Goal: Task Accomplishment & Management: Use online tool/utility

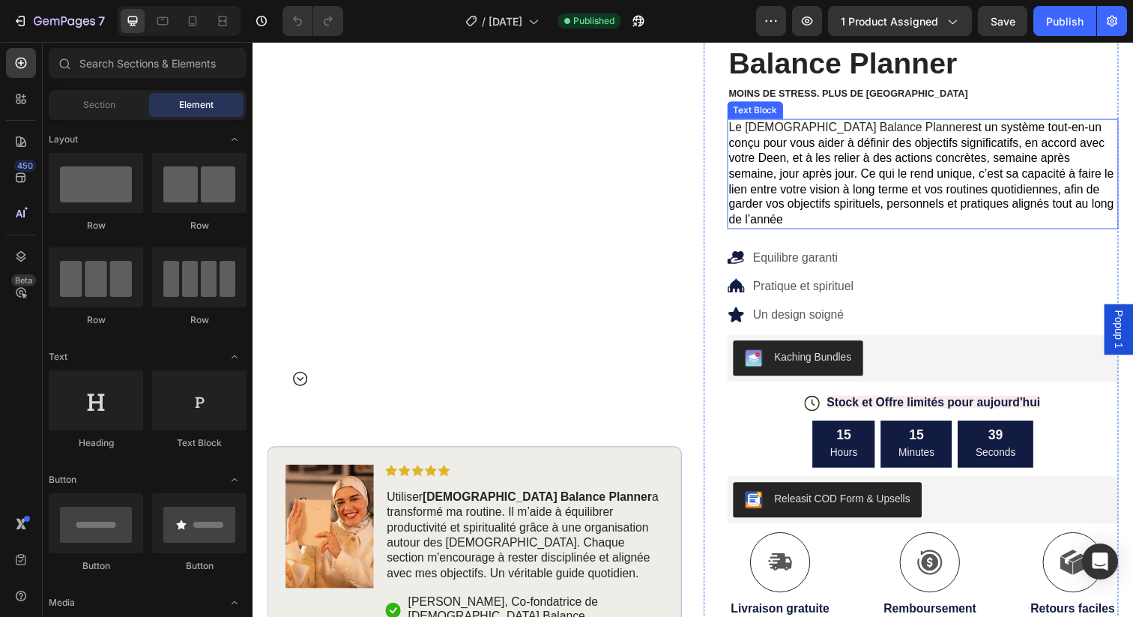
scroll to position [143, 0]
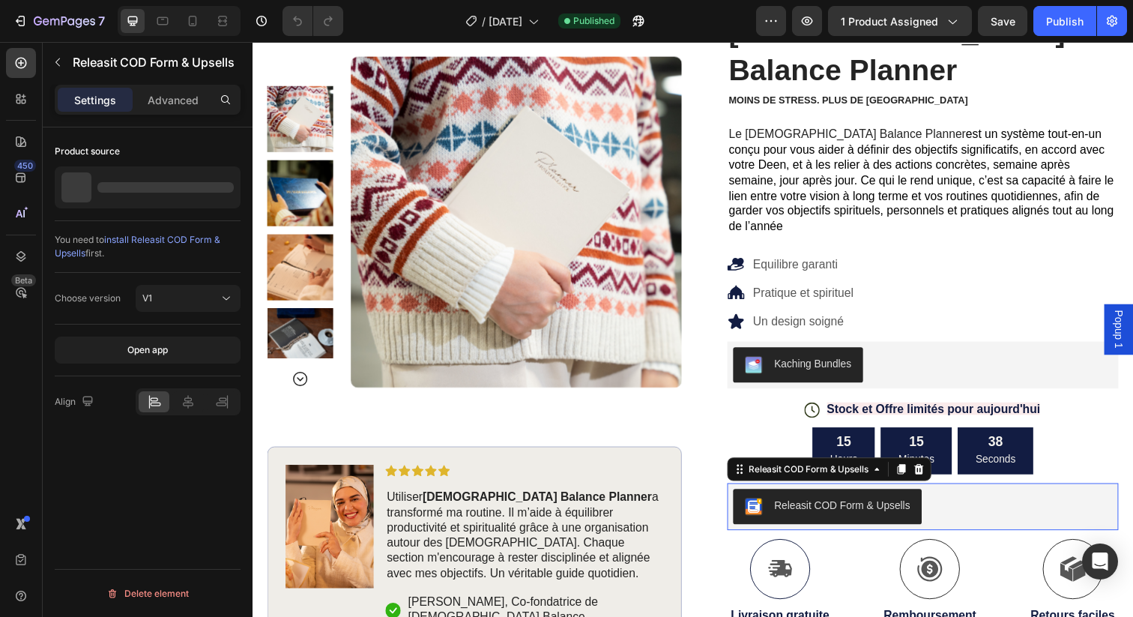
click at [844, 507] on div "Releasit COD Form & Upsells" at bounding box center [855, 515] width 139 height 16
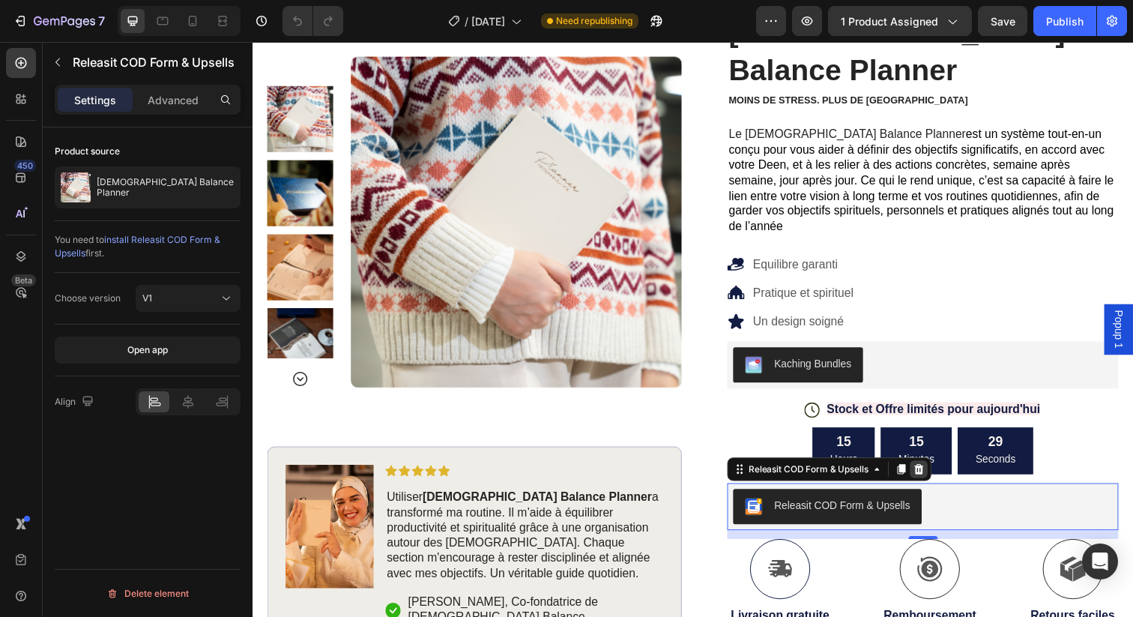
click at [933, 473] on icon at bounding box center [934, 478] width 10 height 10
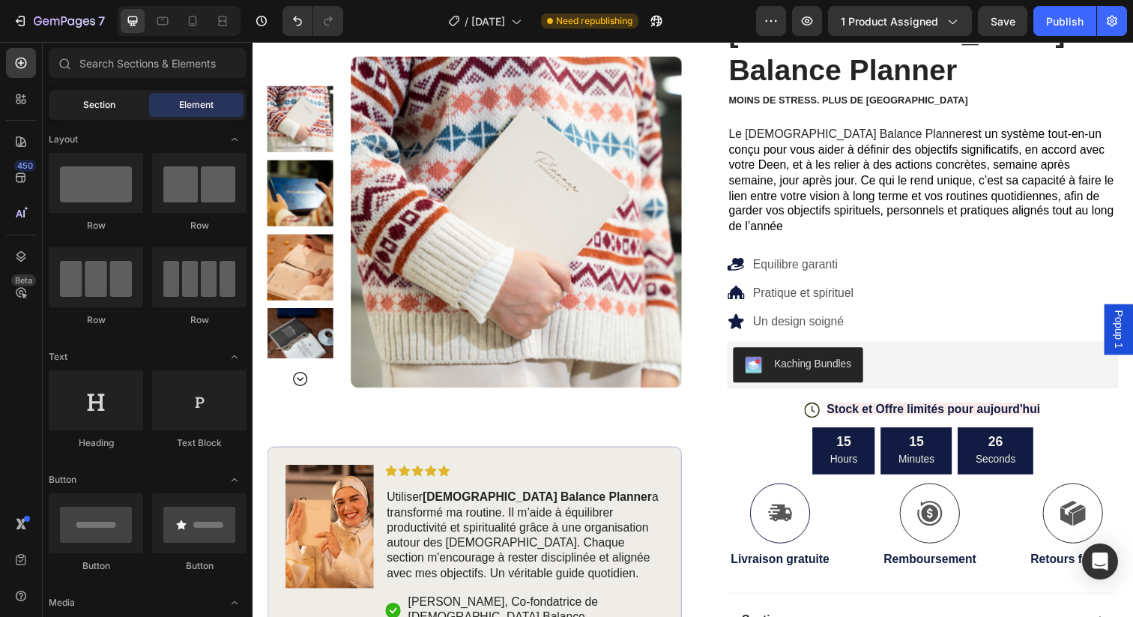
click at [88, 99] on span "Section" at bounding box center [99, 104] width 32 height 13
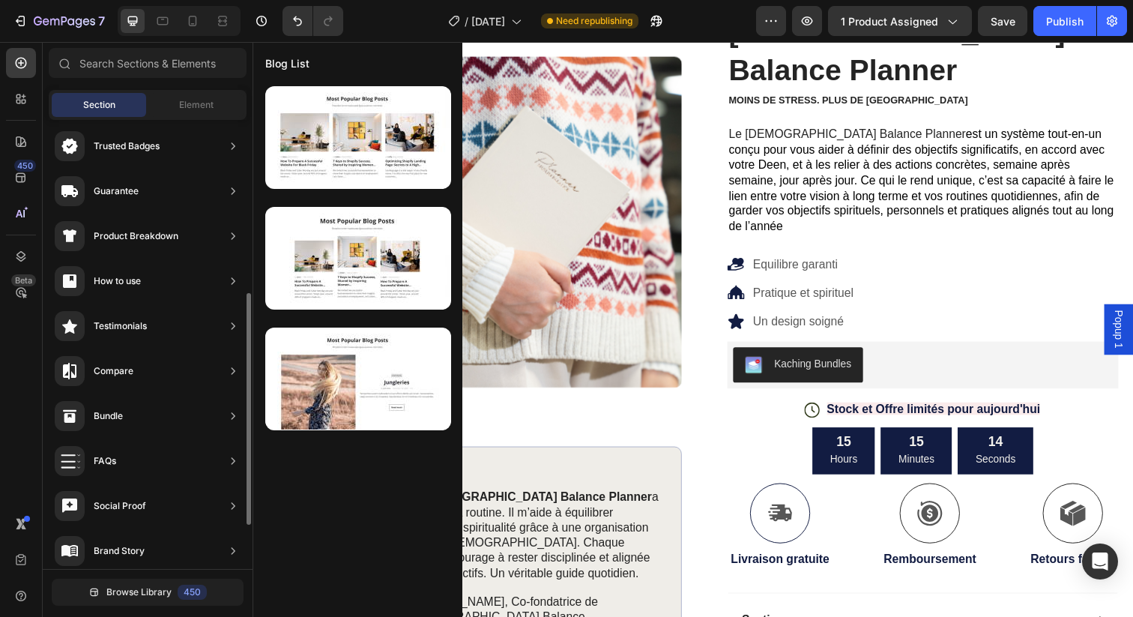
scroll to position [0, 0]
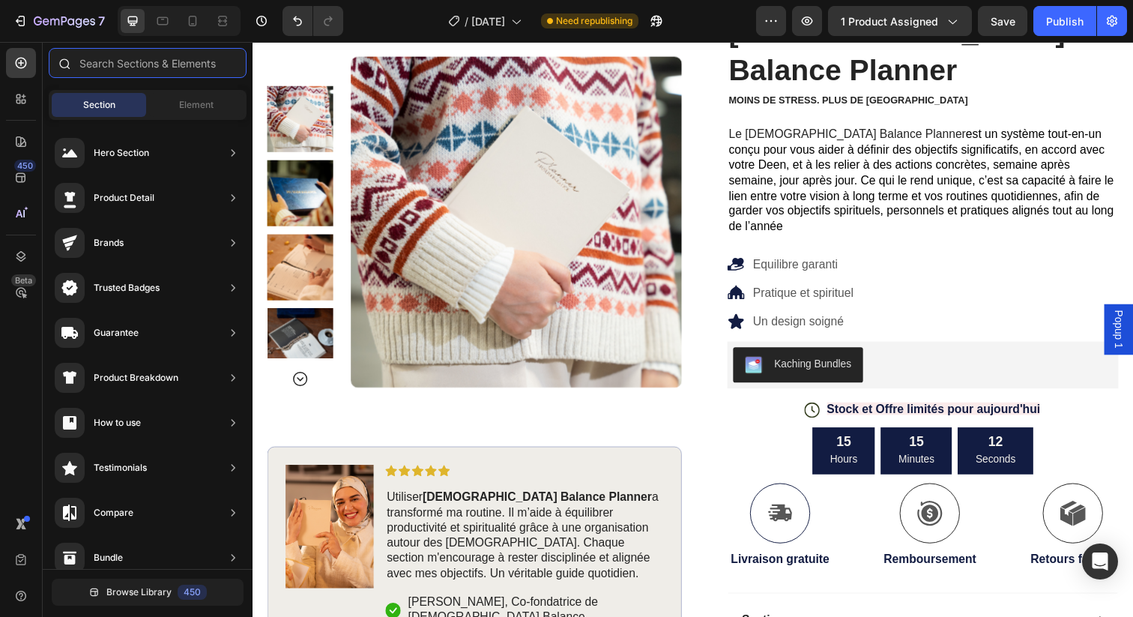
click at [127, 62] on input "text" at bounding box center [148, 63] width 198 height 30
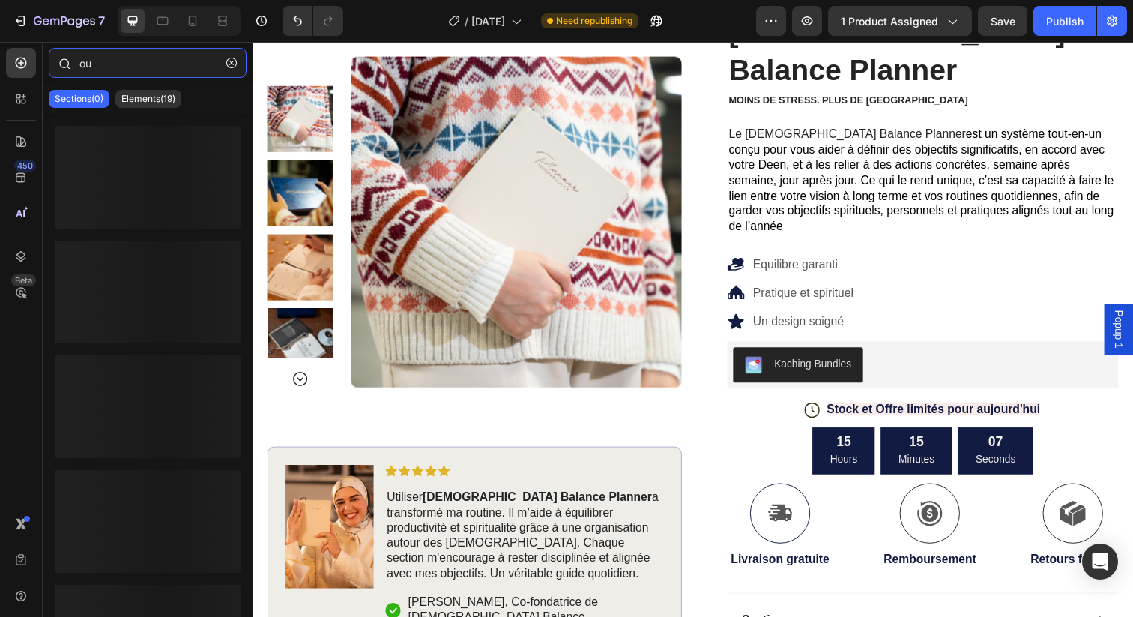
type input "o"
type input "c"
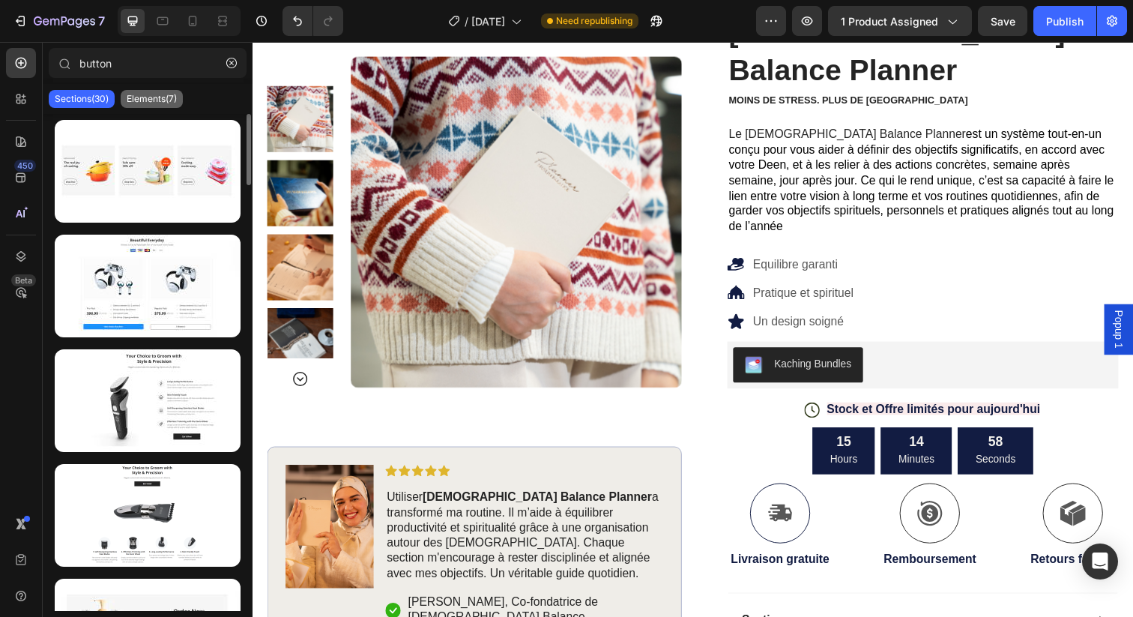
click at [151, 97] on p "Elements(7)" at bounding box center [152, 99] width 50 height 12
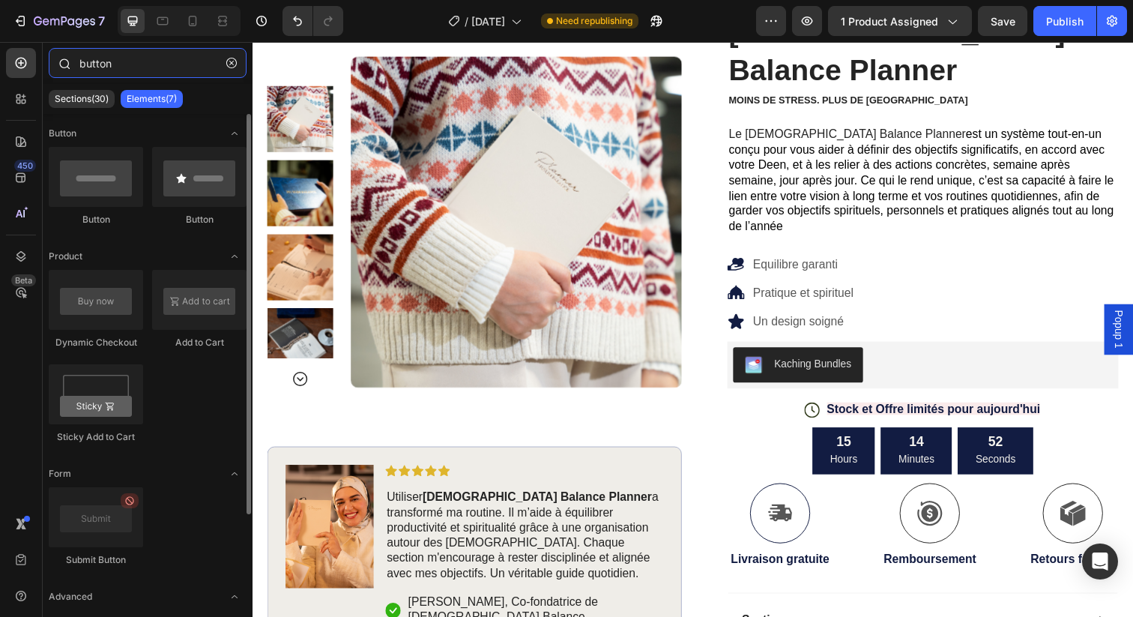
click at [116, 62] on input "button" at bounding box center [148, 63] width 198 height 30
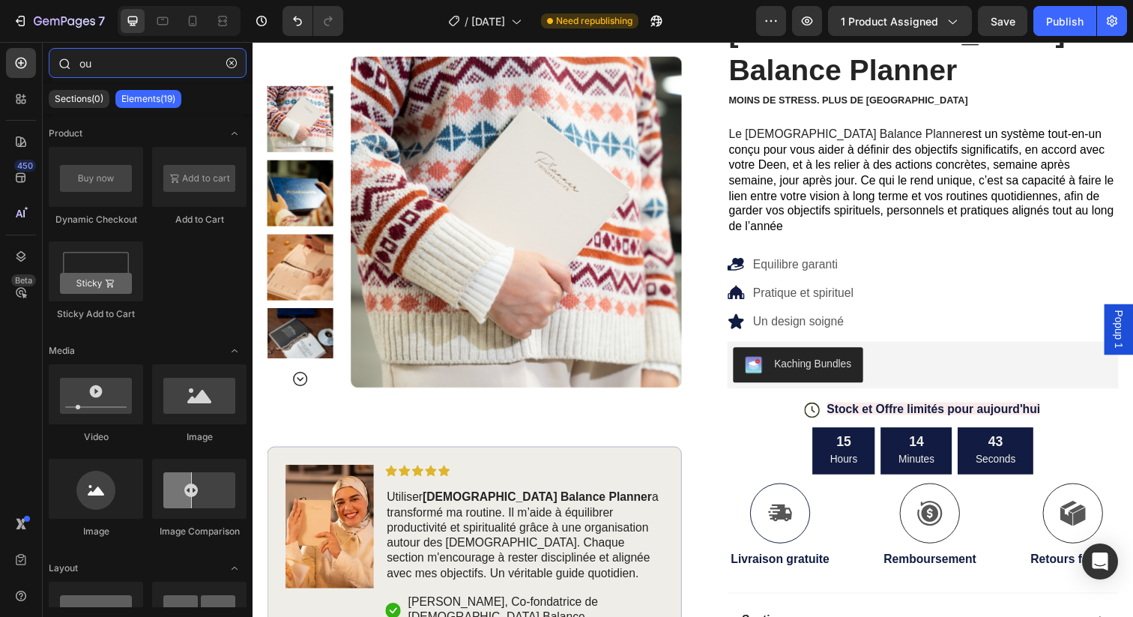
type input "o"
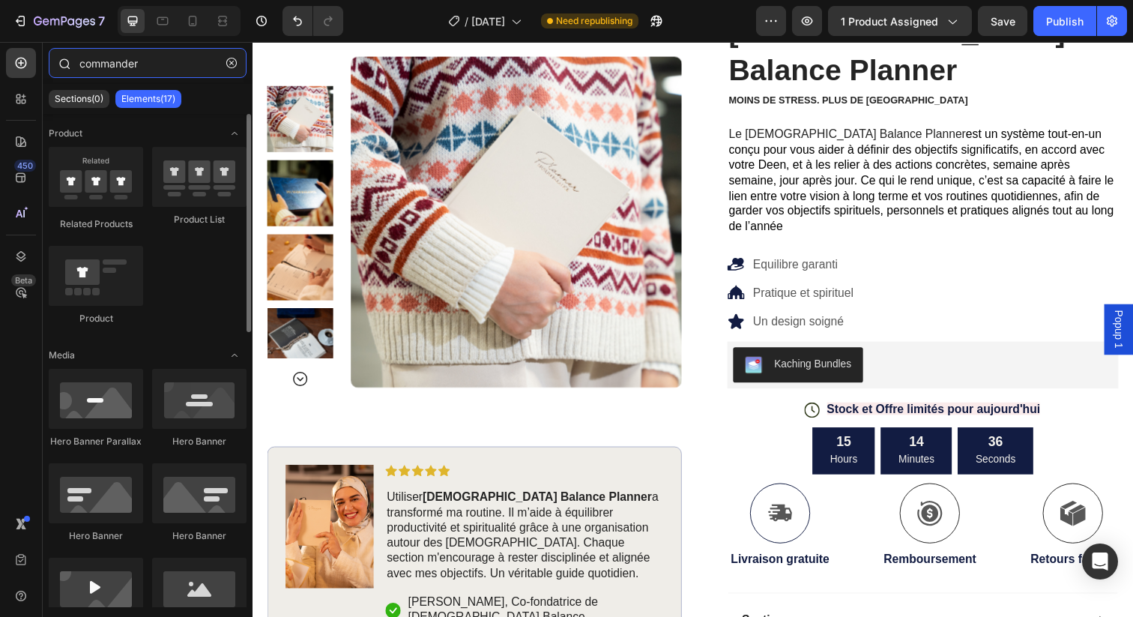
click at [116, 70] on input "commander" at bounding box center [148, 63] width 198 height 30
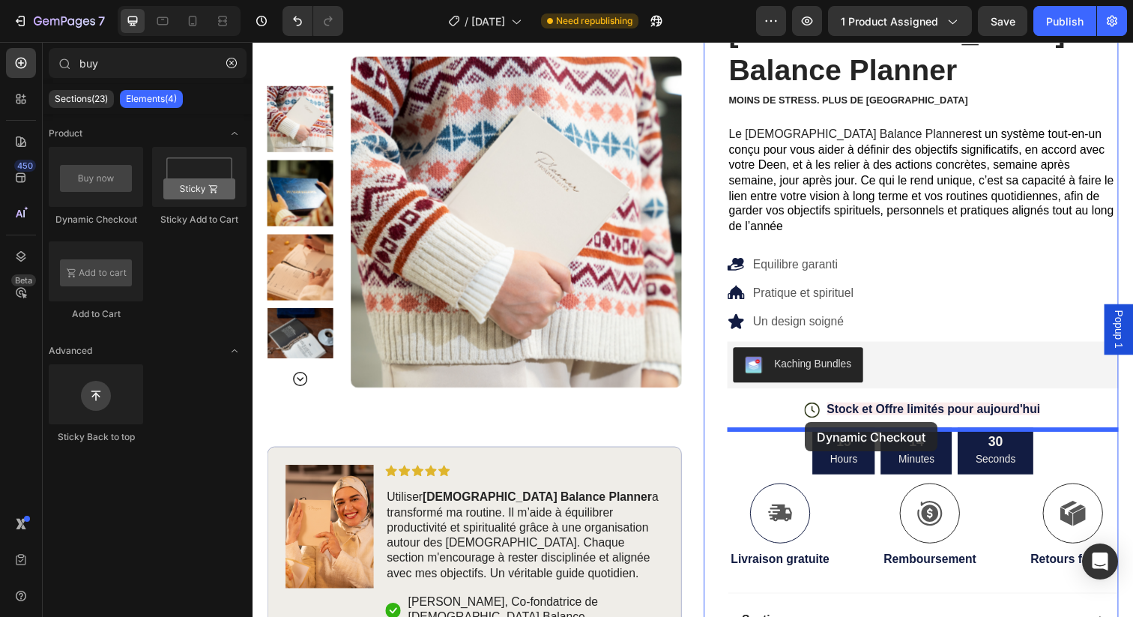
drag, startPoint x: 379, startPoint y: 232, endPoint x: 817, endPoint y: 430, distance: 480.7
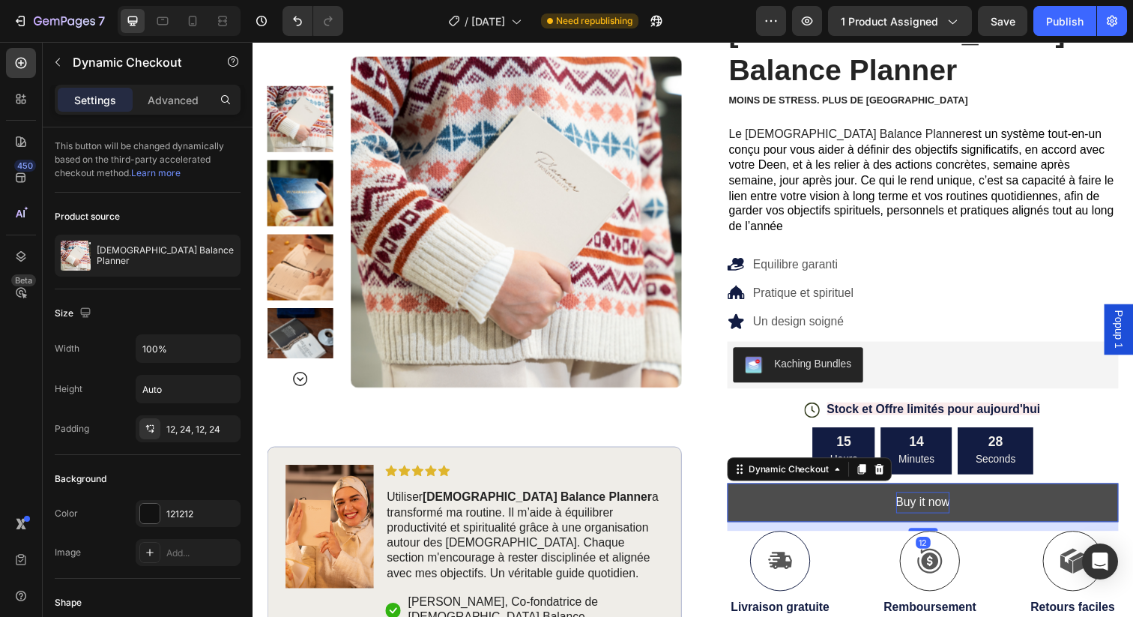
click at [937, 501] on div "Buy it now" at bounding box center [937, 512] width 55 height 22
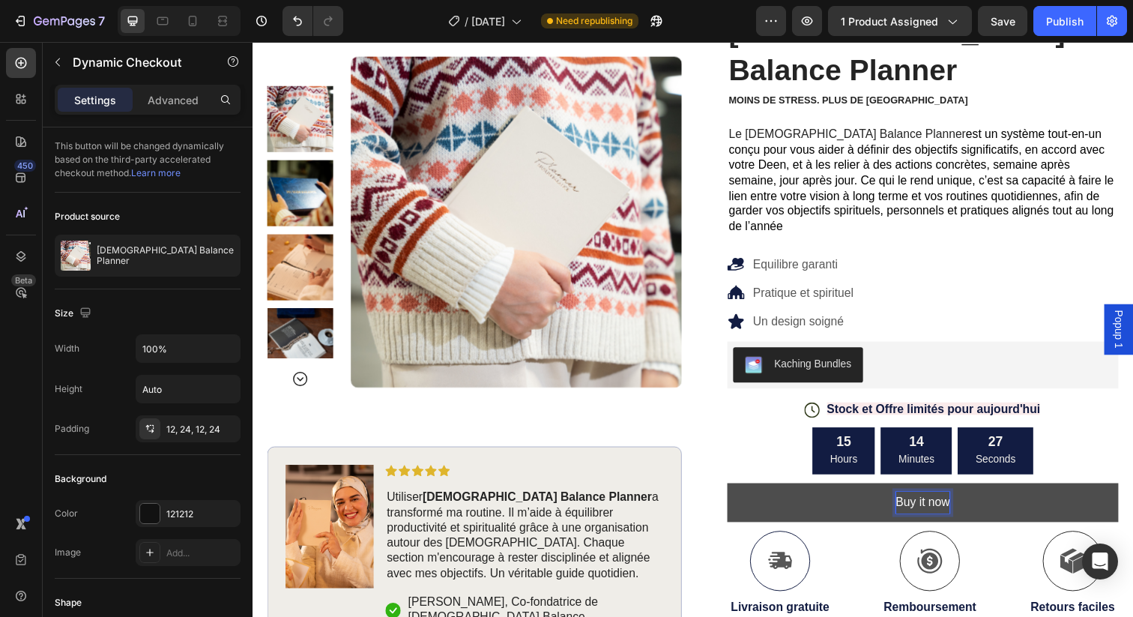
click at [941, 501] on p "Buy it now" at bounding box center [937, 512] width 55 height 22
click at [935, 501] on p "Buy it now" at bounding box center [937, 512] width 55 height 22
click at [970, 492] on button "Buy it now" at bounding box center [938, 512] width 400 height 40
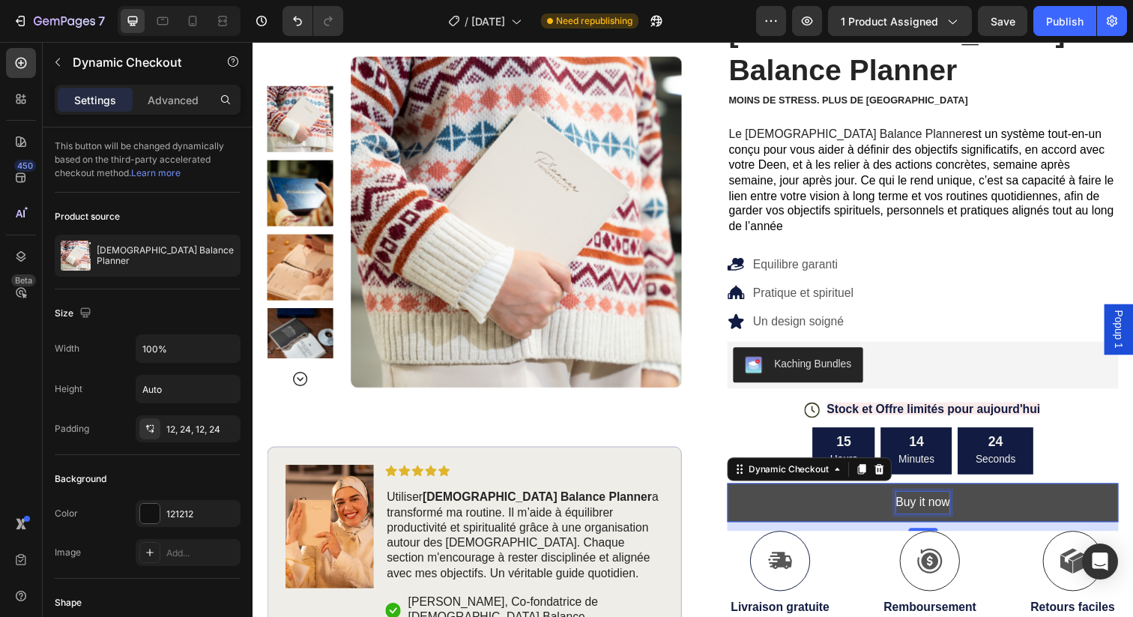
click at [947, 501] on p "Buy it now" at bounding box center [937, 512] width 55 height 22
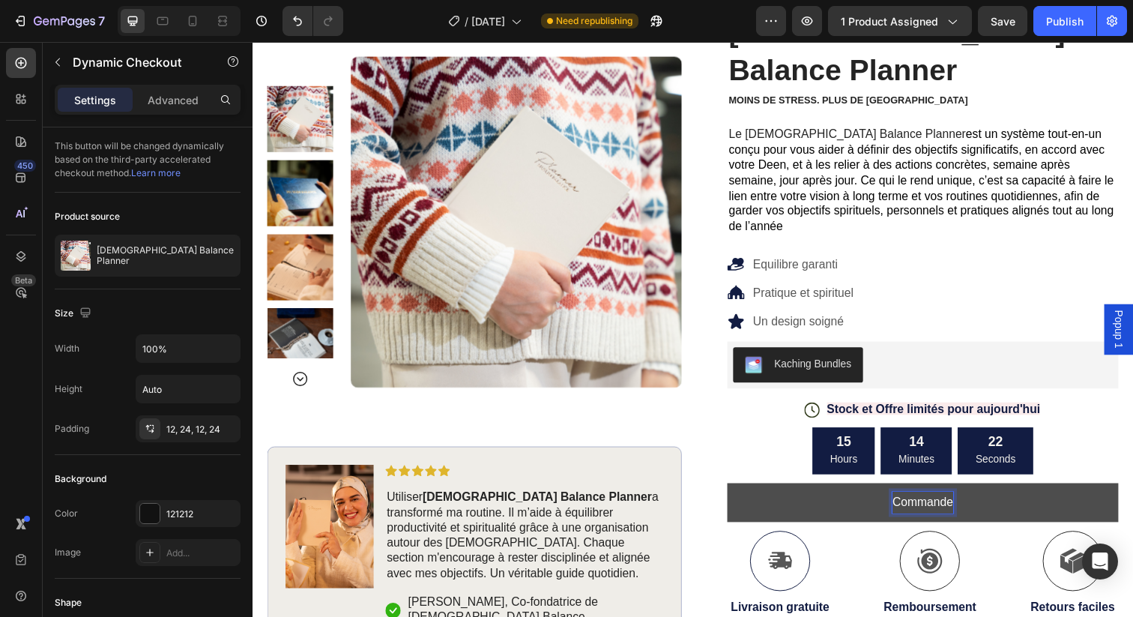
click at [738, 492] on button "Commande" at bounding box center [938, 512] width 400 height 40
click at [738, 492] on button "Commander Maintenant" at bounding box center [938, 512] width 400 height 40
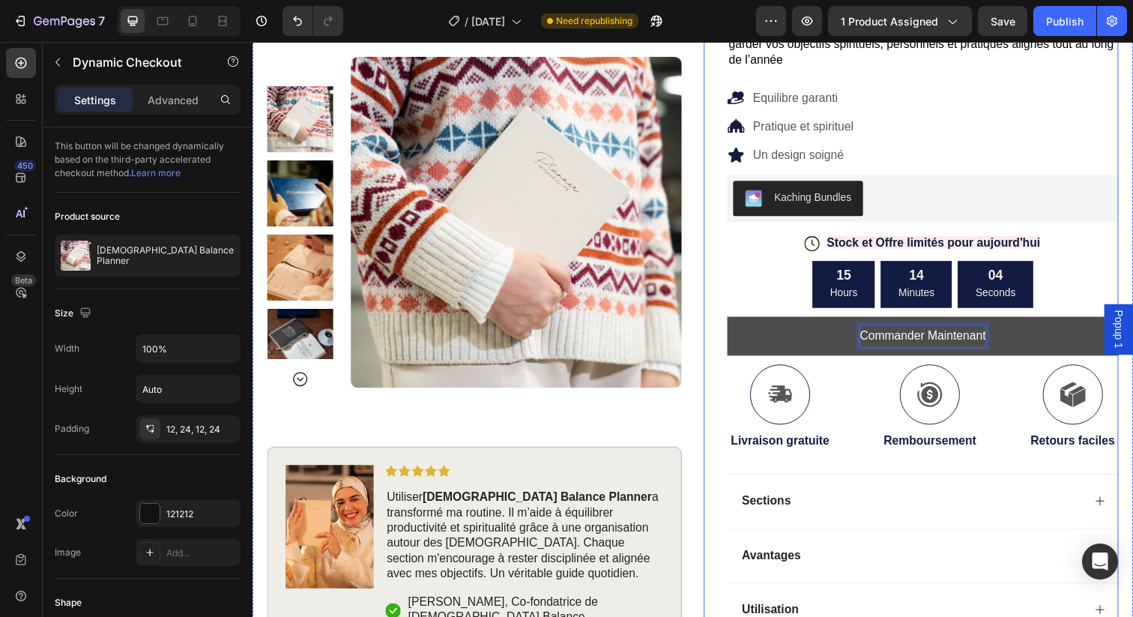
scroll to position [326, 0]
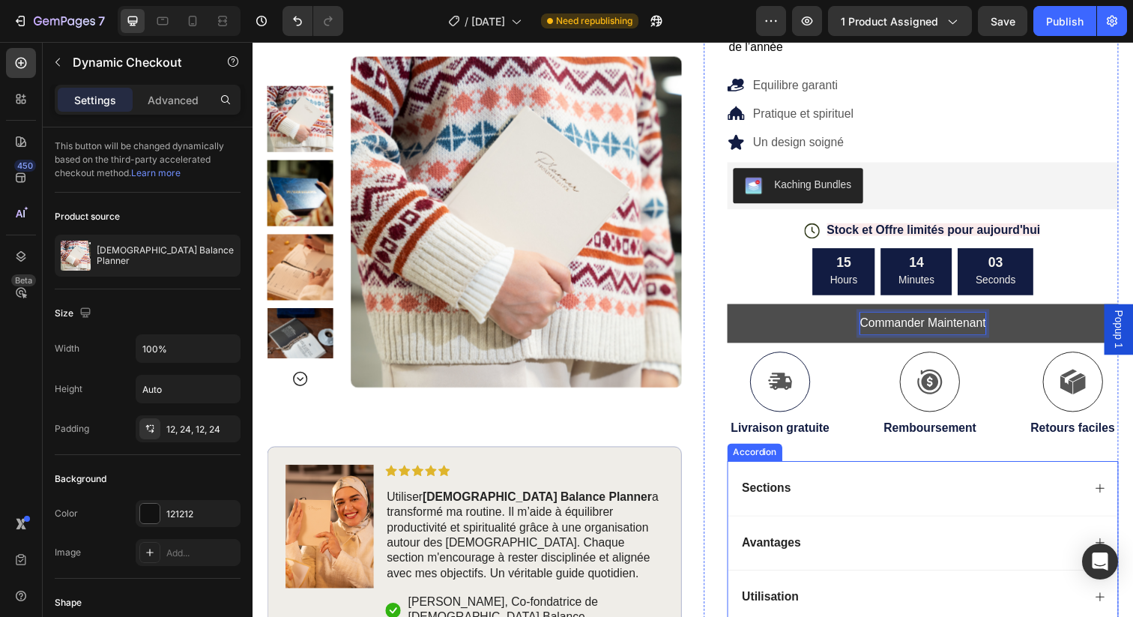
click at [1050, 470] on div "Sections" at bounding box center [937, 497] width 398 height 55
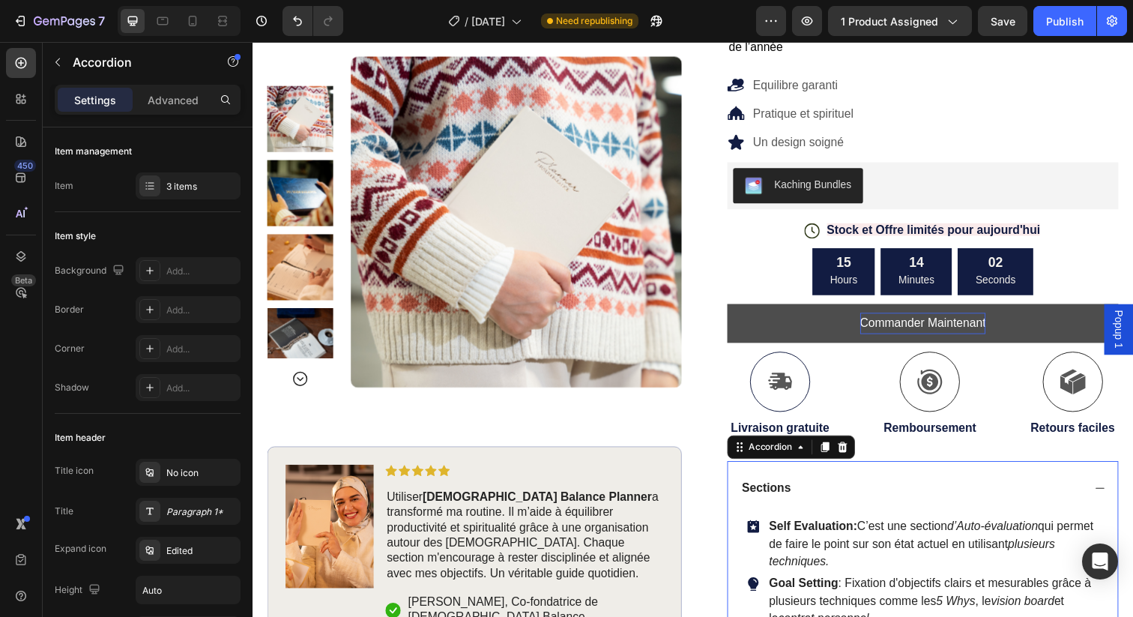
click at [1043, 488] on div "Sections" at bounding box center [925, 498] width 350 height 20
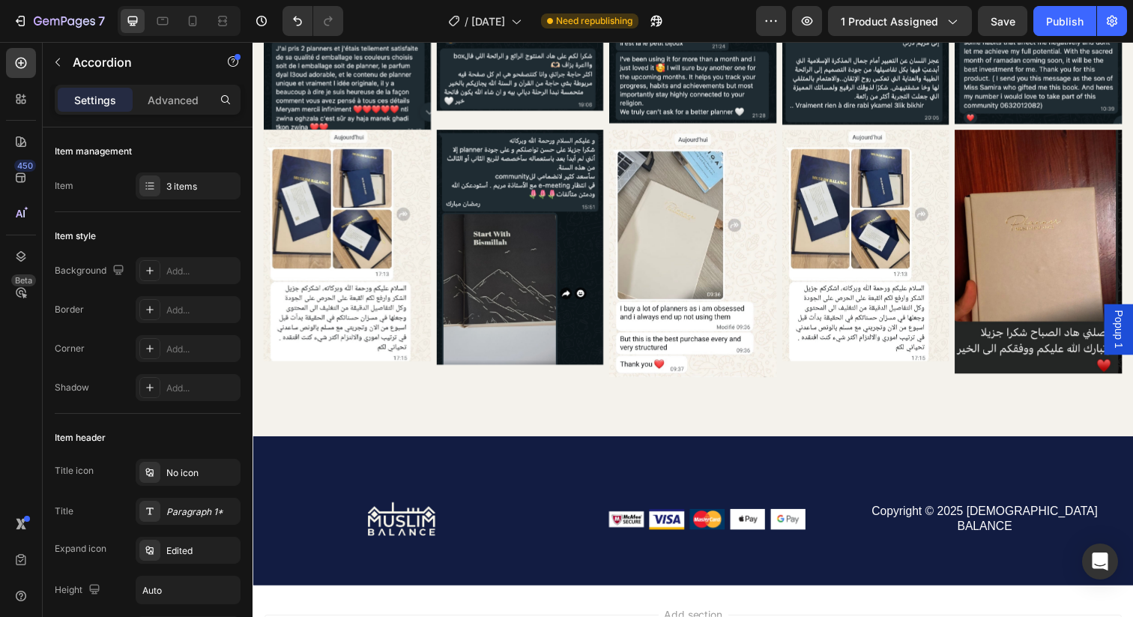
scroll to position [3283, 0]
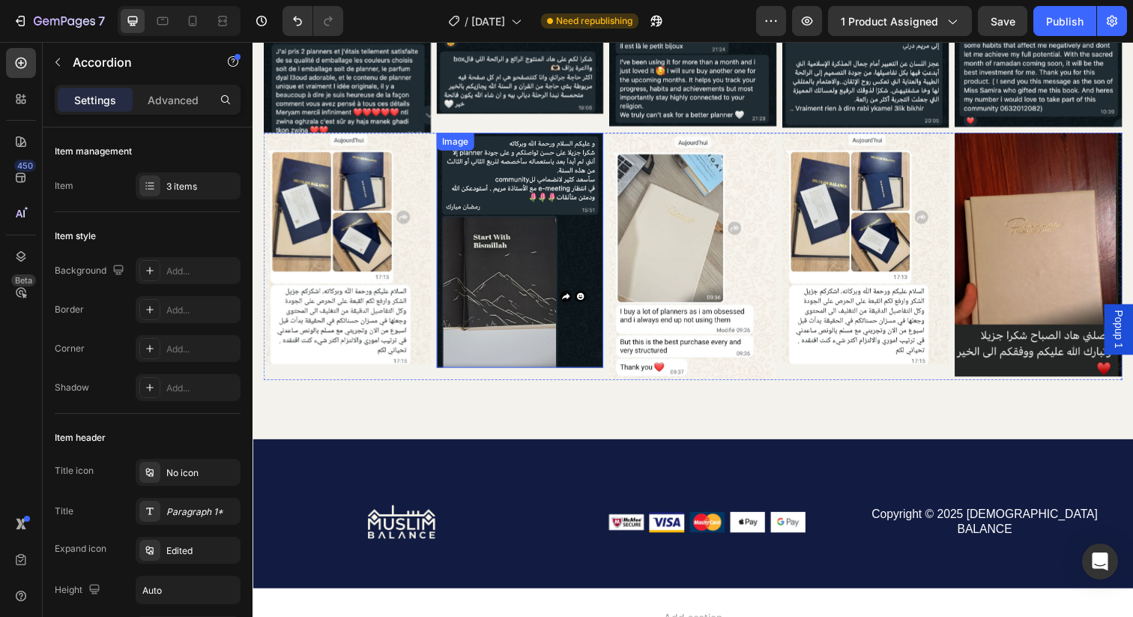
click at [462, 327] on img at bounding box center [526, 255] width 171 height 240
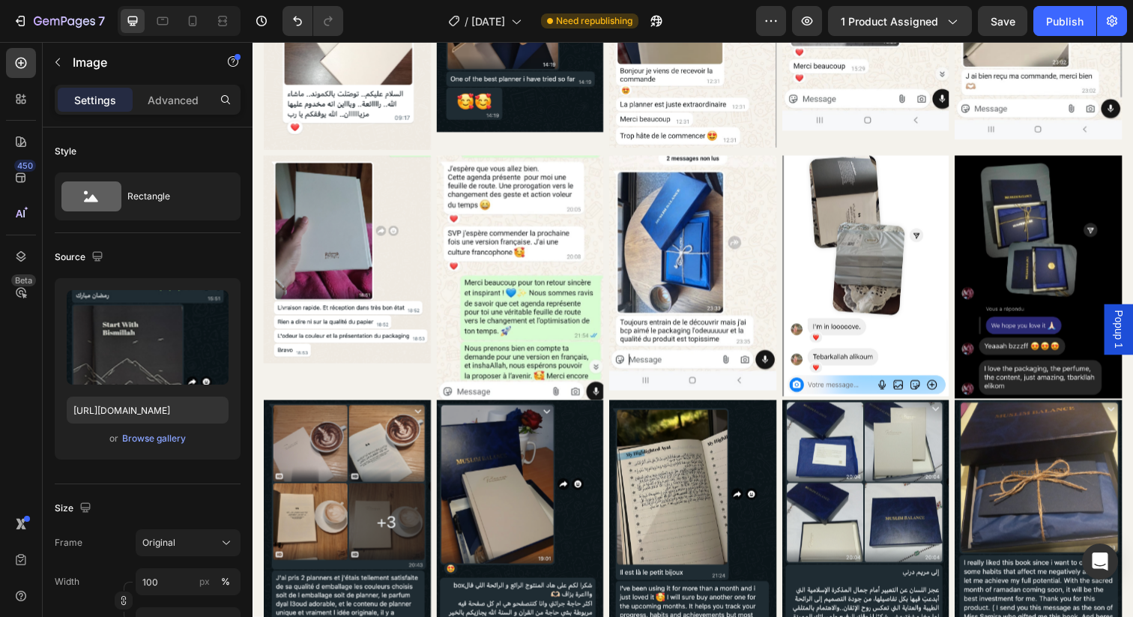
scroll to position [2740, 0]
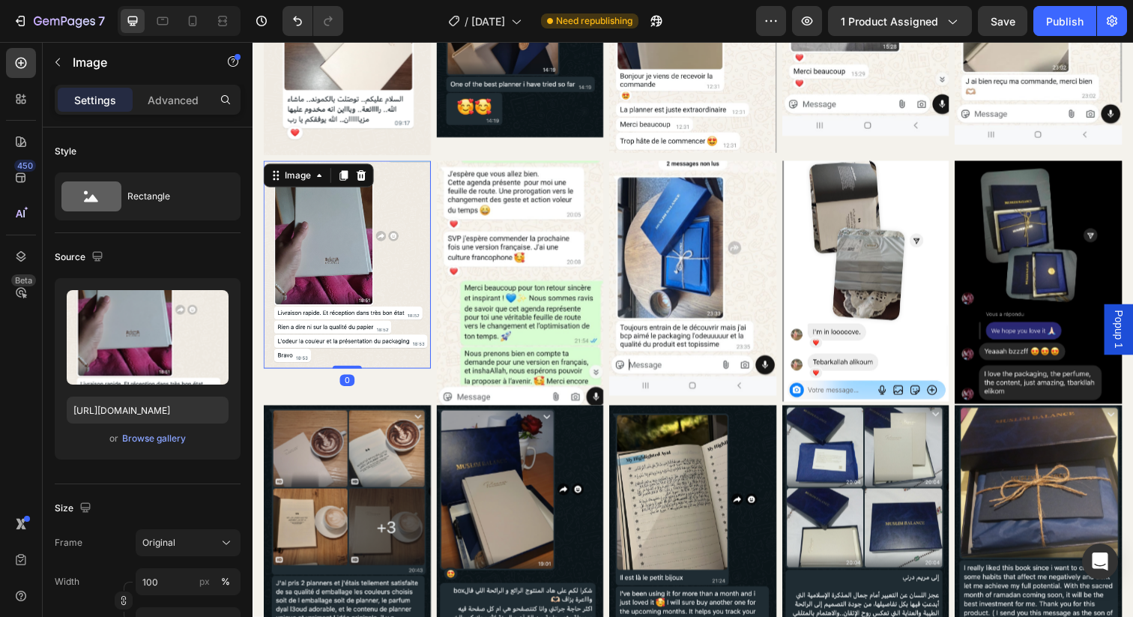
click at [395, 329] on img at bounding box center [349, 269] width 171 height 212
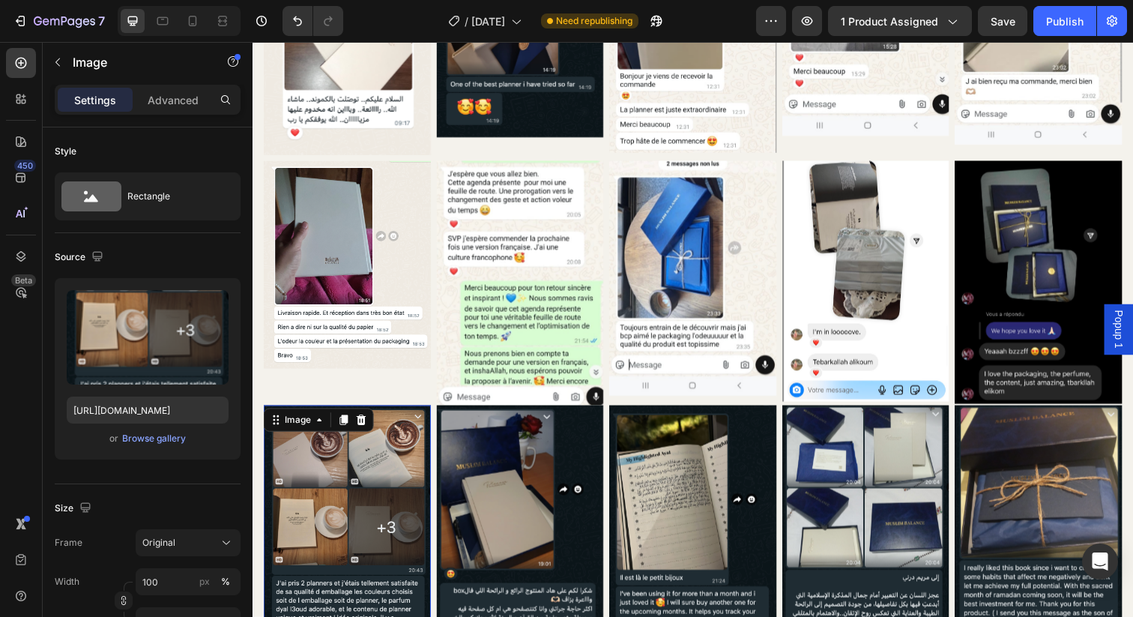
click at [364, 467] on img at bounding box center [349, 545] width 171 height 265
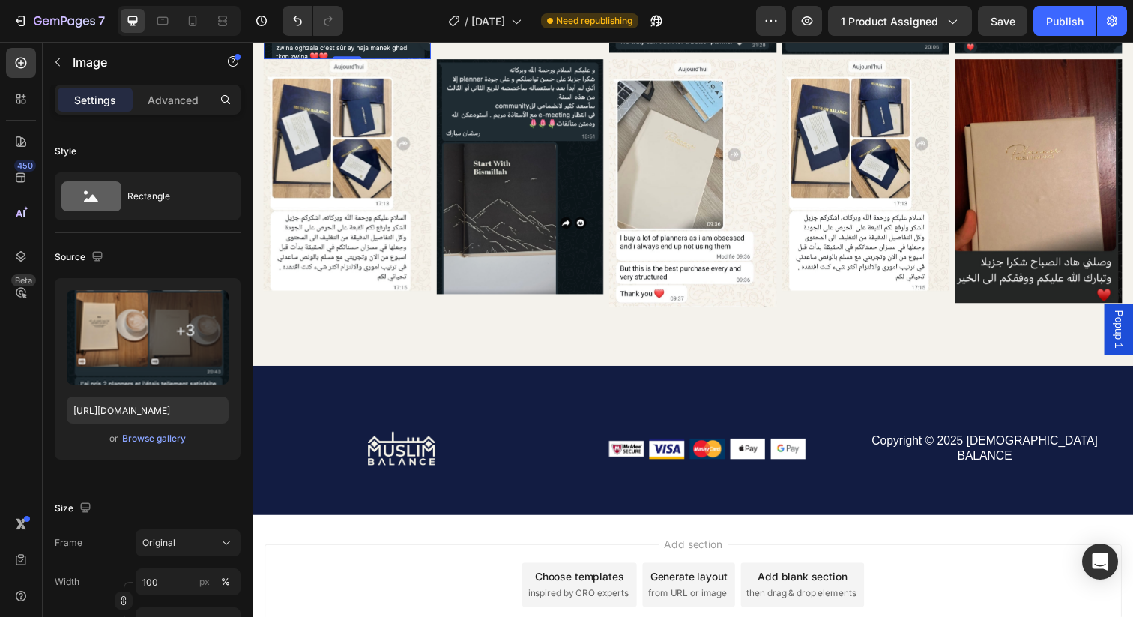
scroll to position [3366, 0]
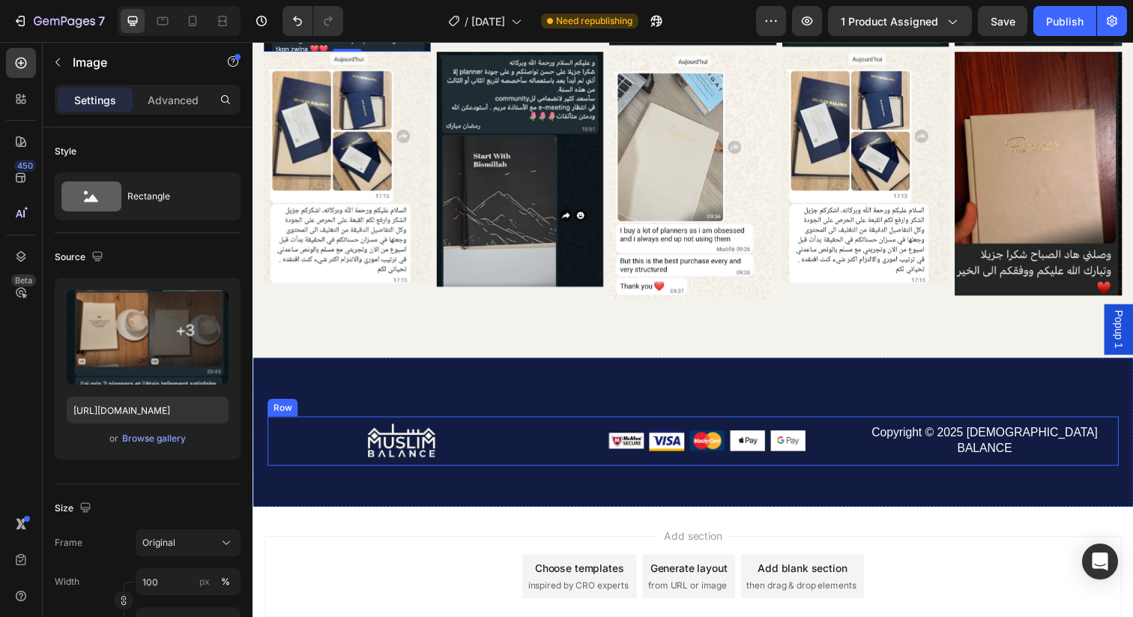
click at [601, 463] on div "Image Image Image Image Image Row" at bounding box center [702, 449] width 274 height 50
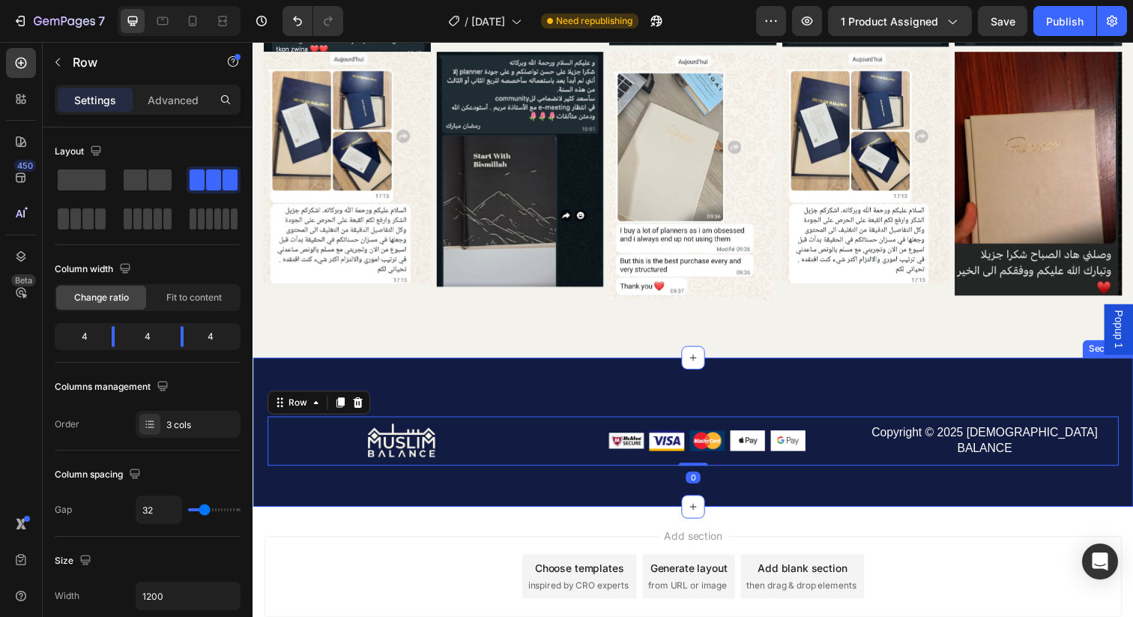
click at [612, 498] on div "Image Copyright © 2025 [DEMOGRAPHIC_DATA] BALANCE Text block Image Image Image …" at bounding box center [703, 440] width 900 height 152
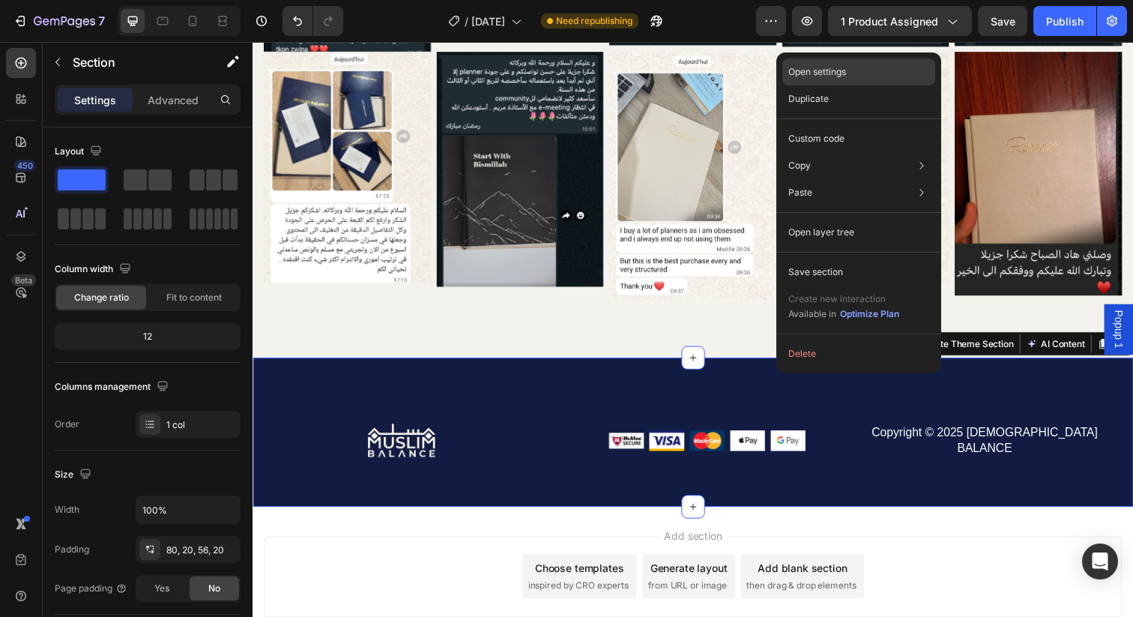
click at [840, 73] on p "Open settings" at bounding box center [818, 71] width 58 height 13
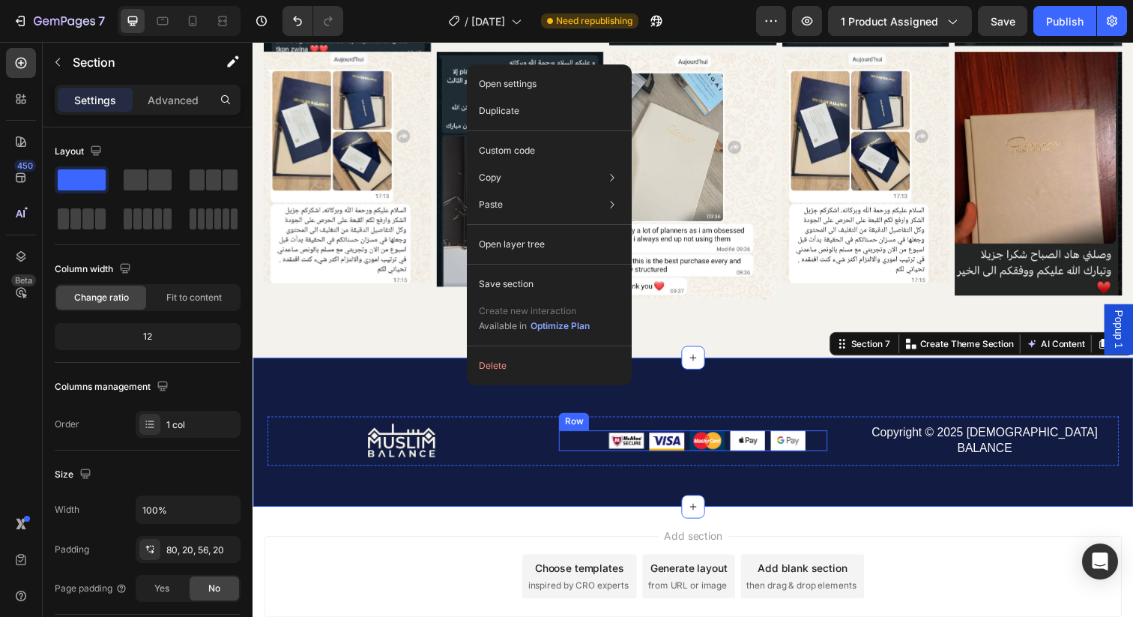
click at [587, 443] on div "Image Image Image Image Image Row" at bounding box center [702, 449] width 274 height 21
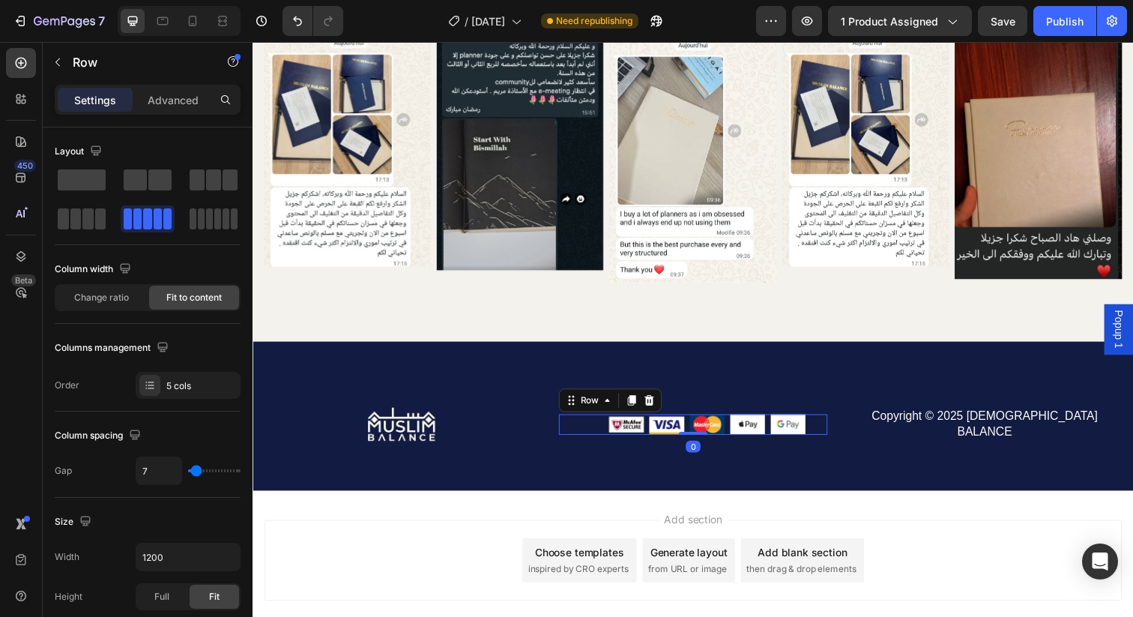
scroll to position [3384, 0]
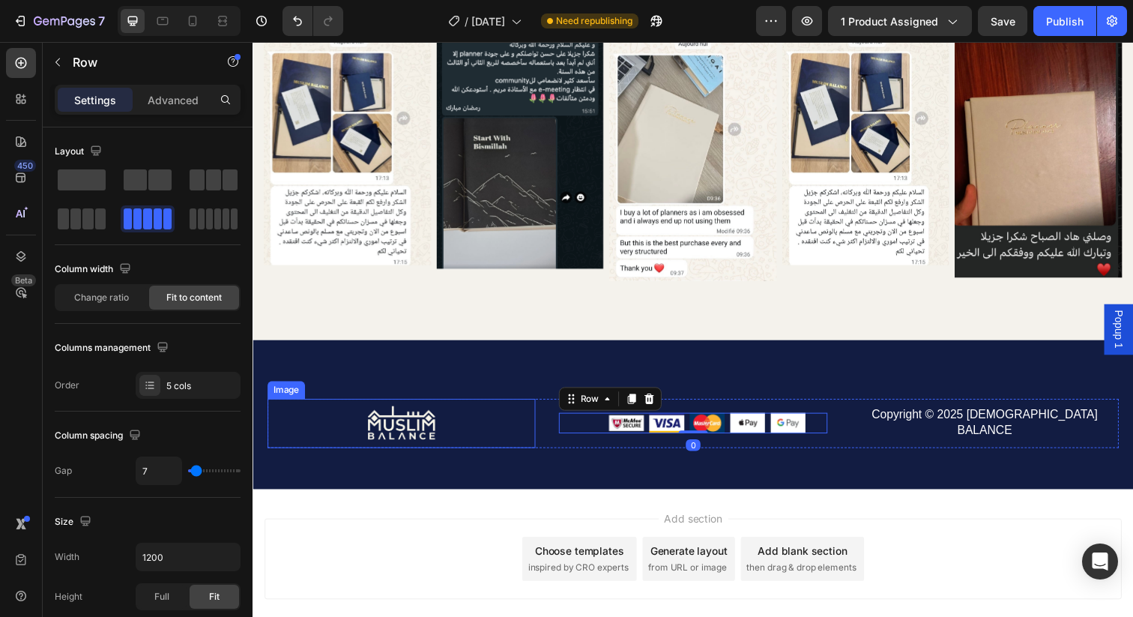
click at [539, 408] on div at bounding box center [405, 431] width 274 height 50
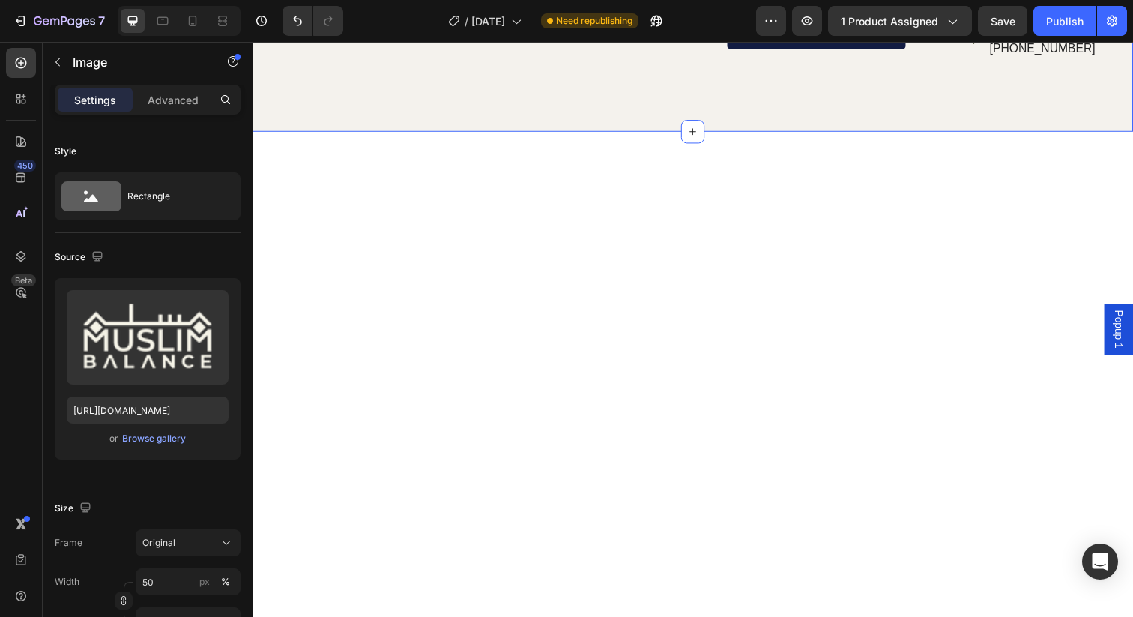
scroll to position [865, 0]
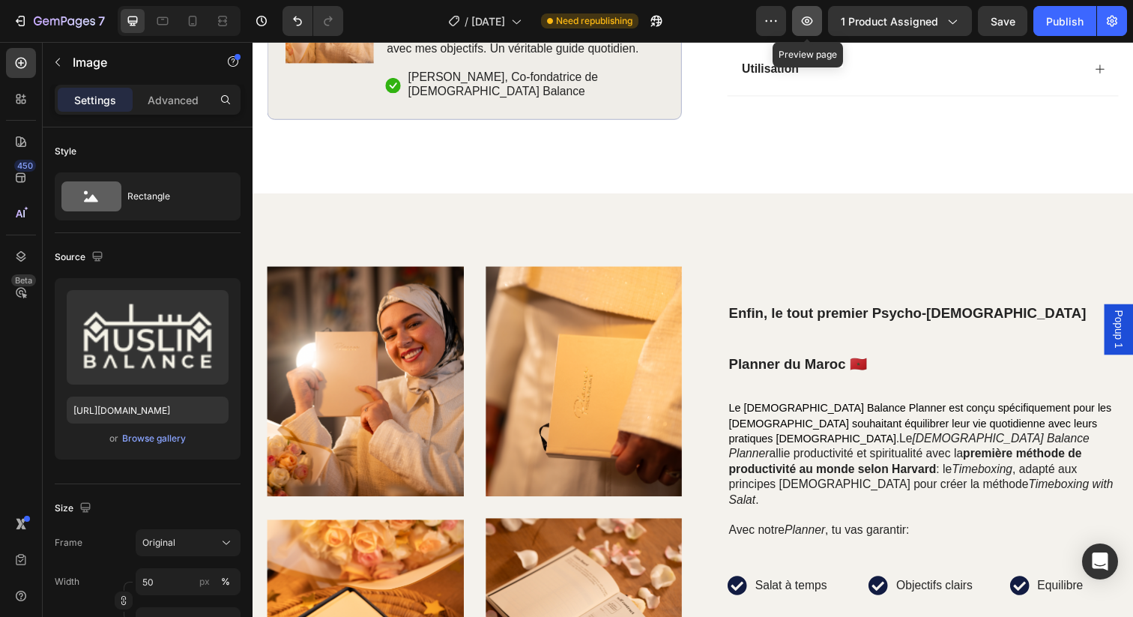
click at [814, 26] on icon "button" at bounding box center [807, 20] width 15 height 15
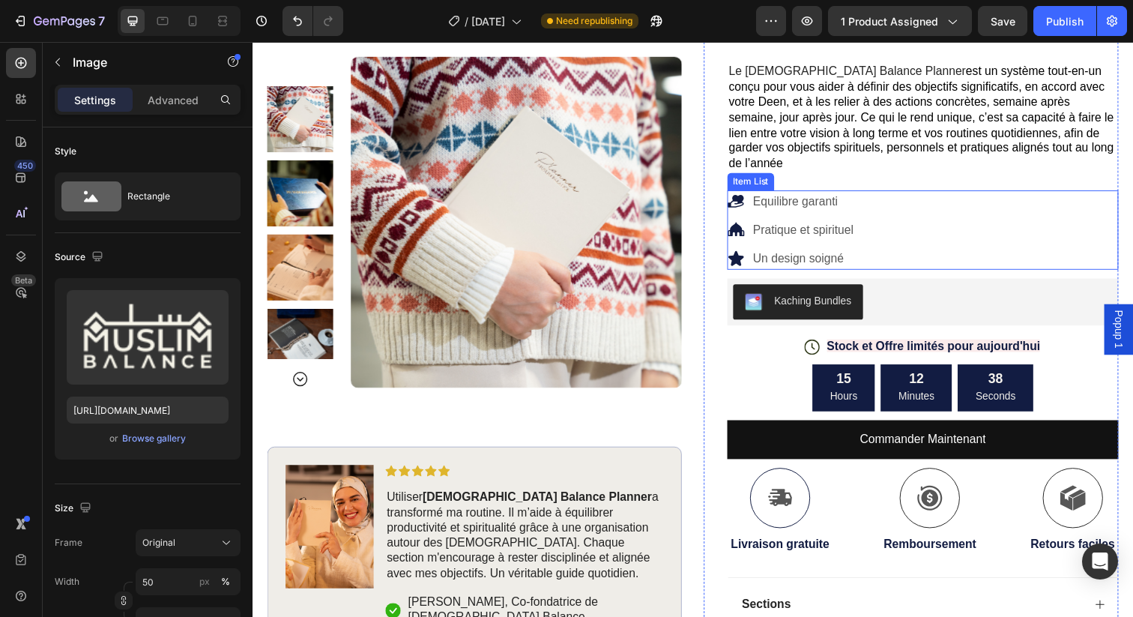
scroll to position [296, 0]
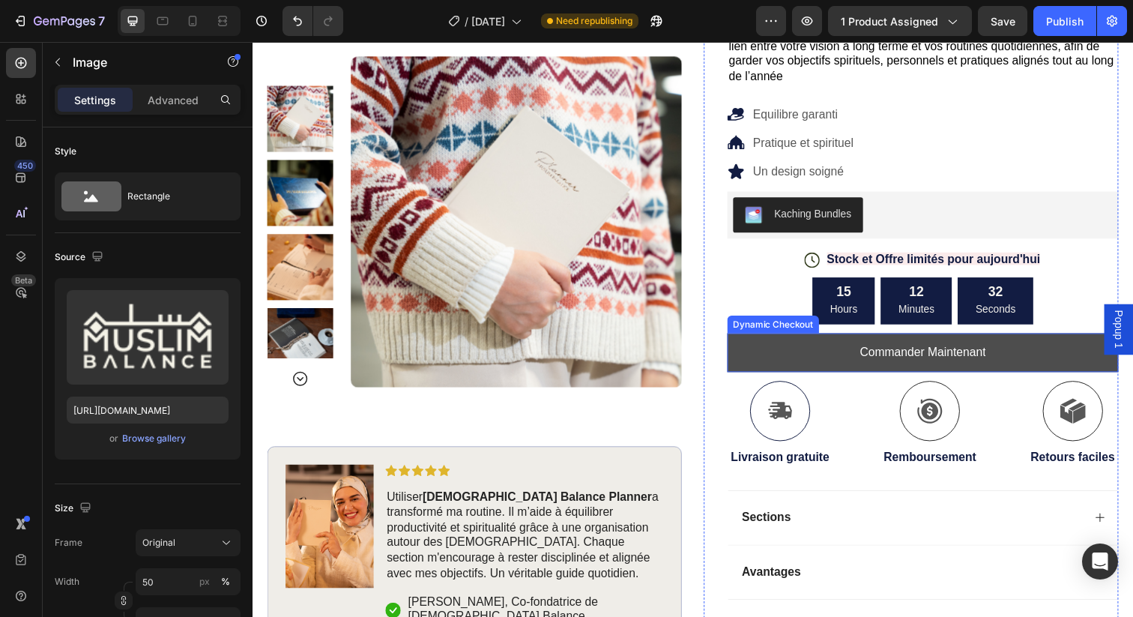
click at [1073, 340] on button "Commander Maintenant" at bounding box center [938, 360] width 400 height 40
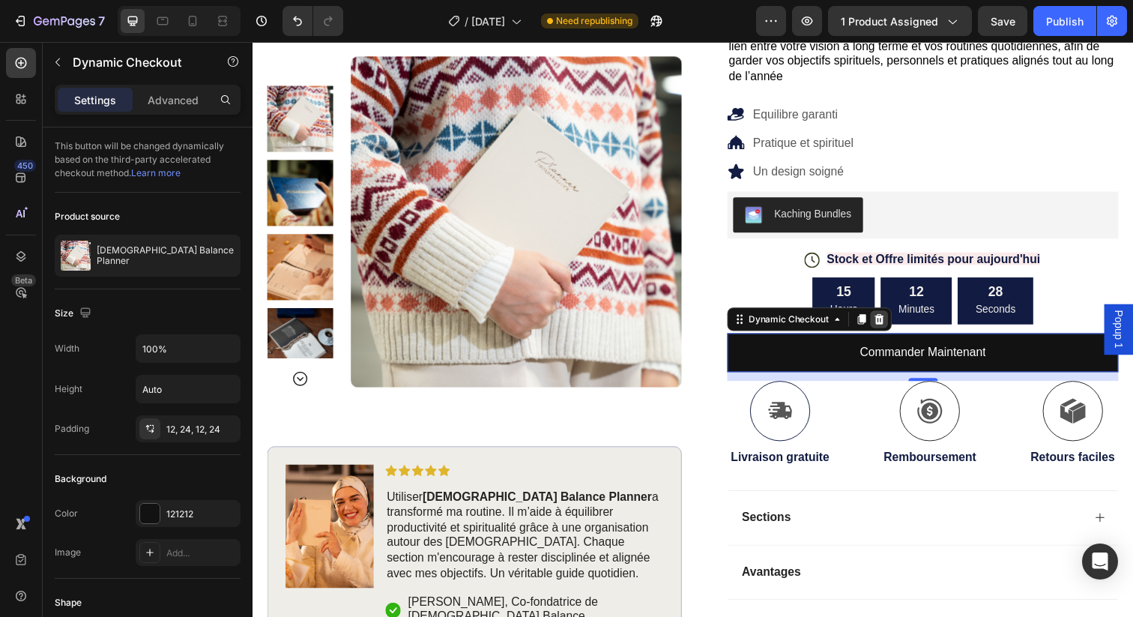
click at [892, 320] on icon at bounding box center [893, 325] width 10 height 10
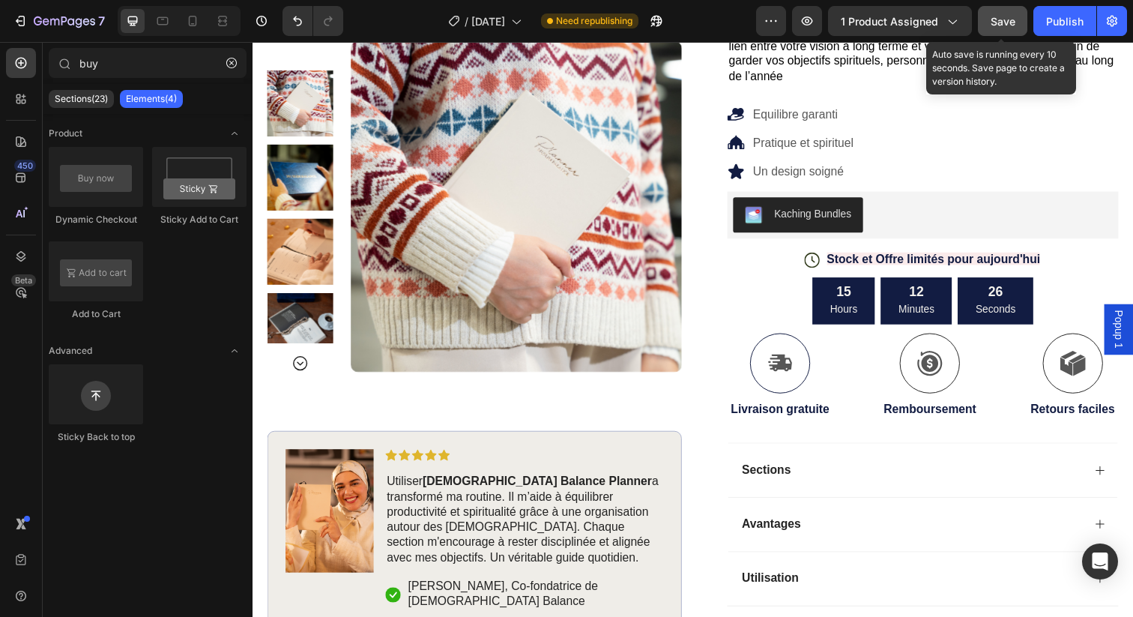
click at [1011, 22] on span "Save" at bounding box center [1003, 21] width 25 height 13
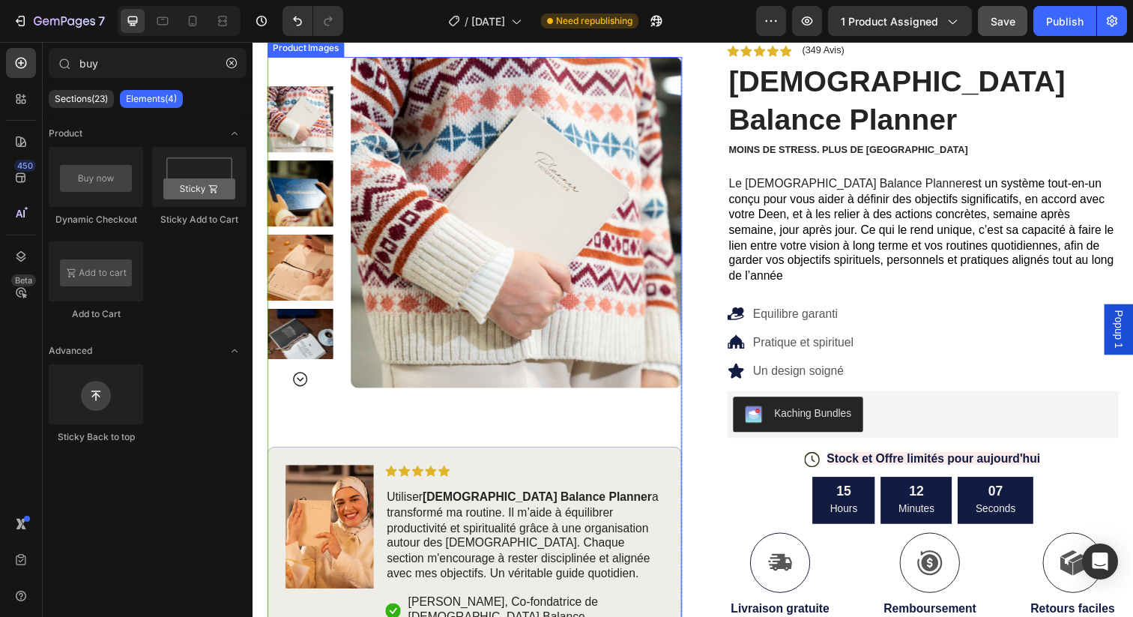
scroll to position [97, 0]
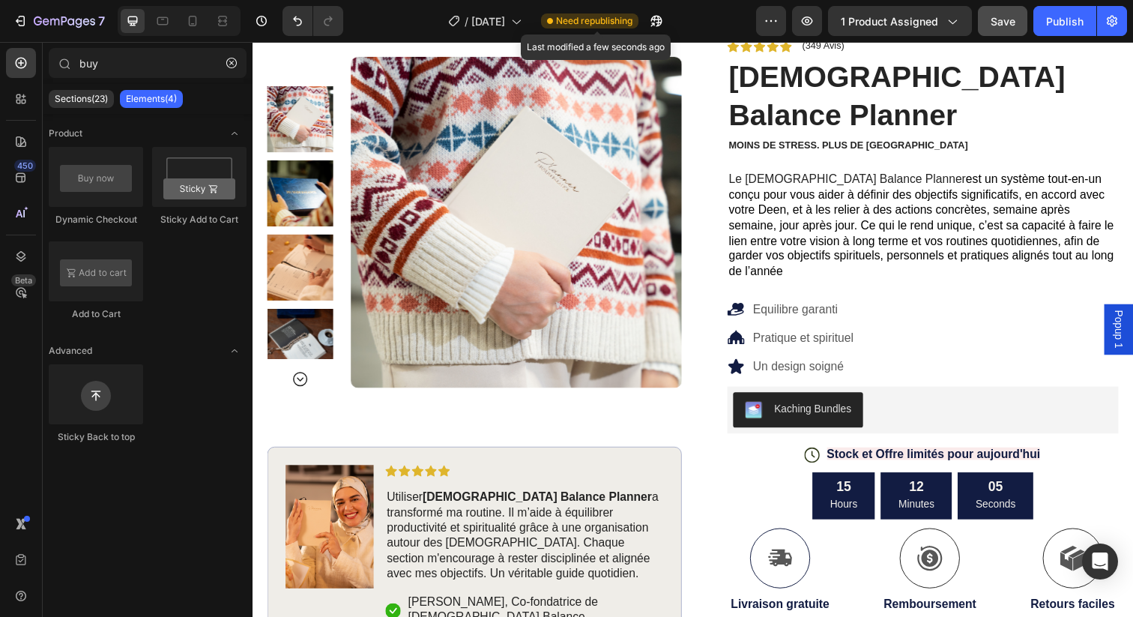
click at [610, 25] on span "Need republishing" at bounding box center [594, 20] width 76 height 13
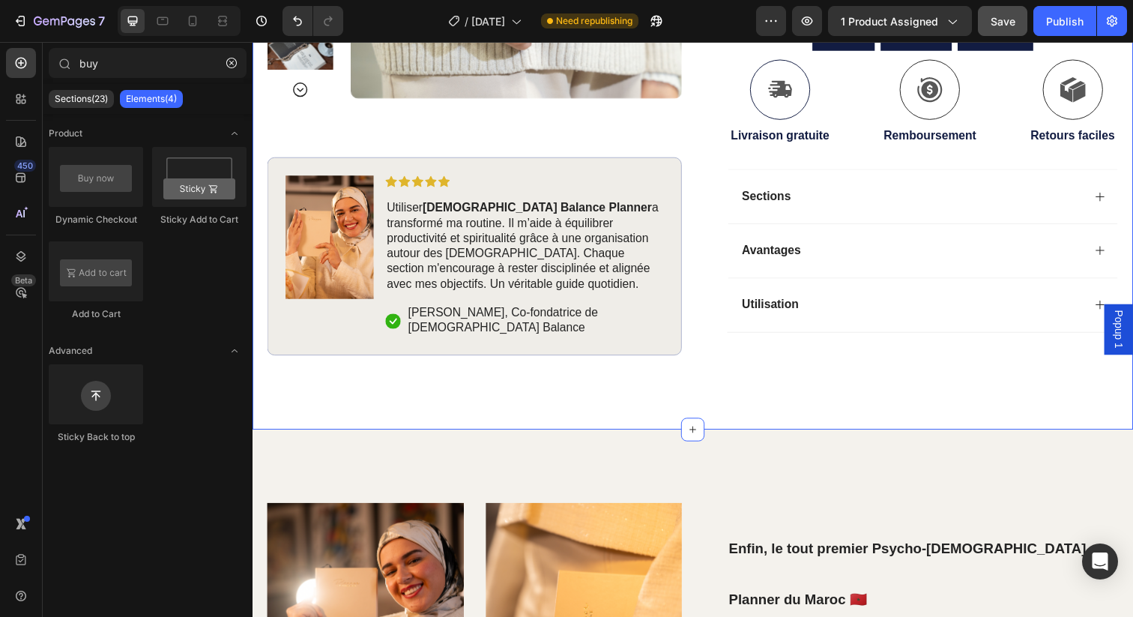
scroll to position [250, 0]
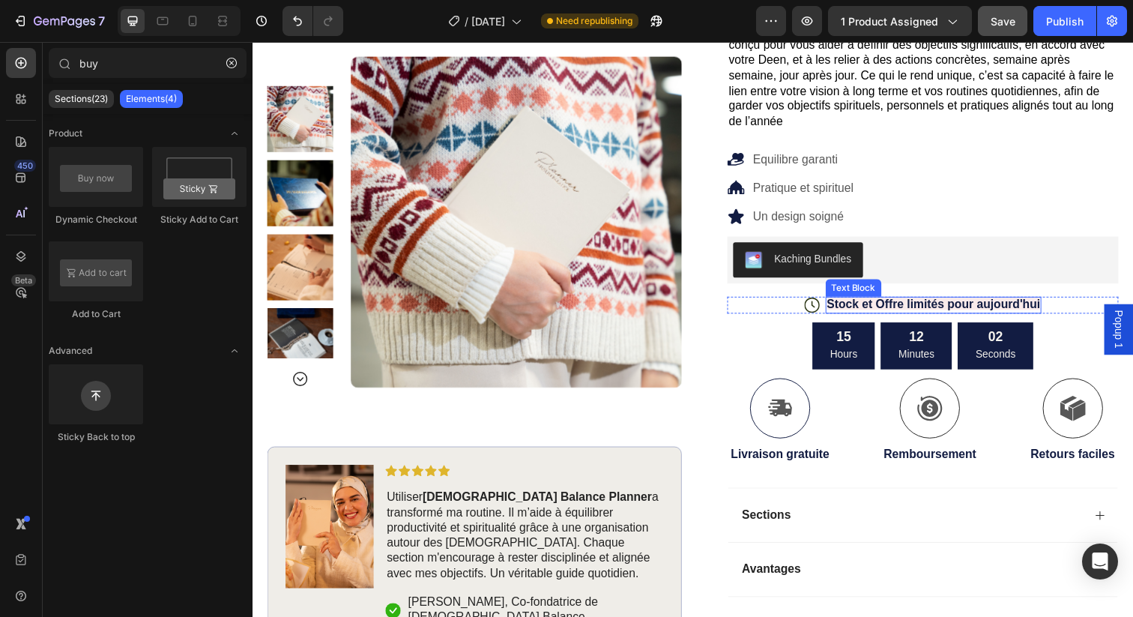
click at [989, 303] on span "Stock et Offre limités pour aujourd'hui" at bounding box center [949, 309] width 218 height 13
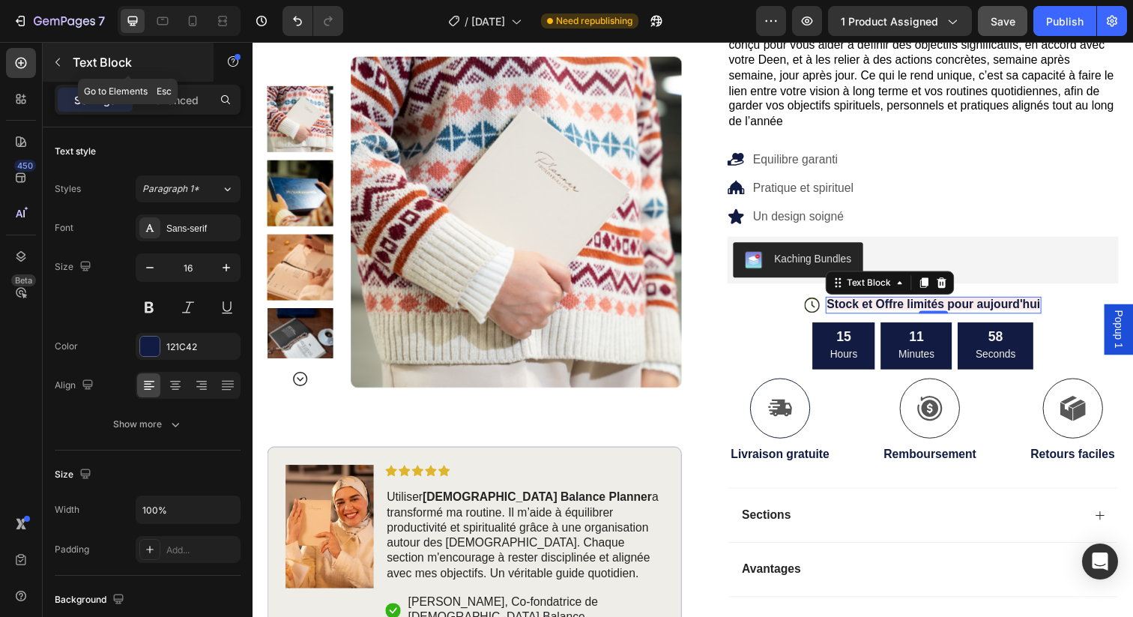
click at [64, 68] on button "button" at bounding box center [58, 62] width 24 height 24
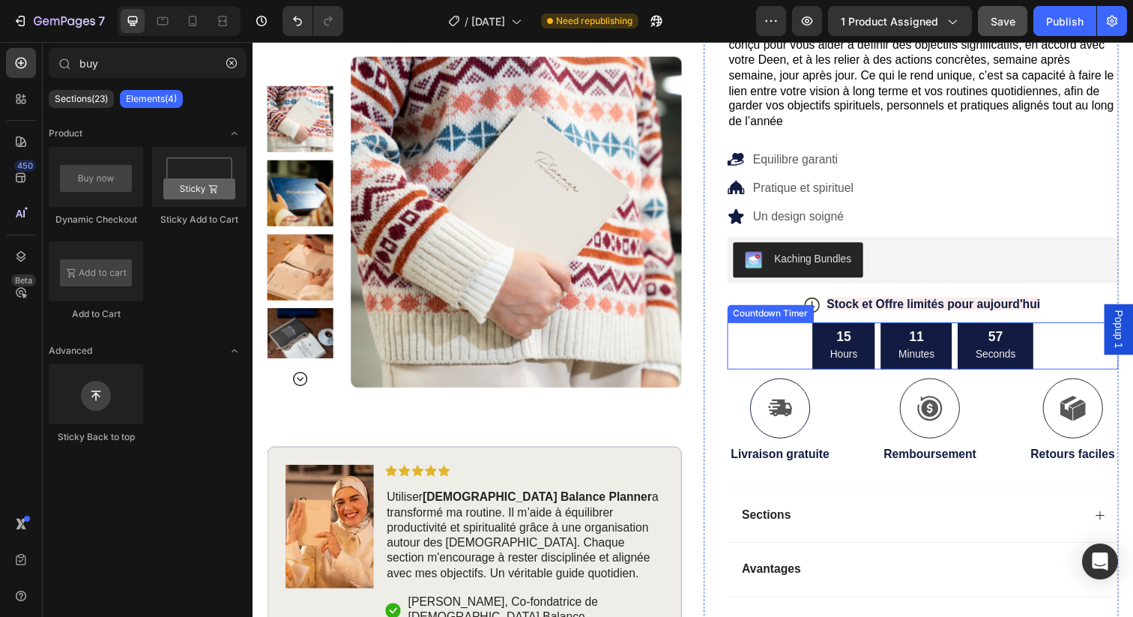
click at [772, 328] on div "15 Hours 11 Minutes 57 Seconds" at bounding box center [938, 352] width 400 height 49
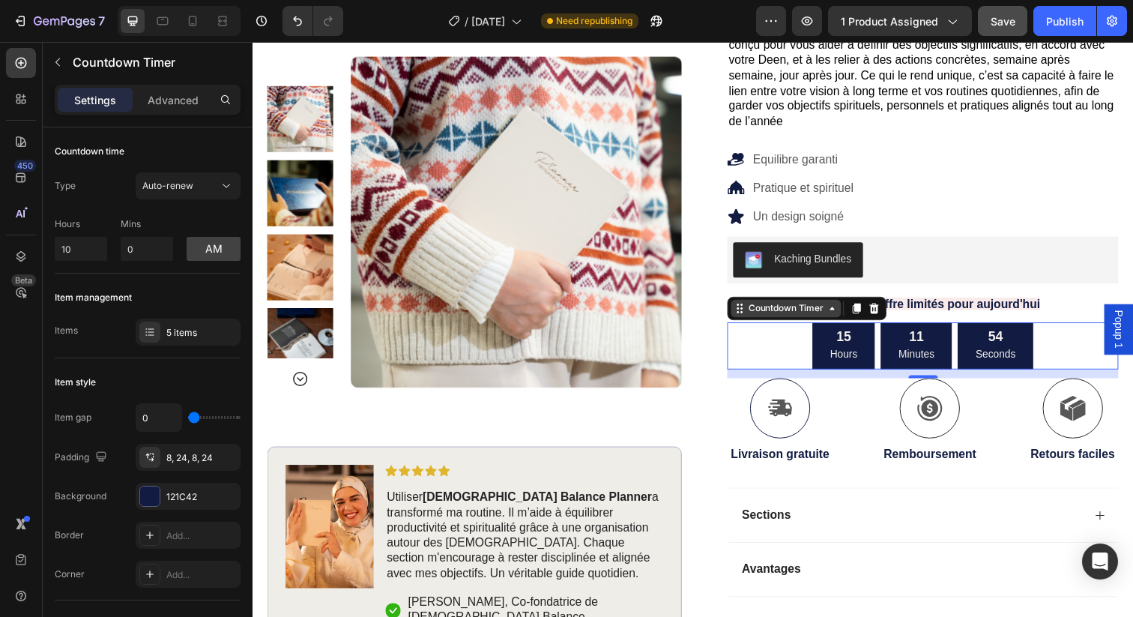
click at [826, 307] on div "Countdown Timer" at bounding box center [797, 313] width 82 height 13
click at [804, 328] on div "15 Hours 11 Minutes 53 Seconds" at bounding box center [938, 352] width 400 height 49
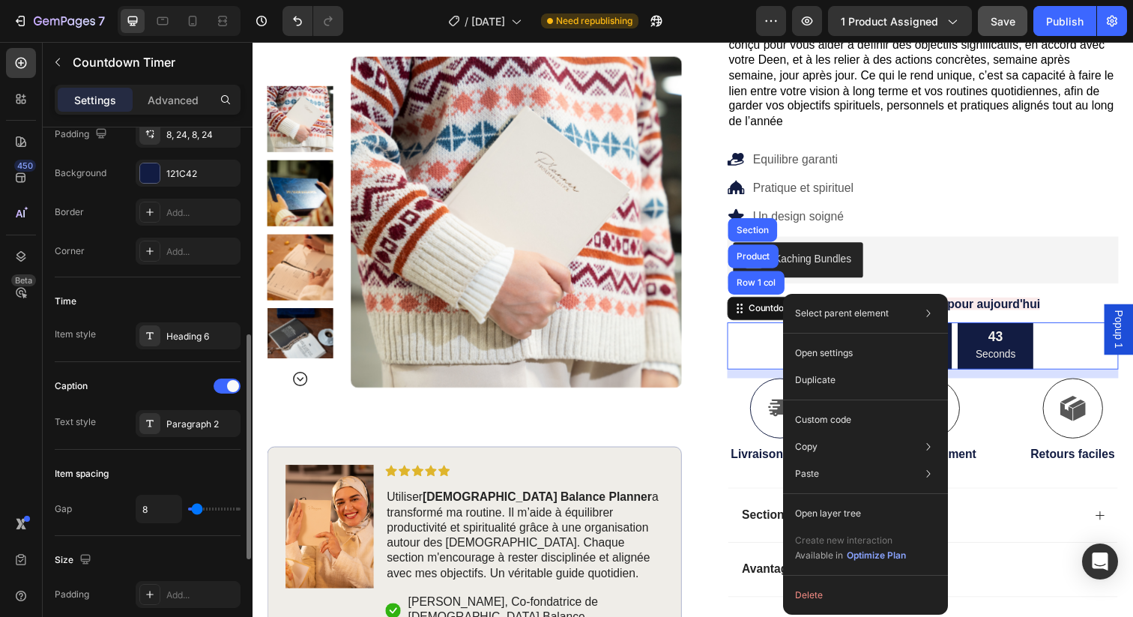
scroll to position [299, 0]
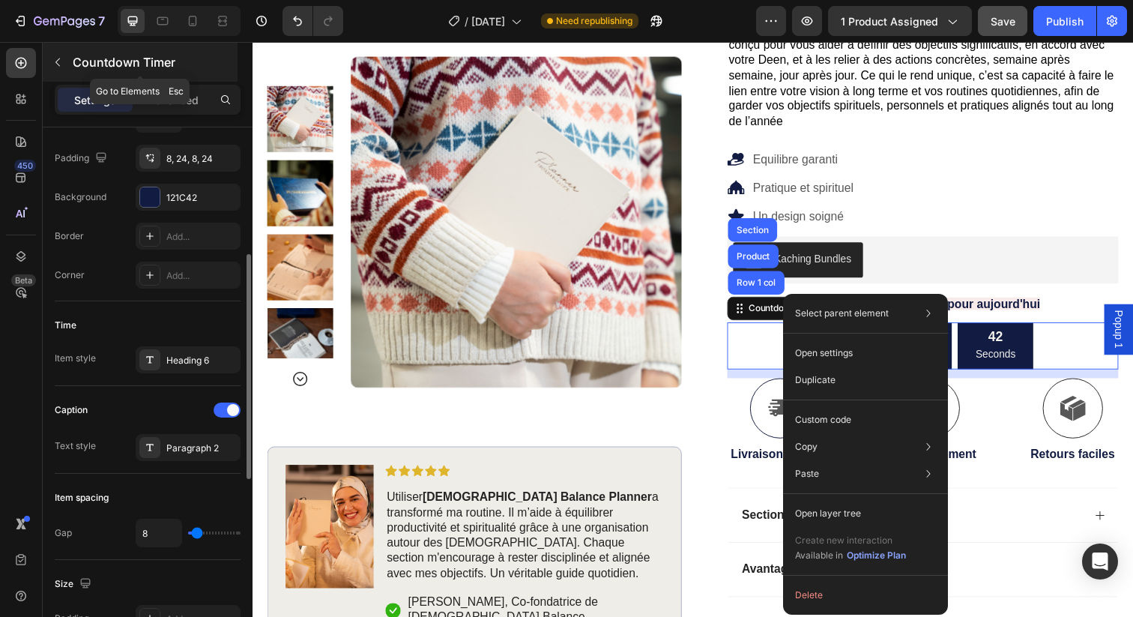
click at [59, 65] on icon "button" at bounding box center [58, 62] width 12 height 12
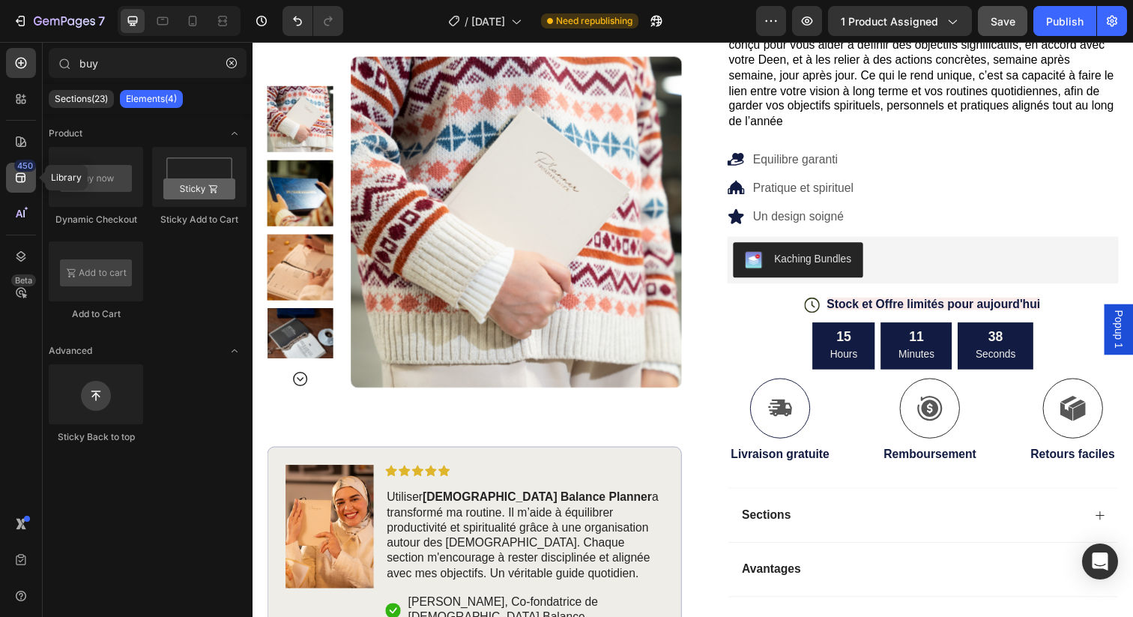
click at [26, 178] on icon at bounding box center [20, 177] width 15 height 15
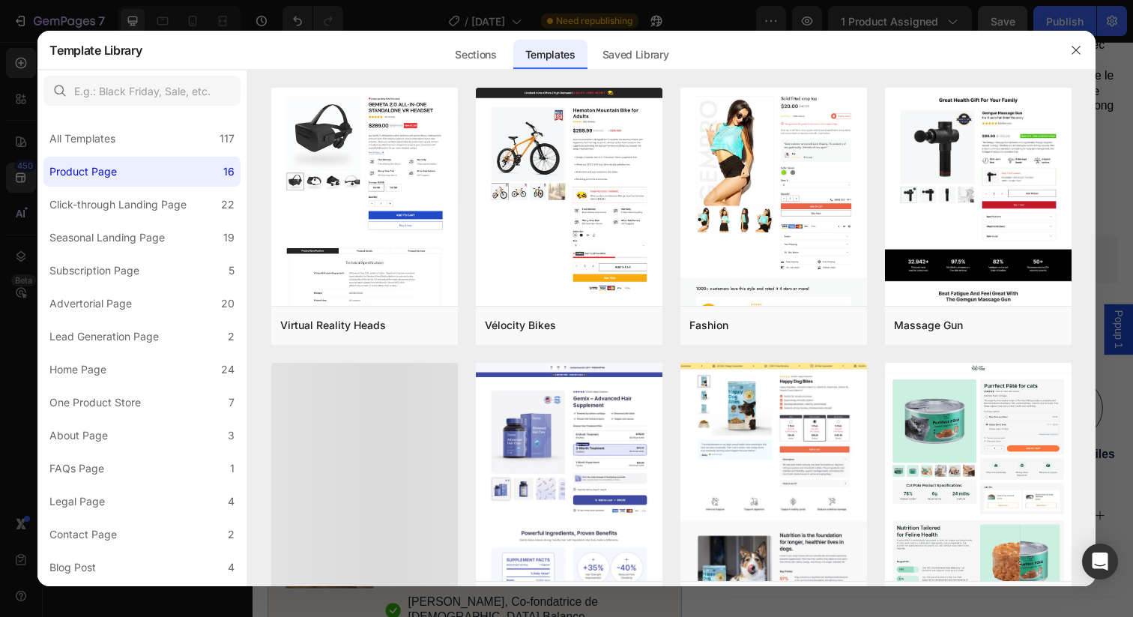
click at [0, 226] on div at bounding box center [566, 308] width 1133 height 617
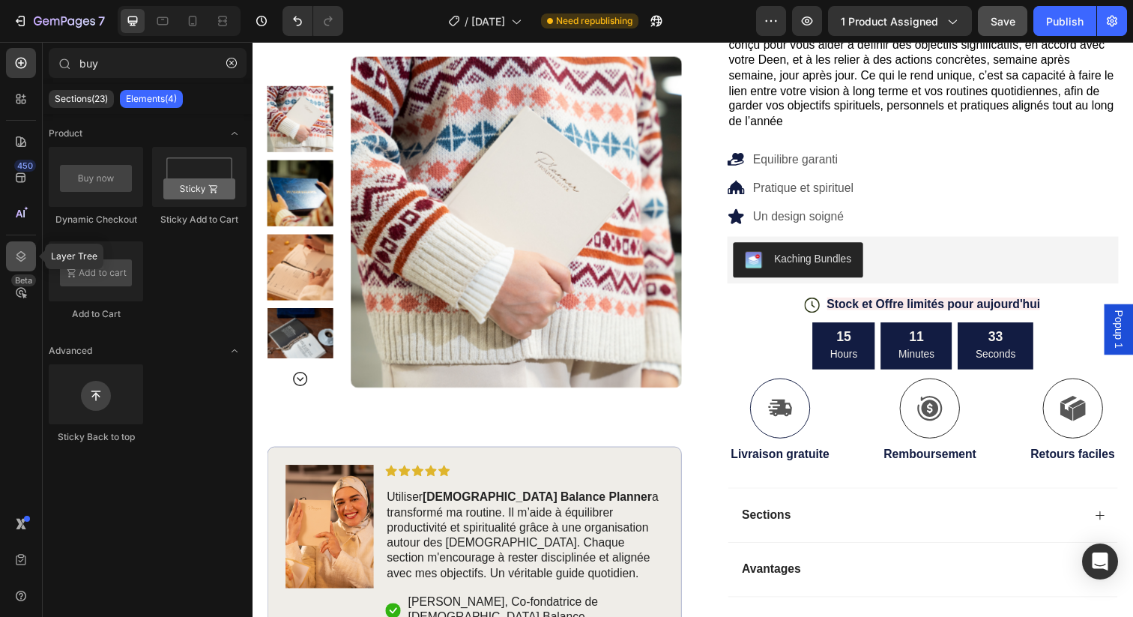
click at [22, 250] on icon at bounding box center [20, 256] width 15 height 15
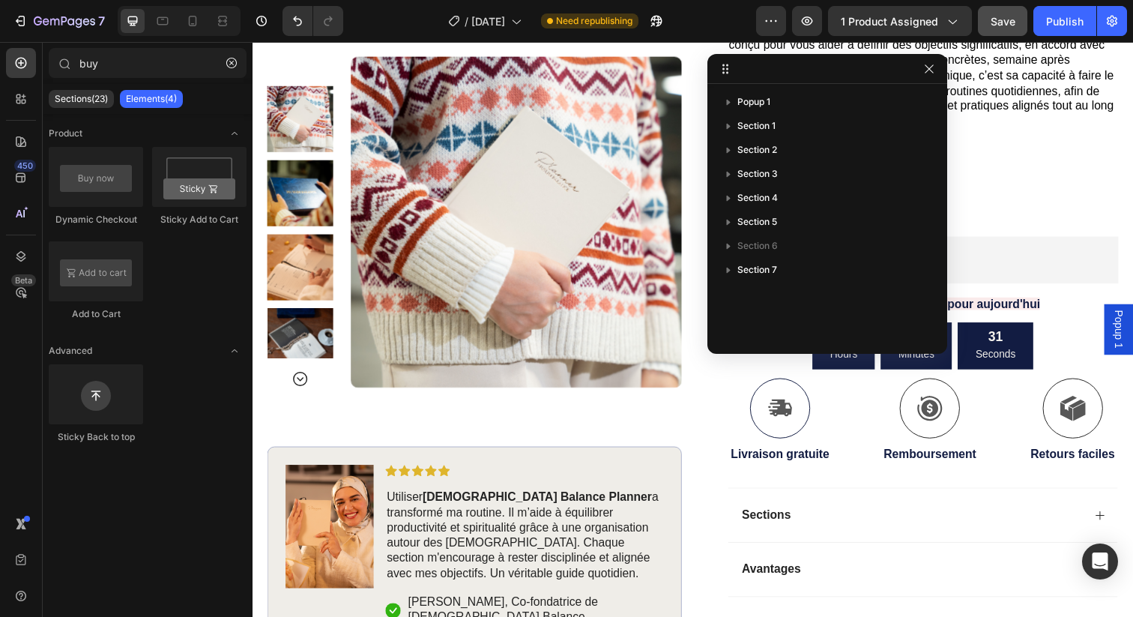
click at [739, 289] on div "Popup 1 Add element here Section 1 Section 2 Section 3 Section 4 Section 5 Sect…" at bounding box center [828, 213] width 240 height 247
click at [770, 385] on div at bounding box center [791, 415] width 61 height 61
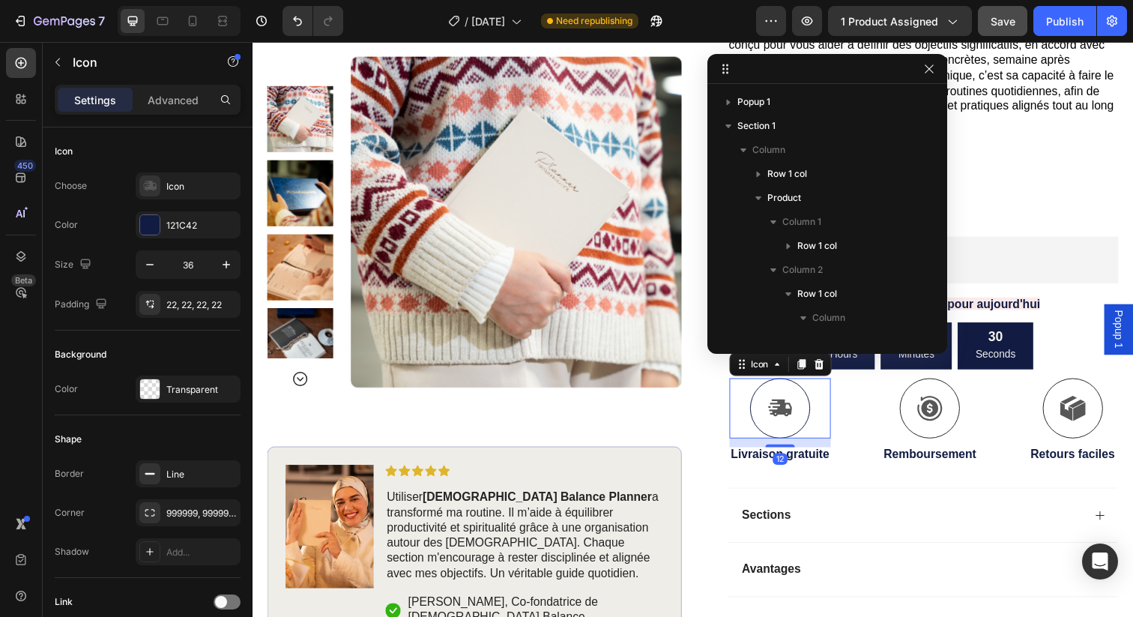
scroll to position [379, 0]
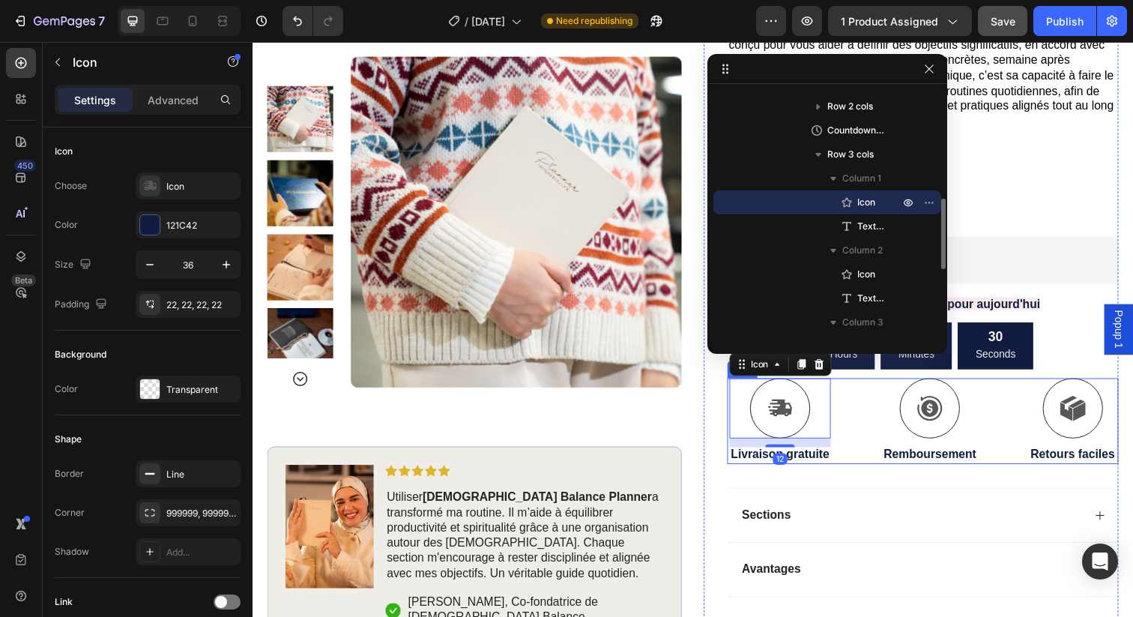
click at [843, 412] on div "Icon 12 Livraison gratuite Text Block Icon Remboursement Text Block Icon Retour…" at bounding box center [938, 429] width 400 height 88
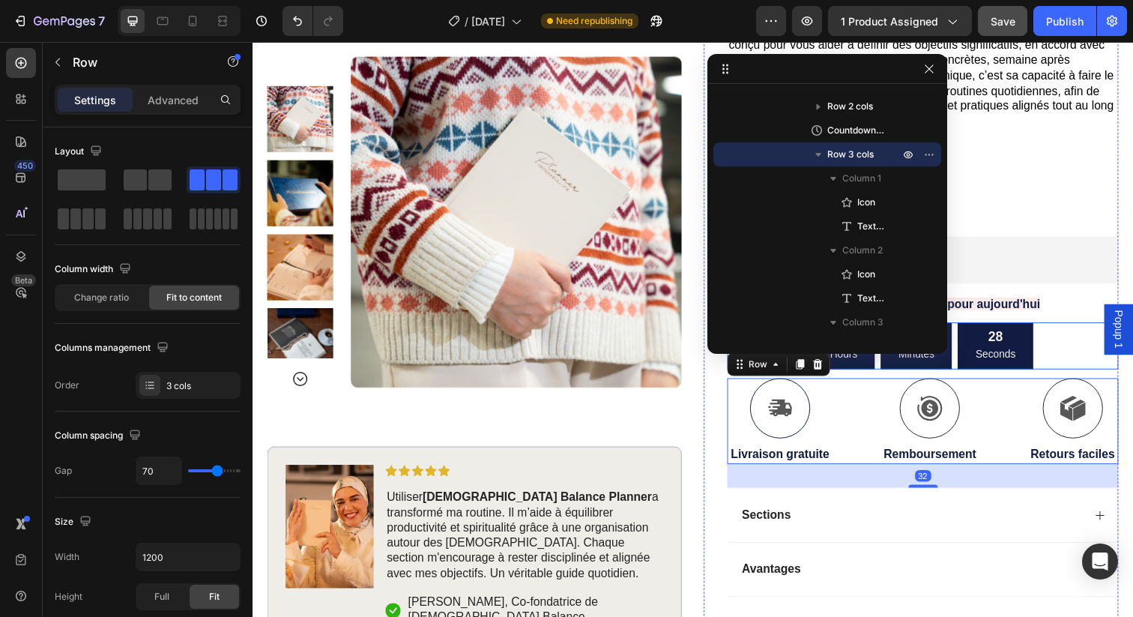
click at [1019, 352] on p "Seconds" at bounding box center [1011, 361] width 40 height 19
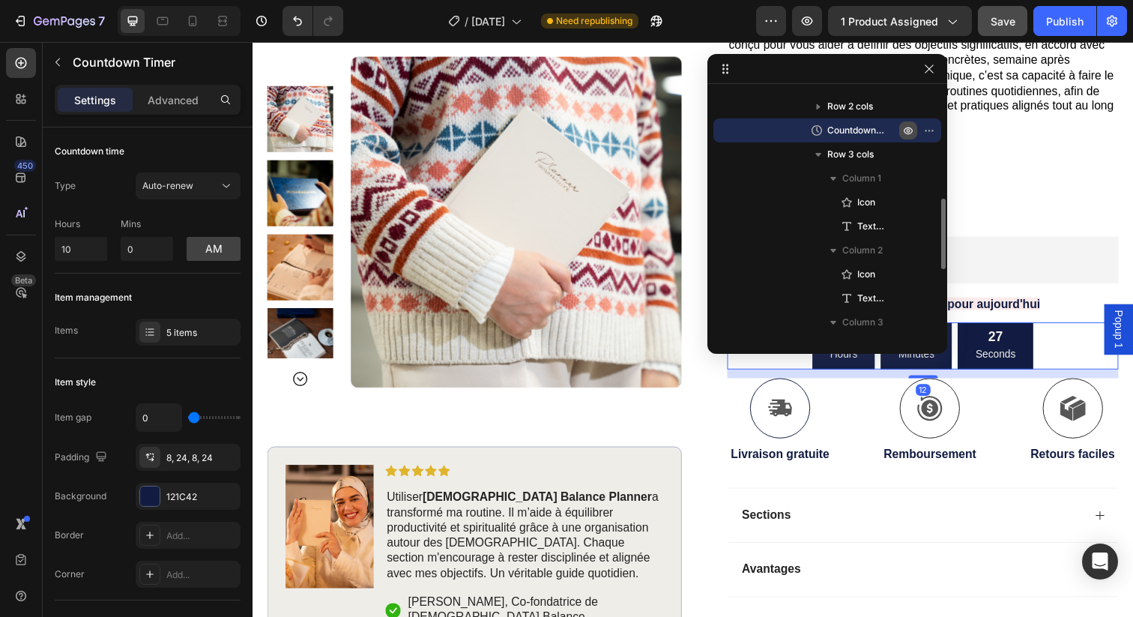
drag, startPoint x: 906, startPoint y: 128, endPoint x: 915, endPoint y: 130, distance: 9.3
click at [906, 128] on icon "button" at bounding box center [909, 130] width 12 height 12
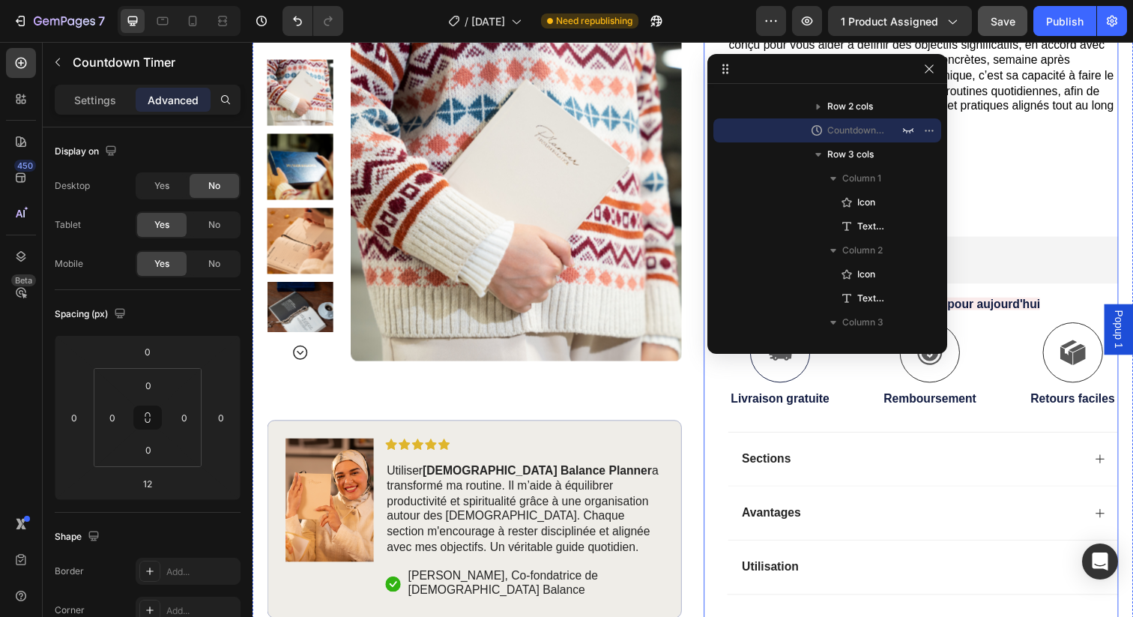
click at [1073, 245] on div "Icon Icon Icon Icon Icon Icon List (349 Avis) Text Block Row [DEMOGRAPHIC_DATA]…" at bounding box center [938, 259] width 400 height 744
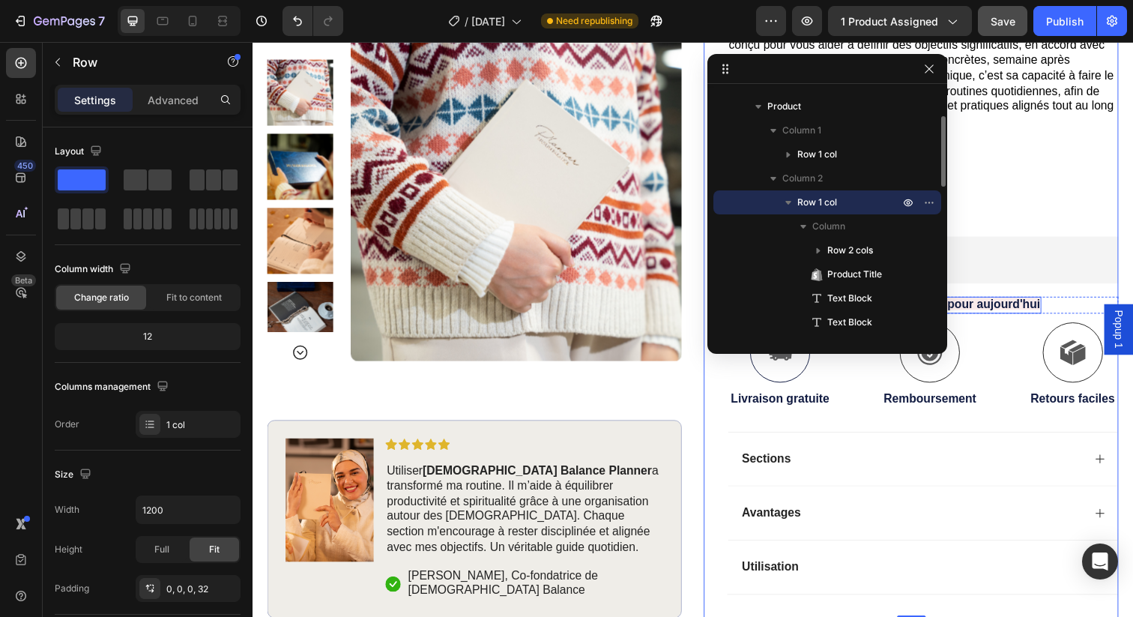
click at [1036, 303] on span "Stock et Offre limités pour aujourd'hui" at bounding box center [949, 309] width 218 height 13
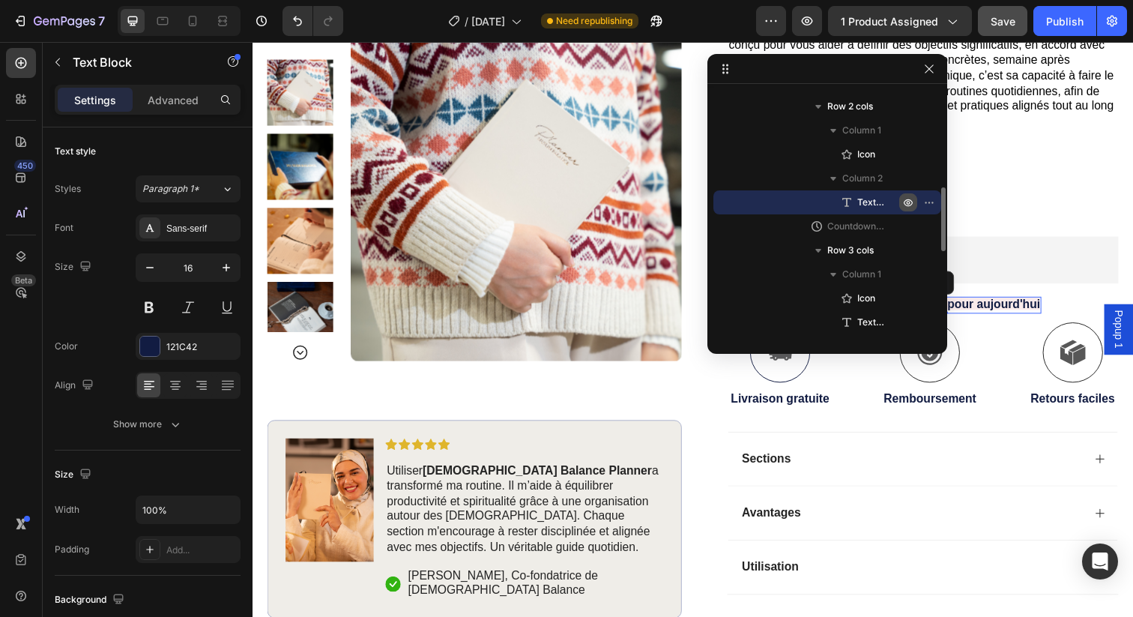
click at [906, 199] on icon "button" at bounding box center [909, 202] width 12 height 12
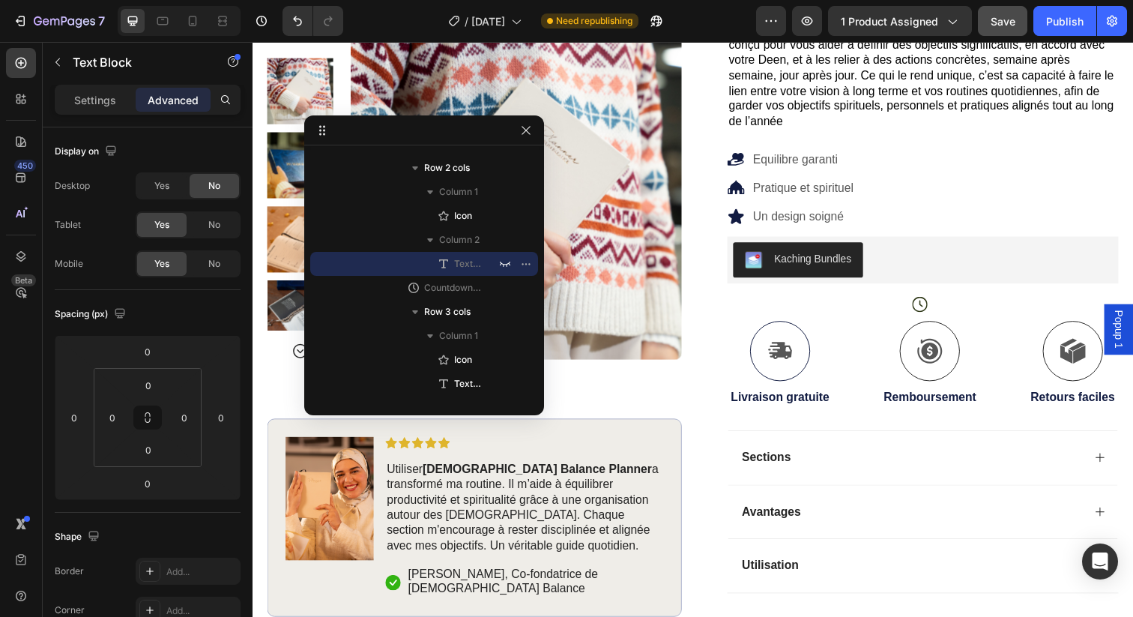
drag, startPoint x: 861, startPoint y: 73, endPoint x: 456, endPoint y: 132, distance: 409.0
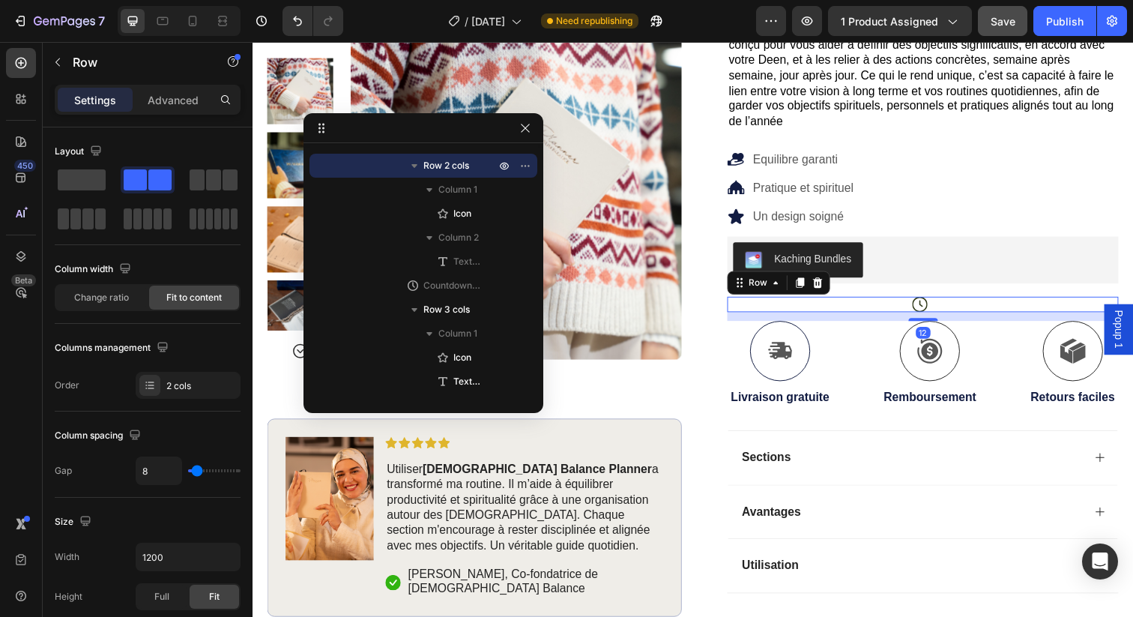
click at [948, 302] on div "Icon Stock et Offre limités pour [DATE] Text Block Row 12" at bounding box center [938, 310] width 400 height 16
click at [499, 162] on icon "button" at bounding box center [504, 166] width 12 height 12
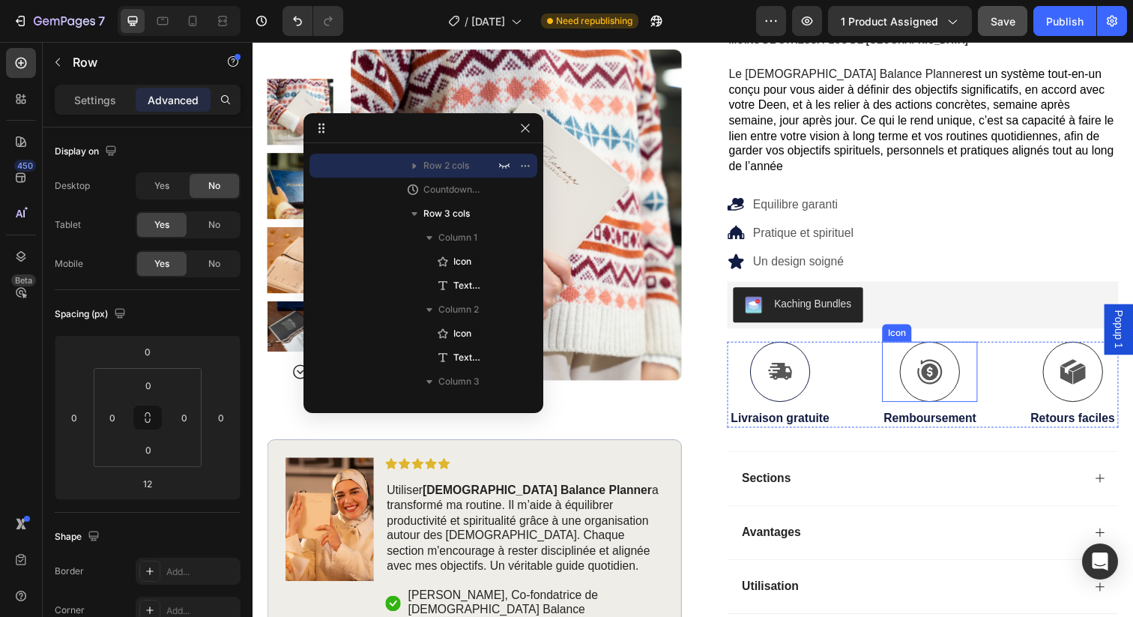
scroll to position [202, 0]
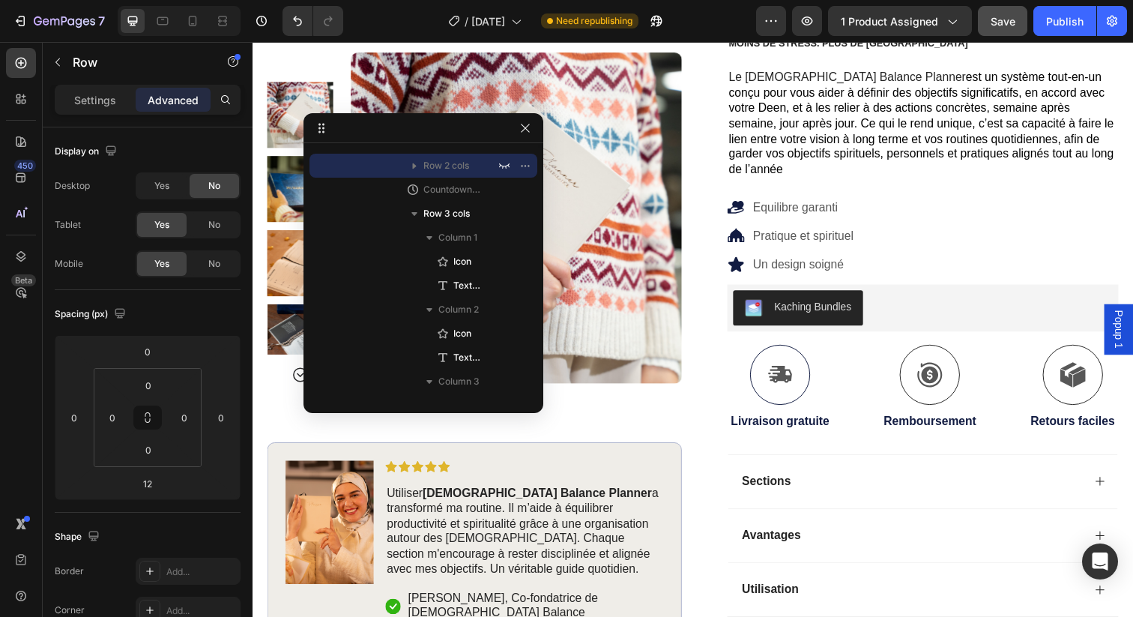
click at [630, 364] on div "Product Images Image Icon Icon Icon Icon Icon Icon List Utiliser [DEMOGRAPHIC_D…" at bounding box center [480, 352] width 424 height 600
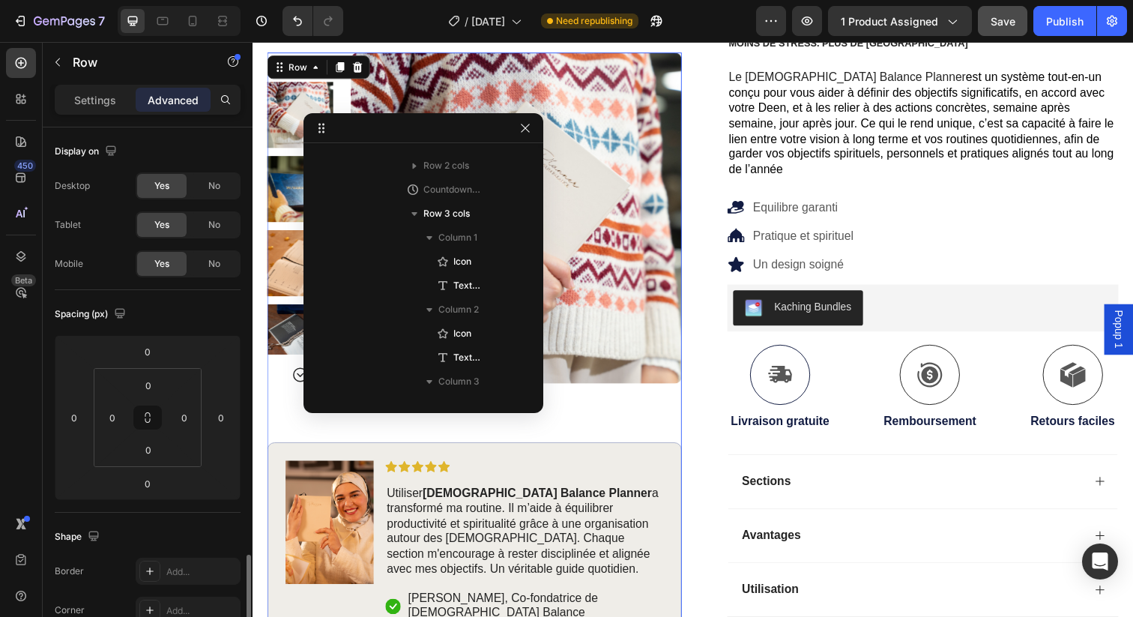
scroll to position [43, 0]
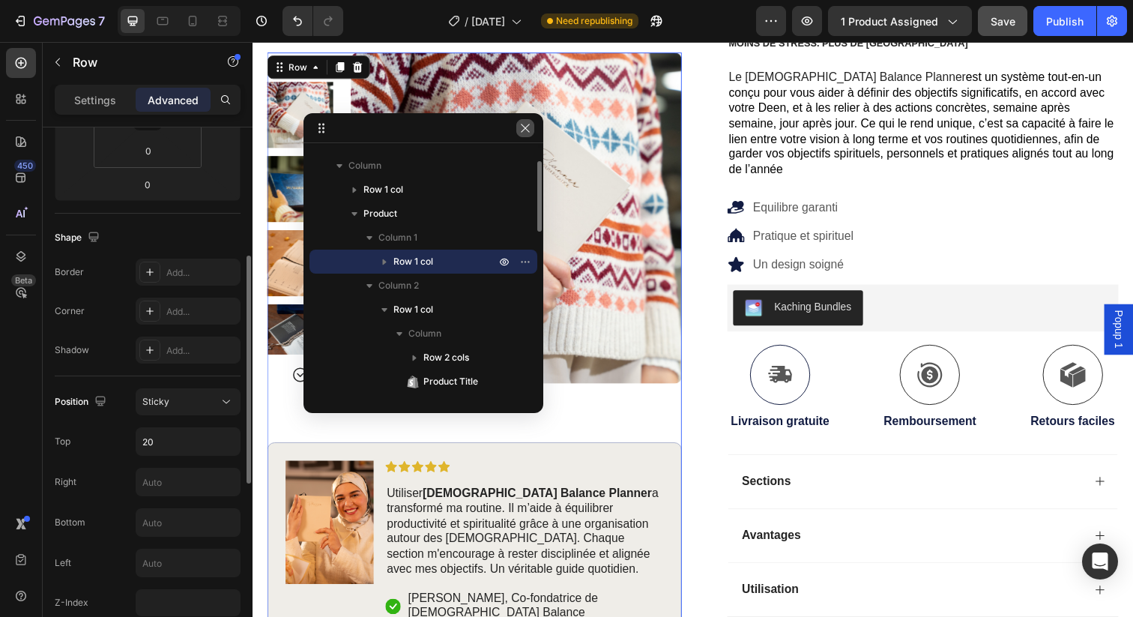
click at [531, 136] on div at bounding box center [525, 128] width 18 height 18
click at [519, 126] on icon "button" at bounding box center [525, 128] width 12 height 12
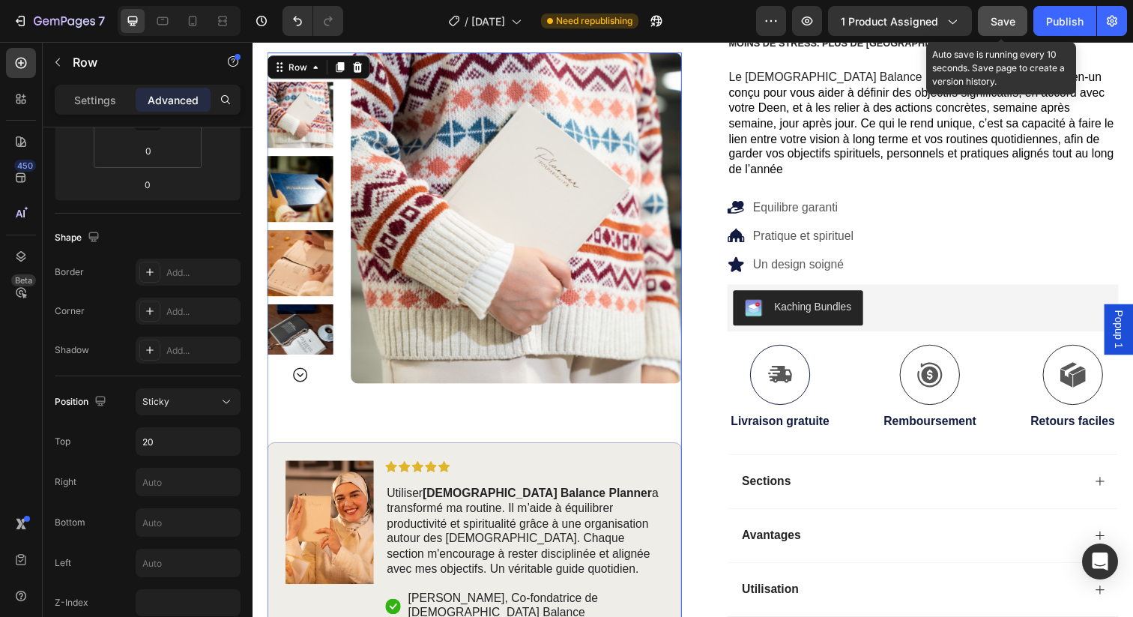
click at [1010, 19] on span "Save" at bounding box center [1003, 21] width 25 height 13
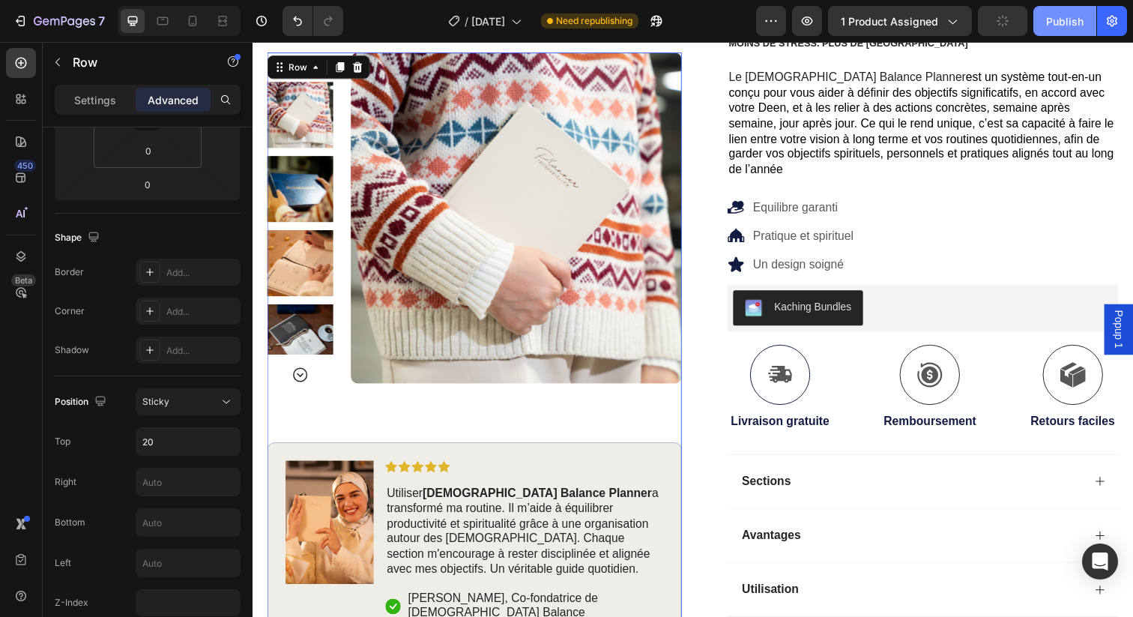
click at [1055, 23] on div "Publish" at bounding box center [1064, 21] width 37 height 16
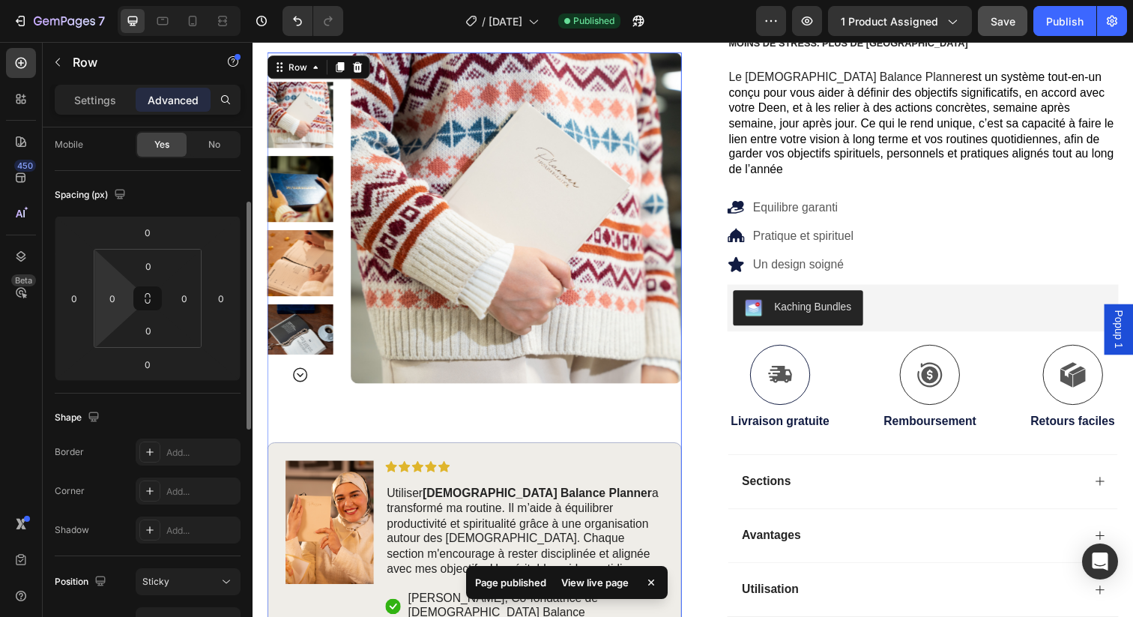
scroll to position [96, 0]
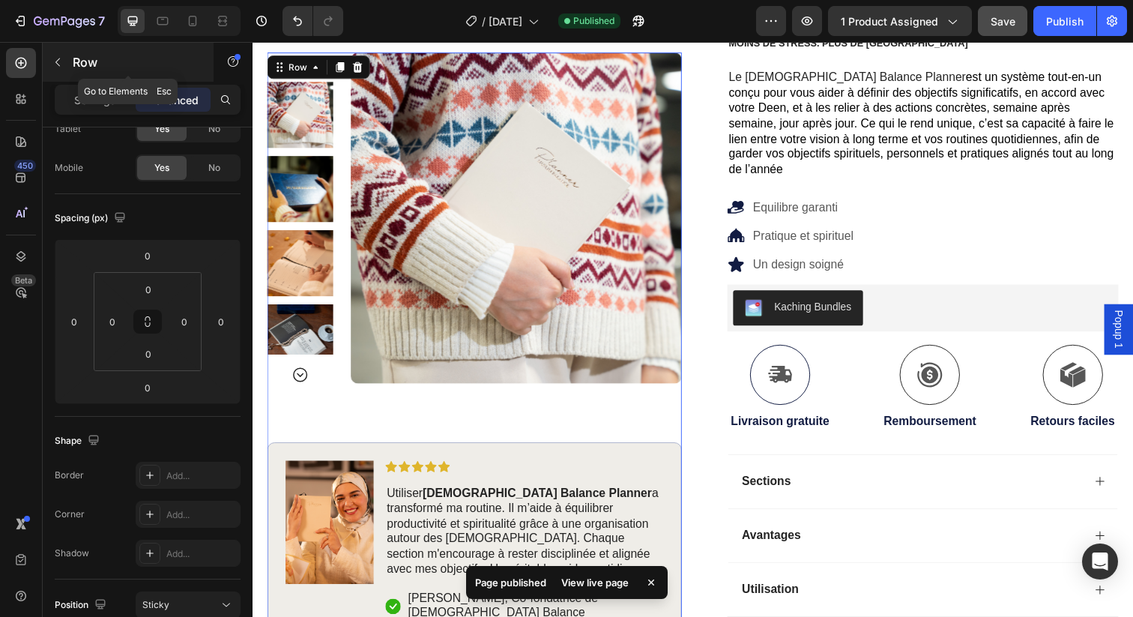
click at [52, 70] on button "button" at bounding box center [58, 62] width 24 height 24
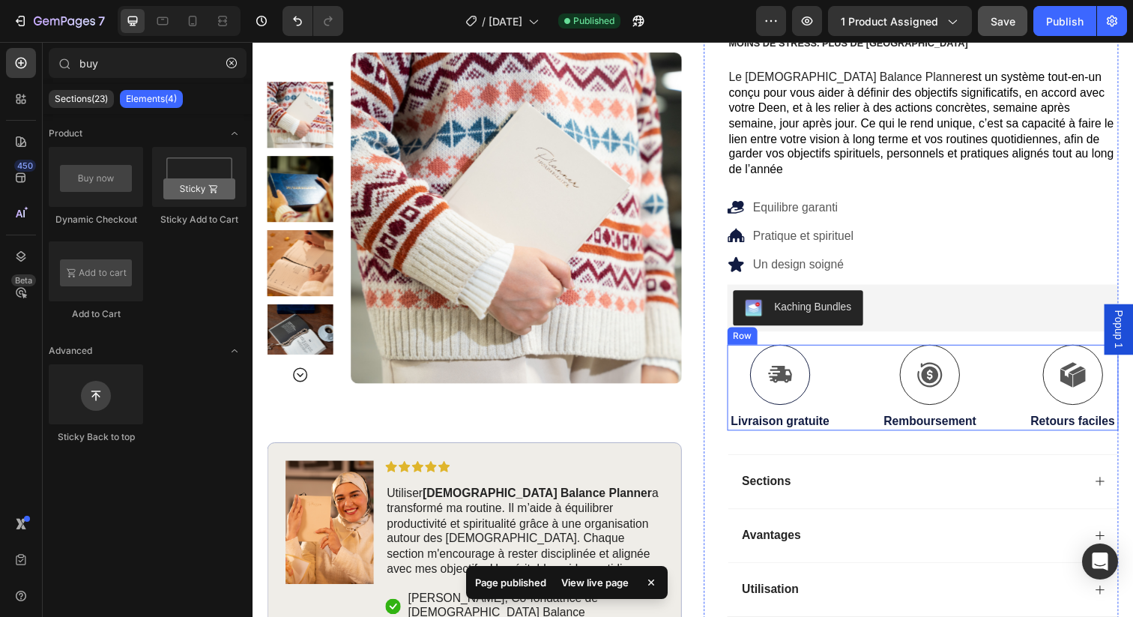
scroll to position [0, 0]
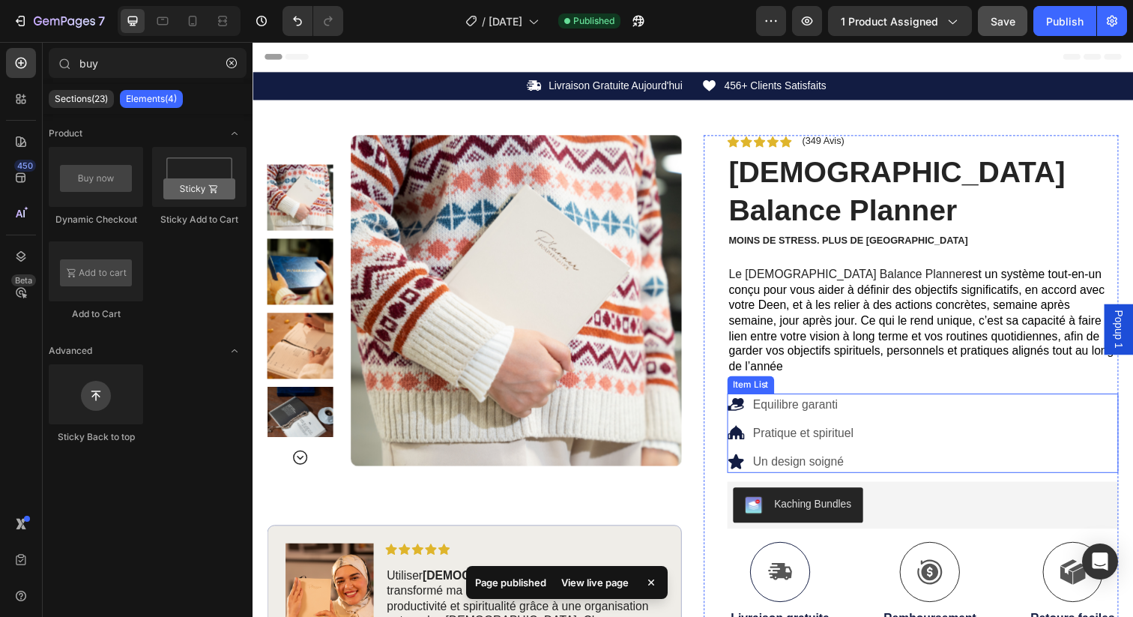
click at [840, 401] on div "Equilibre garanti" at bounding box center [815, 412] width 107 height 22
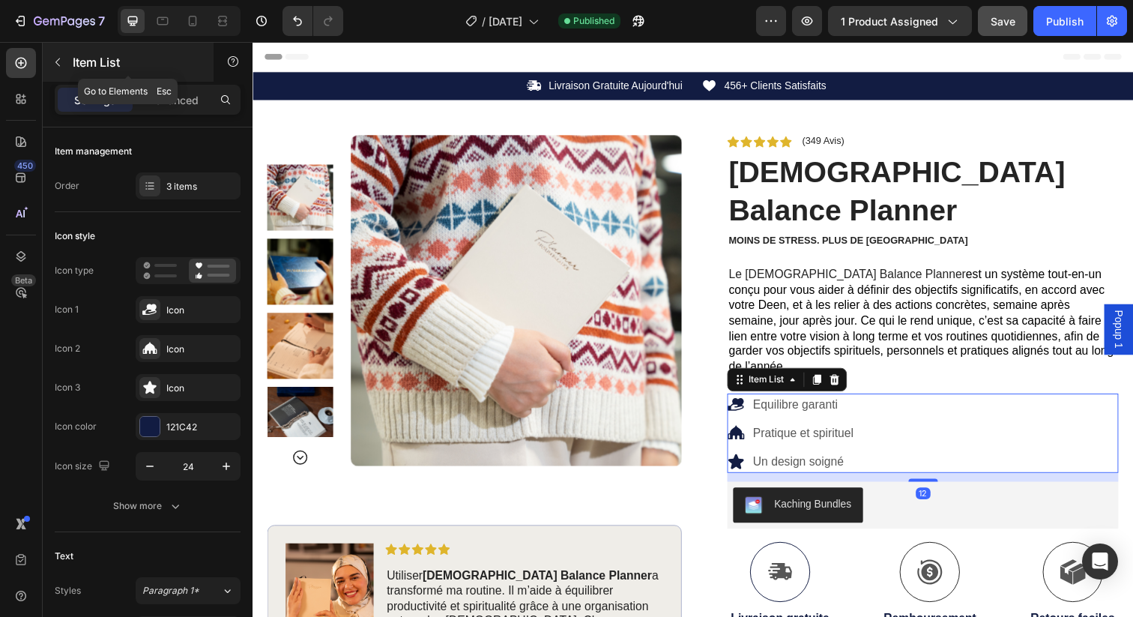
click at [52, 58] on icon "button" at bounding box center [58, 62] width 12 height 12
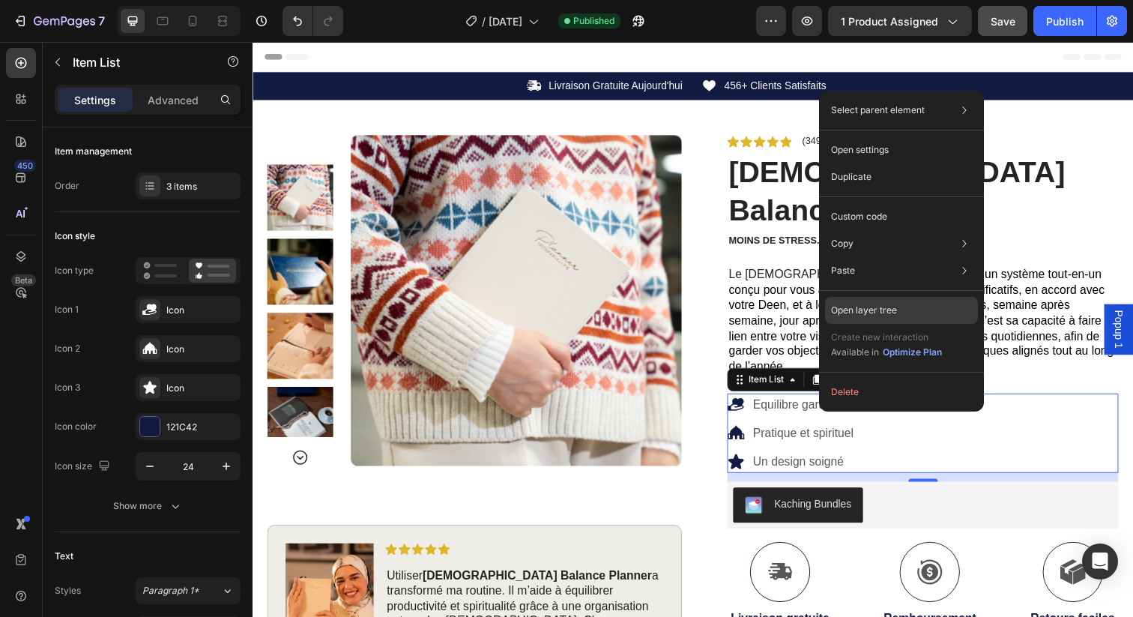
click at [874, 312] on p "Open layer tree" at bounding box center [864, 310] width 66 height 13
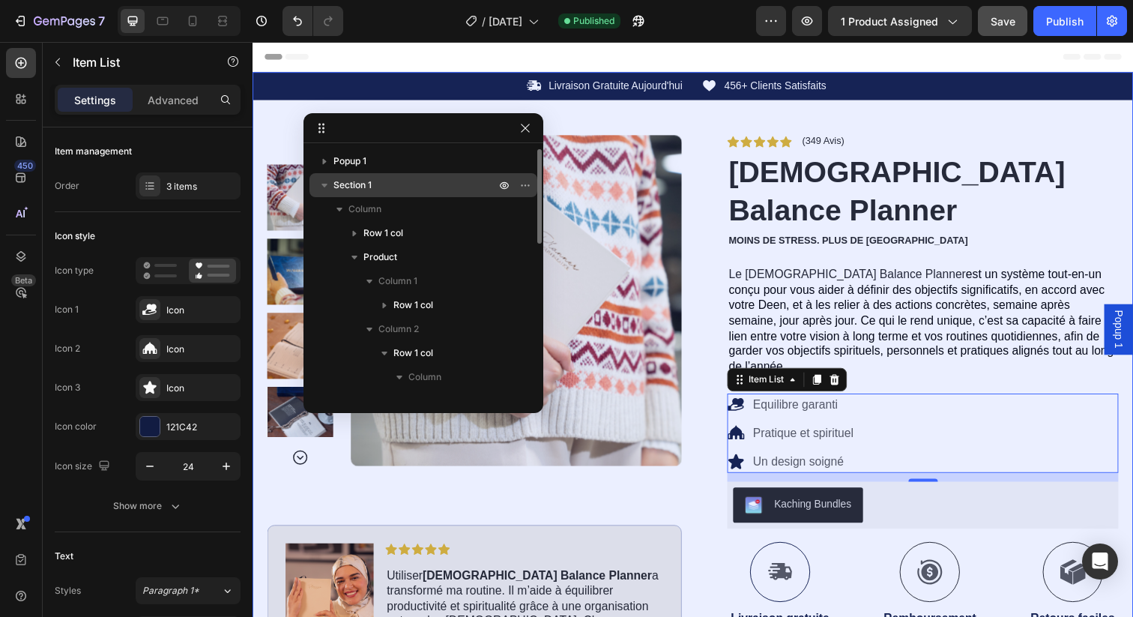
click at [327, 188] on icon "button" at bounding box center [324, 185] width 15 height 15
click at [326, 187] on icon "button" at bounding box center [324, 185] width 15 height 15
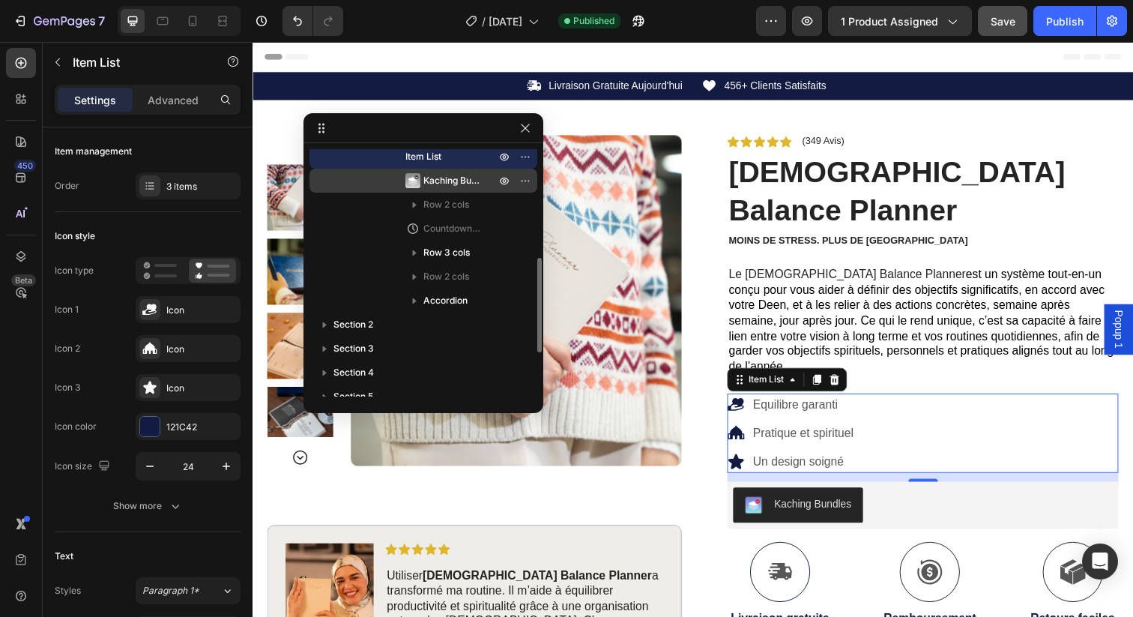
scroll to position [345, 0]
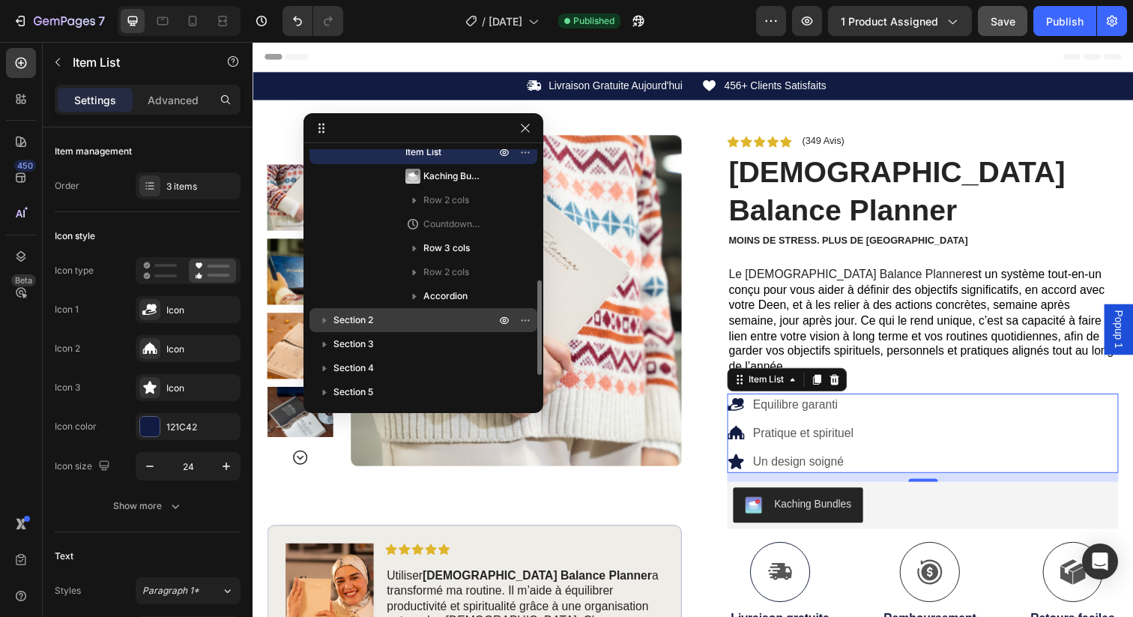
click at [339, 313] on span "Section 2" at bounding box center [354, 320] width 40 height 15
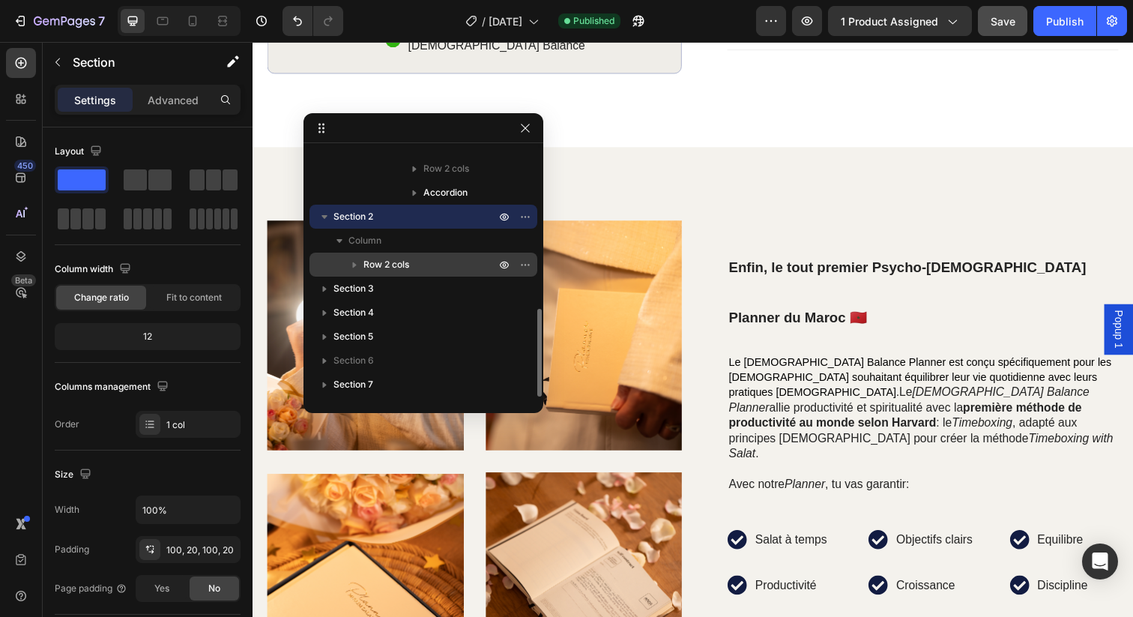
scroll to position [448, 0]
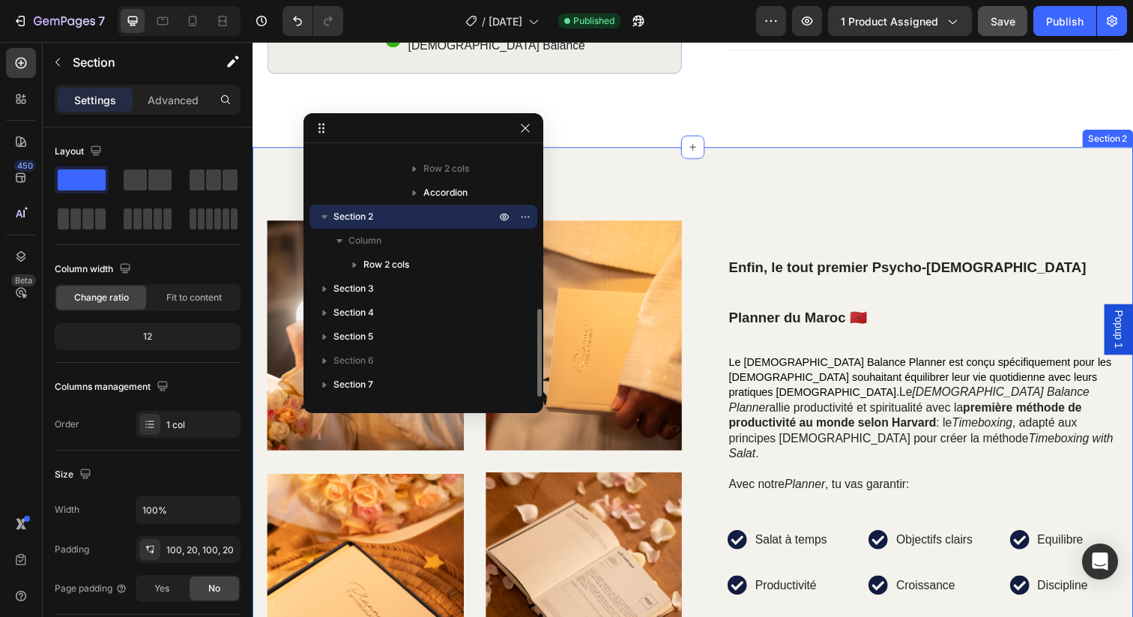
click at [682, 151] on div "Image Image Image Image Row Enfin, le tout premier Psycho-[DEMOGRAPHIC_DATA] Pl…" at bounding box center [703, 470] width 900 height 642
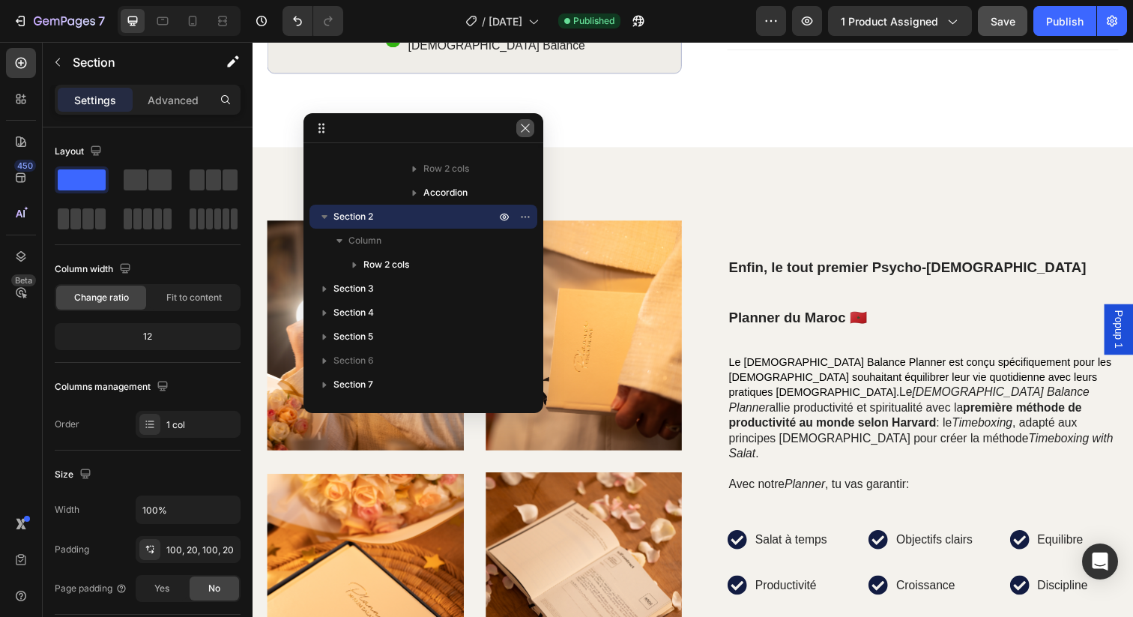
click at [518, 130] on button "button" at bounding box center [525, 128] width 18 height 18
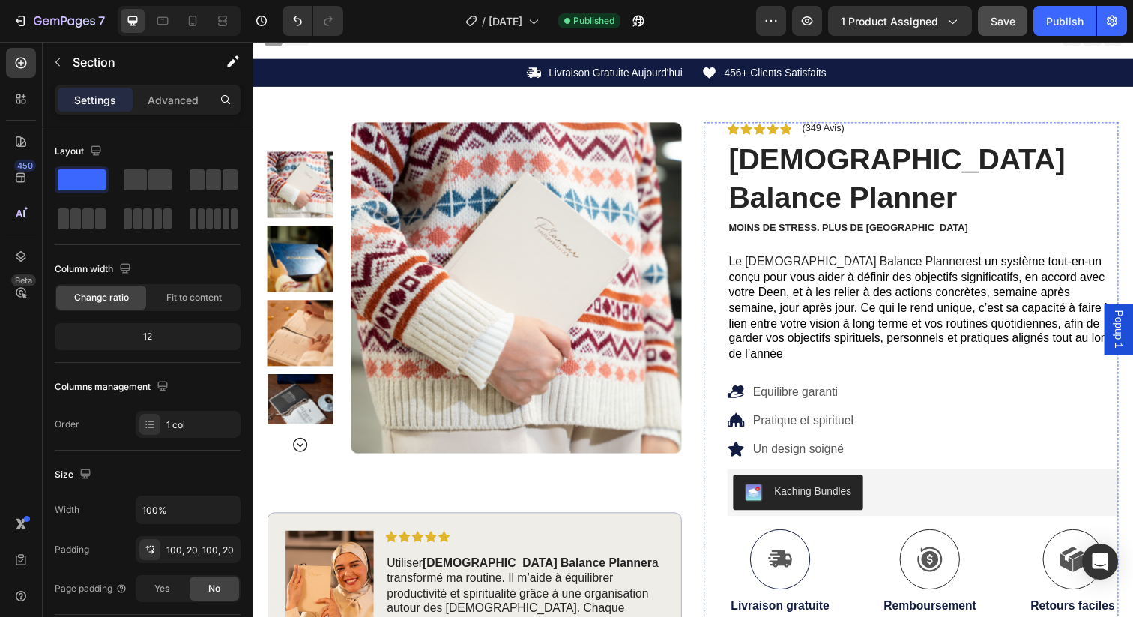
scroll to position [0, 0]
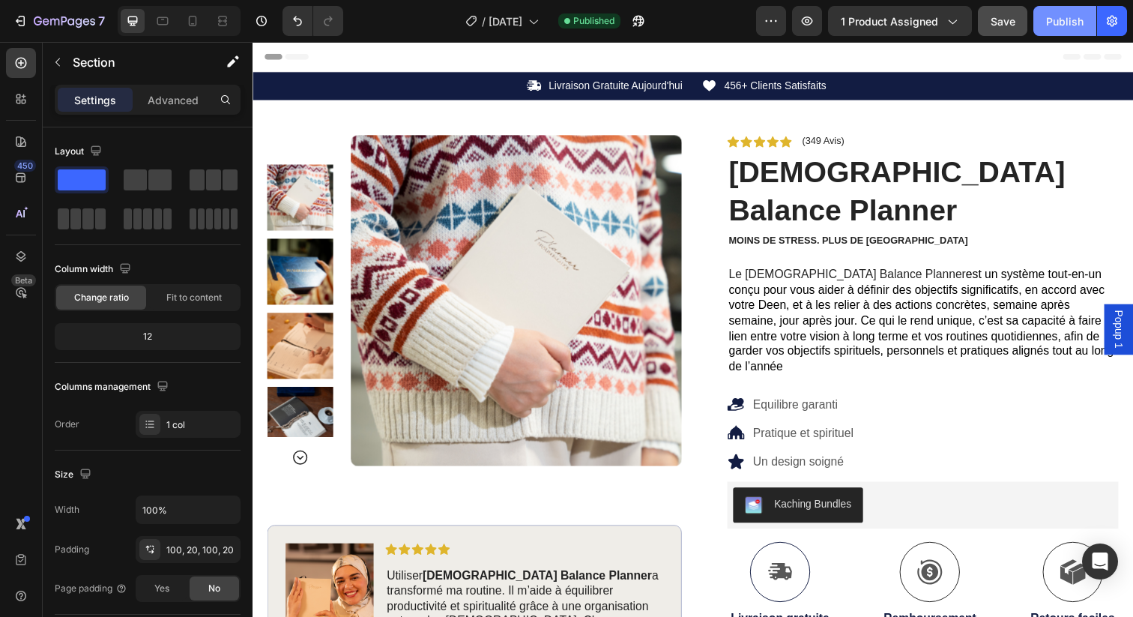
click at [1070, 16] on div "Publish" at bounding box center [1064, 21] width 37 height 16
click at [55, 59] on icon "button" at bounding box center [58, 62] width 12 height 12
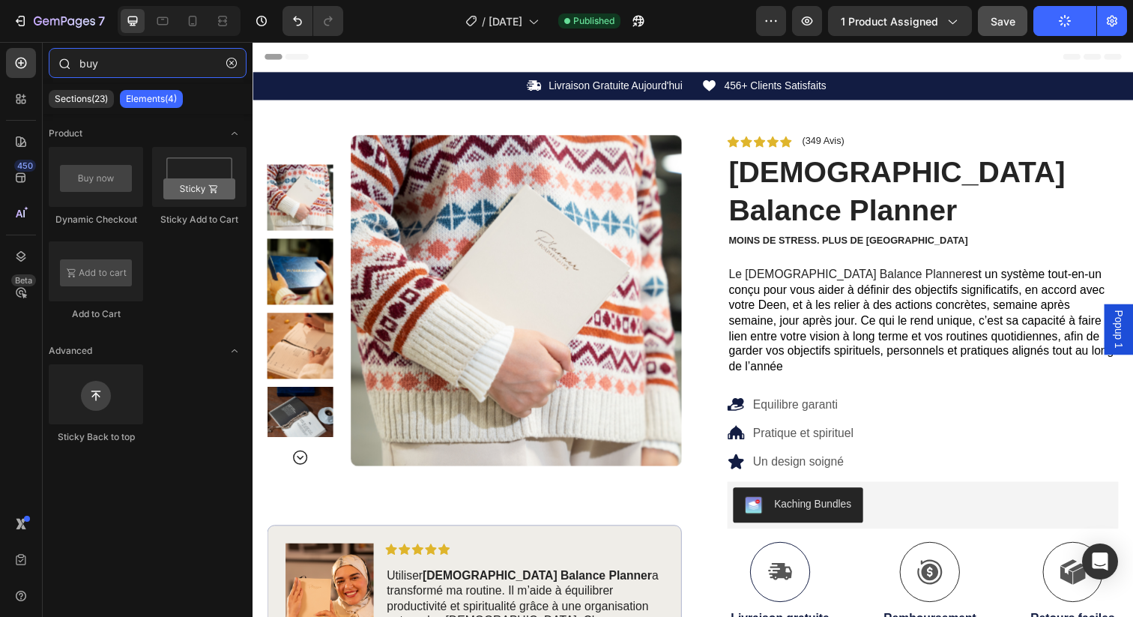
click at [134, 62] on input "buy" at bounding box center [148, 63] width 198 height 30
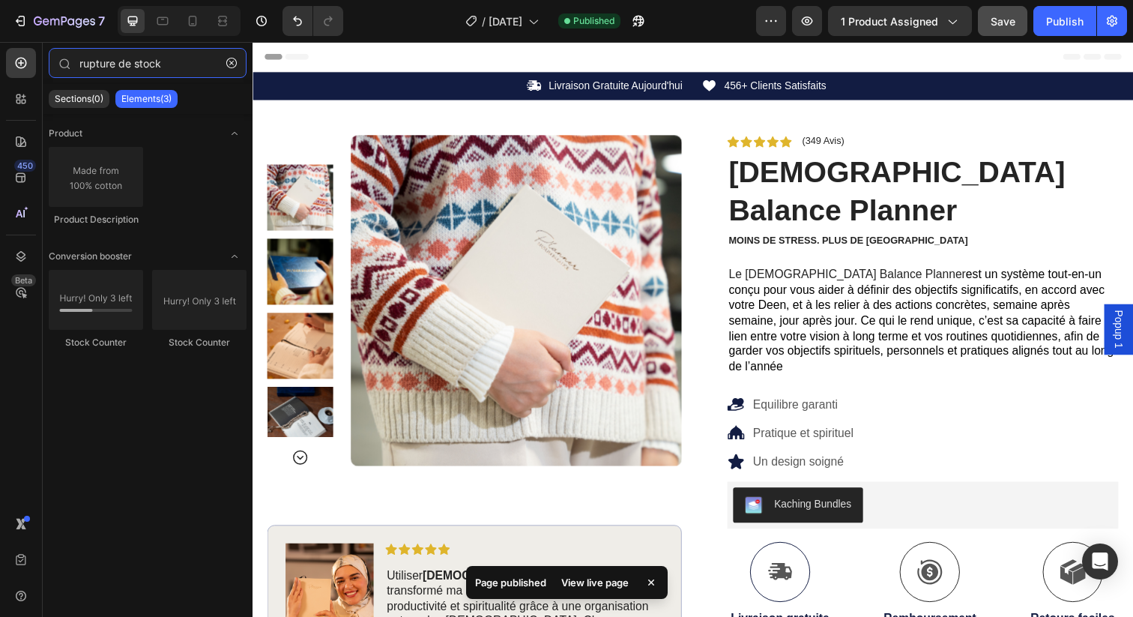
type input "rupture de stock"
click at [166, 94] on p "Elements(3)" at bounding box center [146, 99] width 50 height 12
click at [90, 92] on div "Sections(0)" at bounding box center [79, 99] width 61 height 18
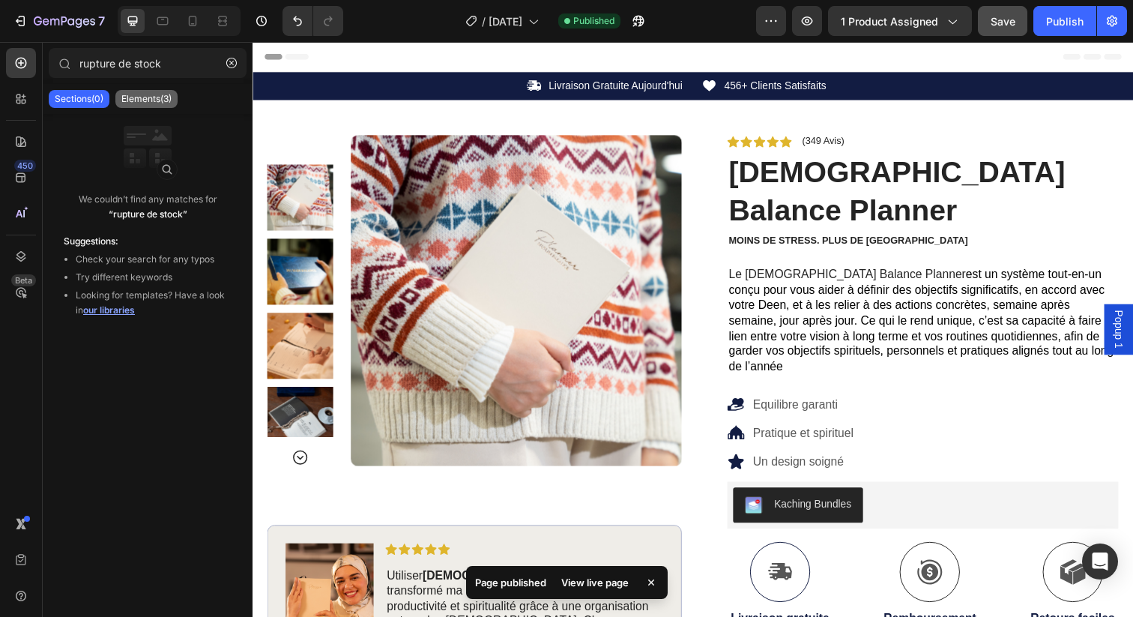
click at [156, 93] on p "Elements(3)" at bounding box center [146, 99] width 50 height 12
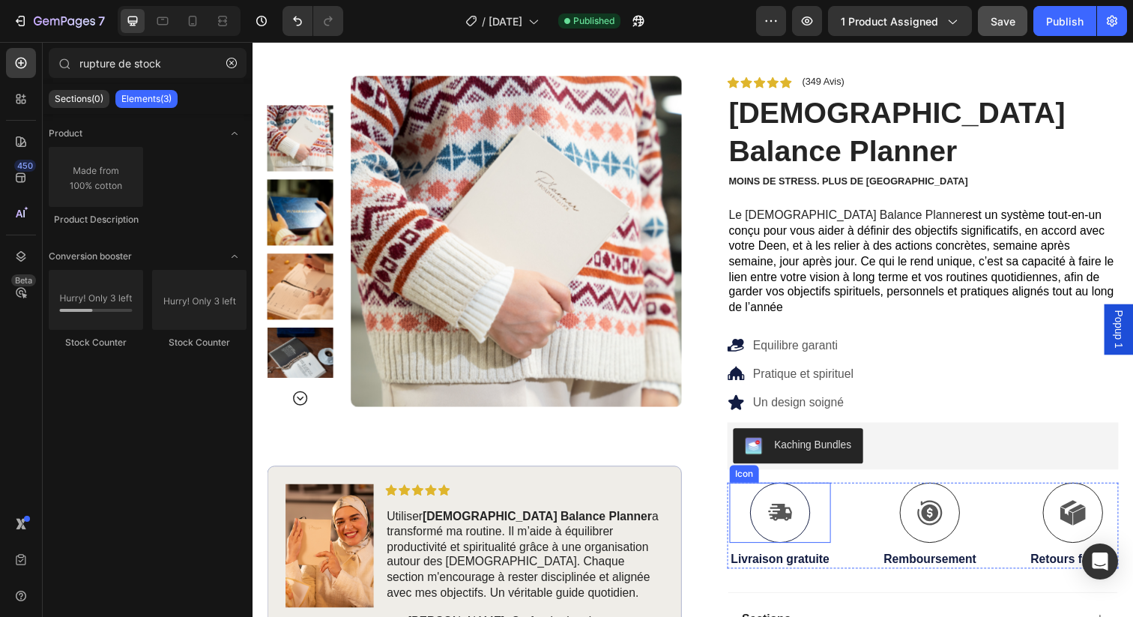
scroll to position [83, 0]
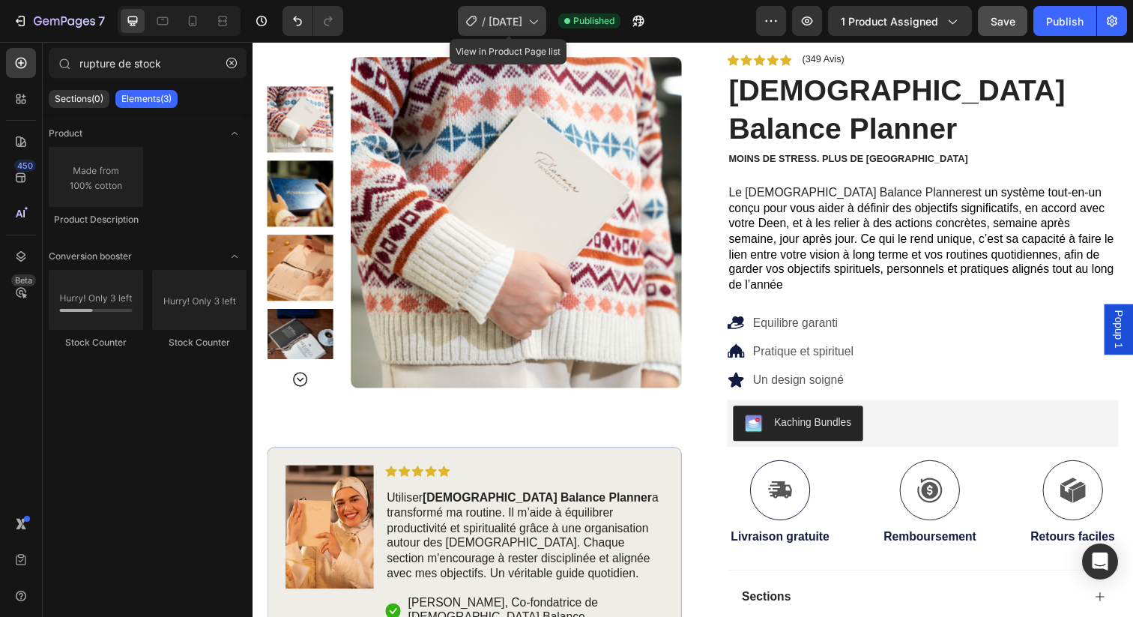
click at [464, 20] on icon at bounding box center [471, 20] width 15 height 15
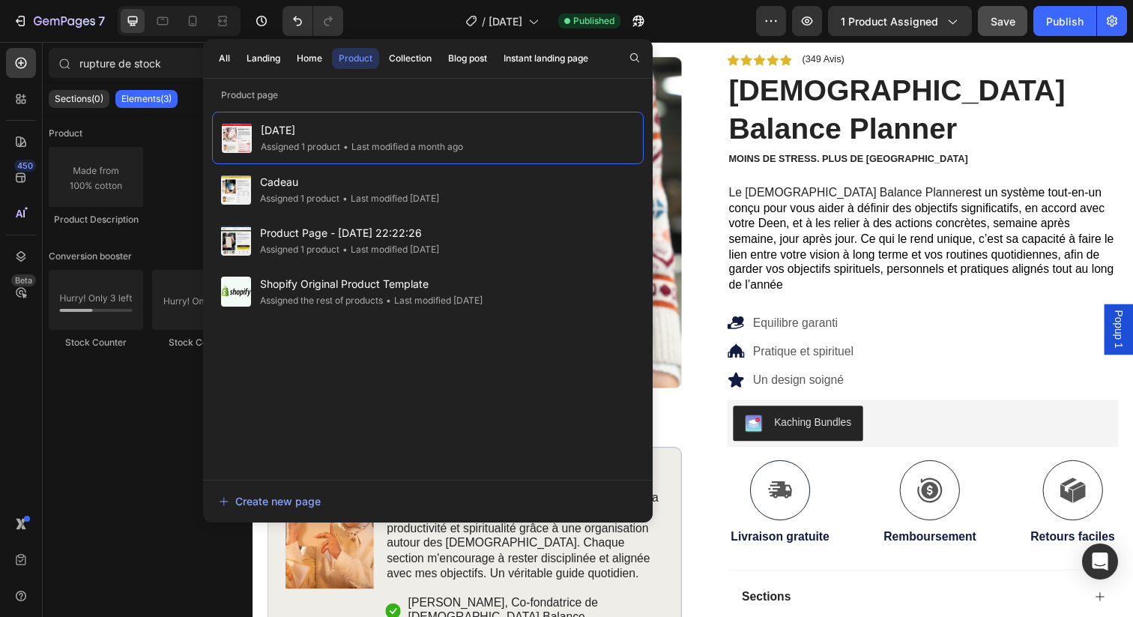
click at [359, 61] on div "Product" at bounding box center [356, 58] width 34 height 13
click at [376, 19] on div "/ [DATE] Published" at bounding box center [555, 21] width 401 height 30
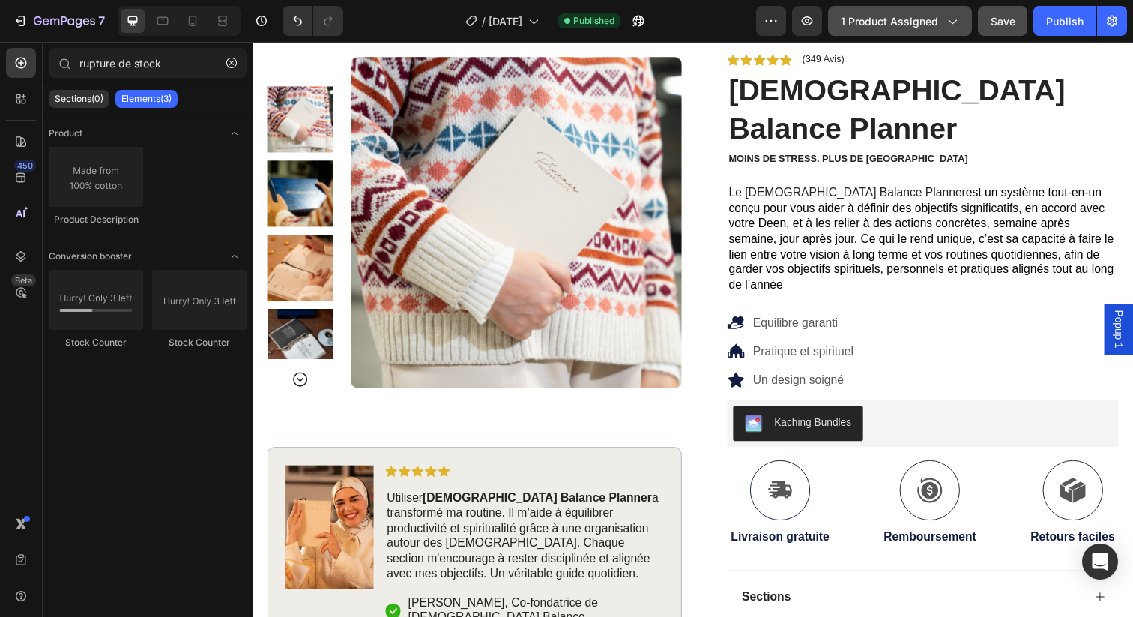
click at [925, 20] on span "1 product assigned" at bounding box center [889, 21] width 97 height 16
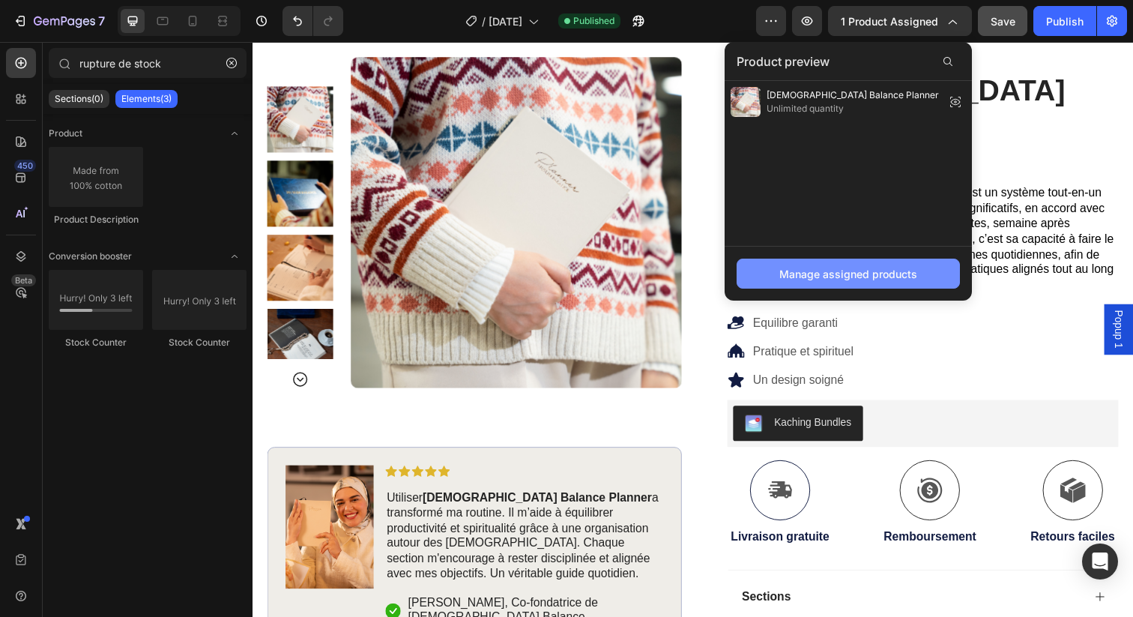
click at [854, 277] on div "Manage assigned products" at bounding box center [849, 274] width 138 height 16
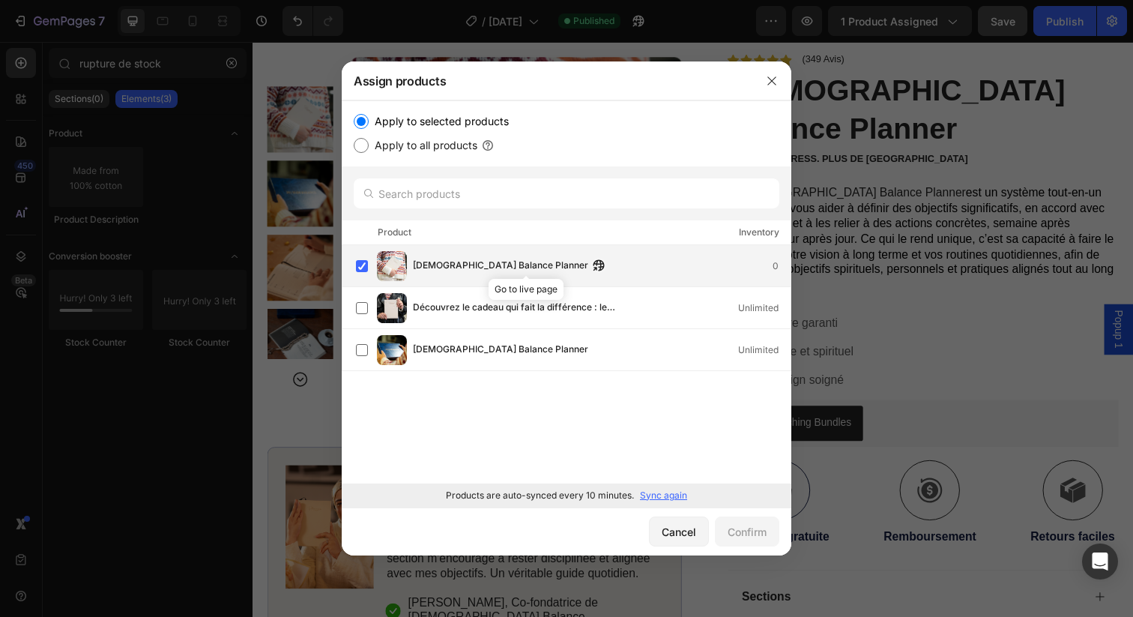
click at [594, 267] on icon "button" at bounding box center [596, 269] width 4 height 4
click at [767, 83] on icon "button" at bounding box center [772, 81] width 12 height 12
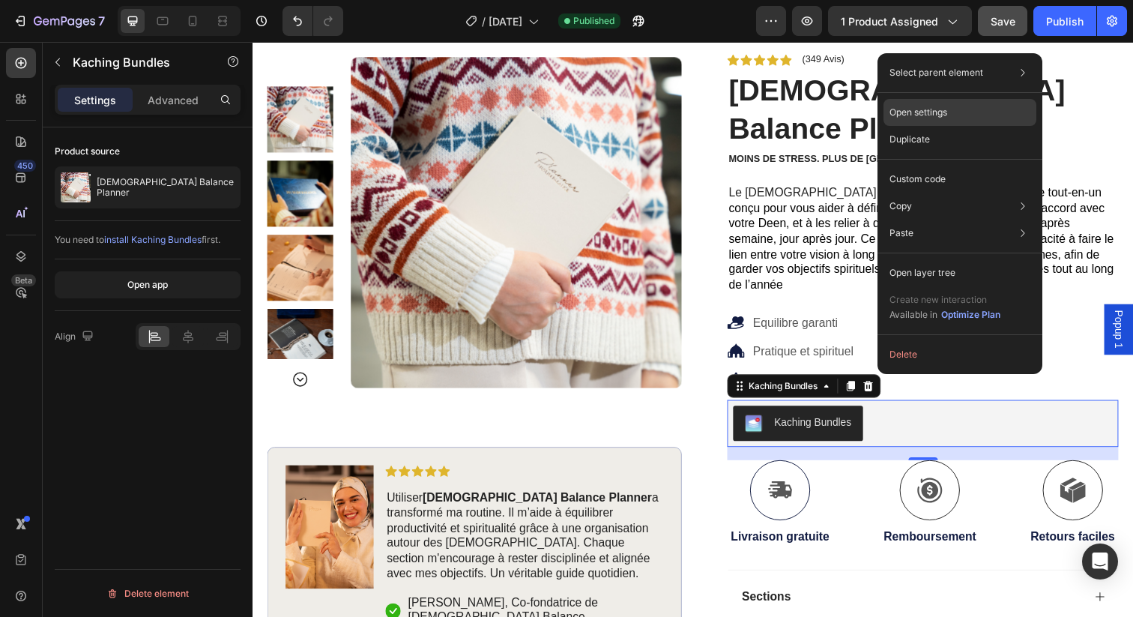
click at [926, 109] on p "Open settings" at bounding box center [919, 112] width 58 height 13
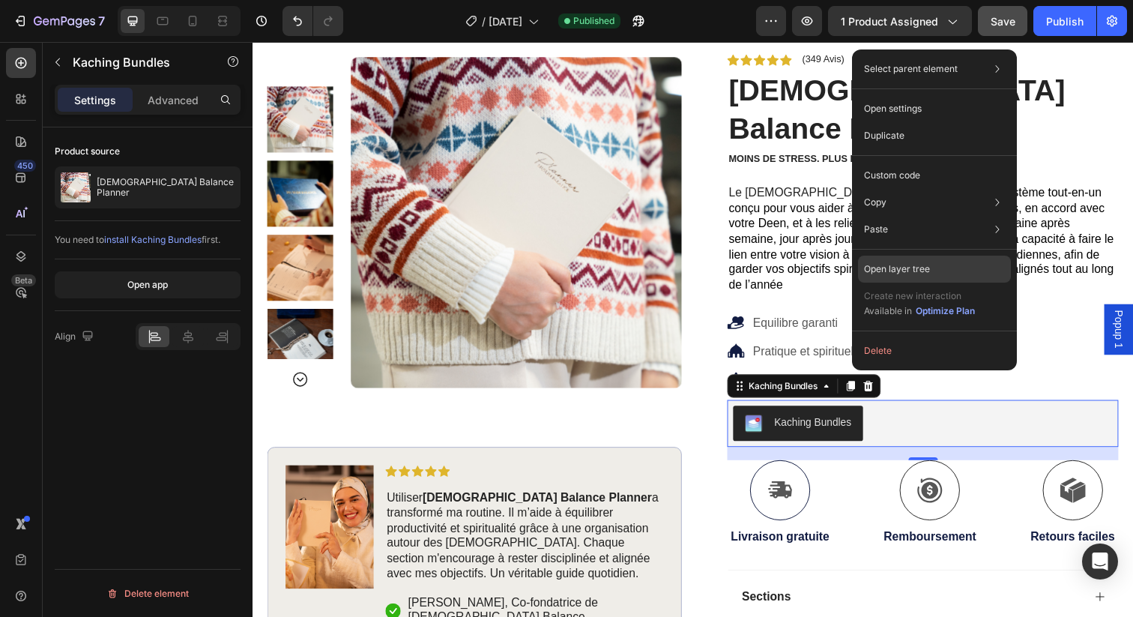
click at [895, 271] on p "Open layer tree" at bounding box center [897, 268] width 66 height 13
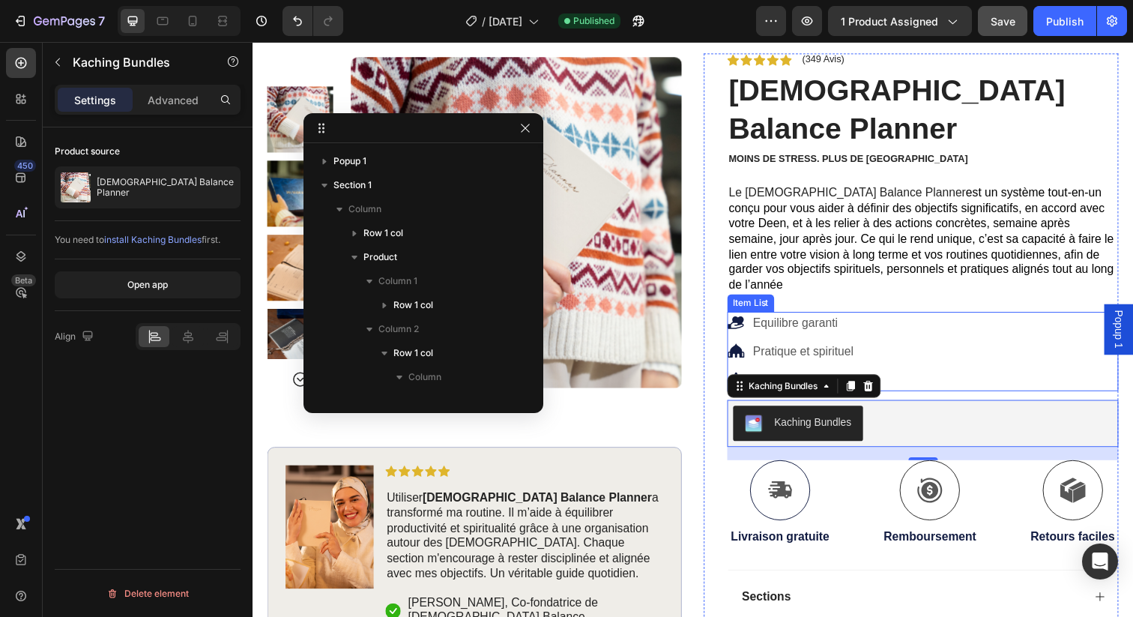
scroll to position [259, 0]
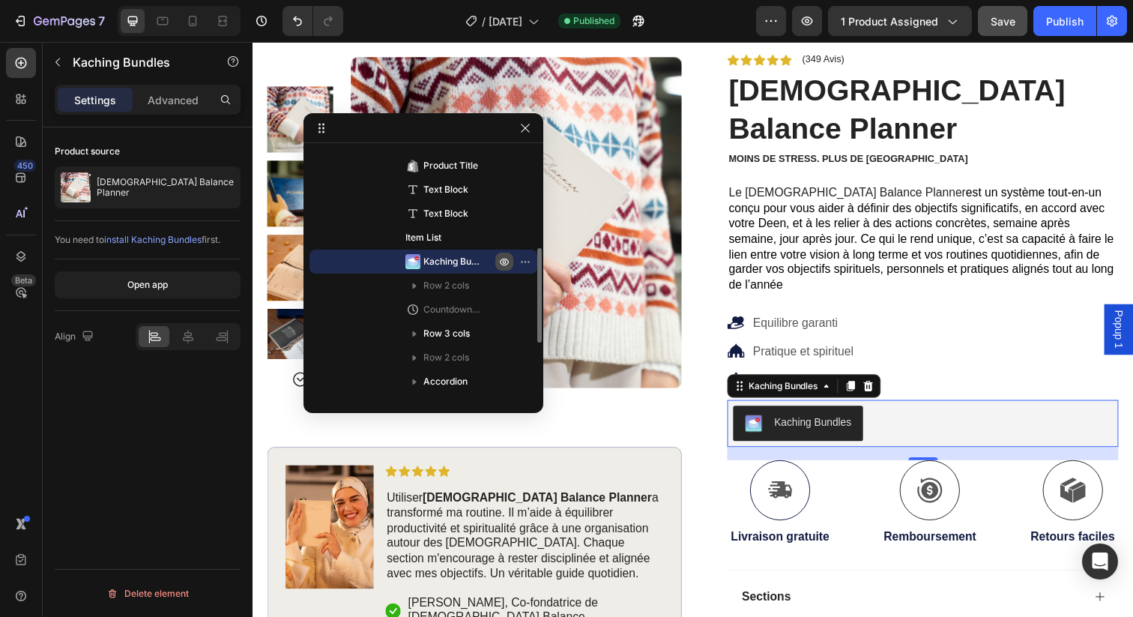
click at [501, 258] on icon "button" at bounding box center [504, 262] width 12 height 12
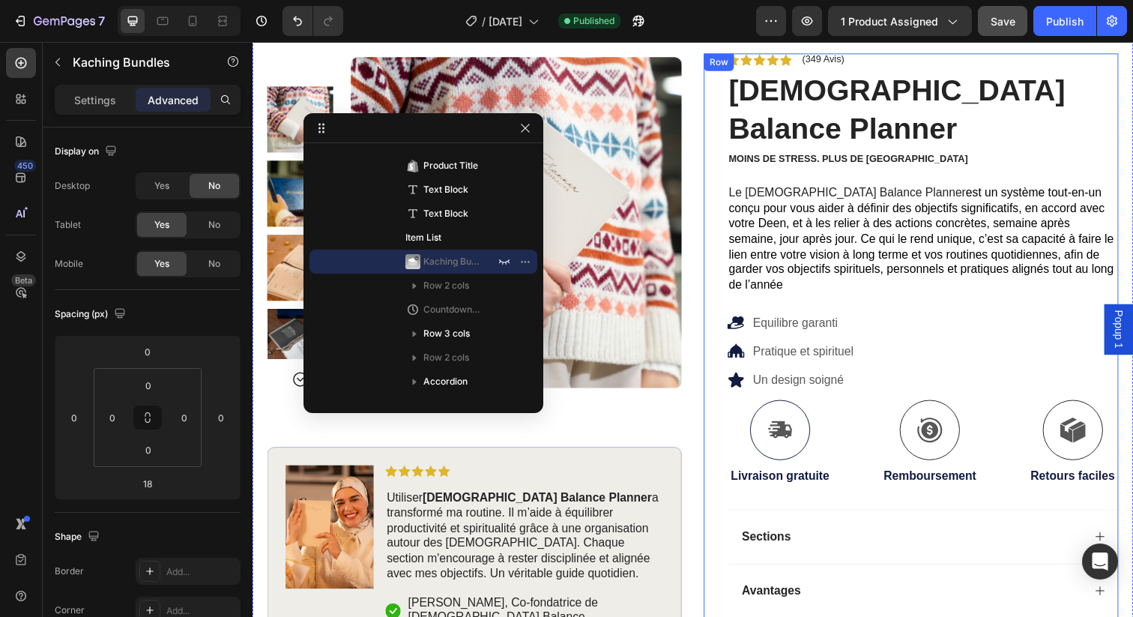
click at [880, 190] on span "est un système tout-en-un conçu pour vous aider à définir des objectifs signifi…" at bounding box center [936, 243] width 394 height 106
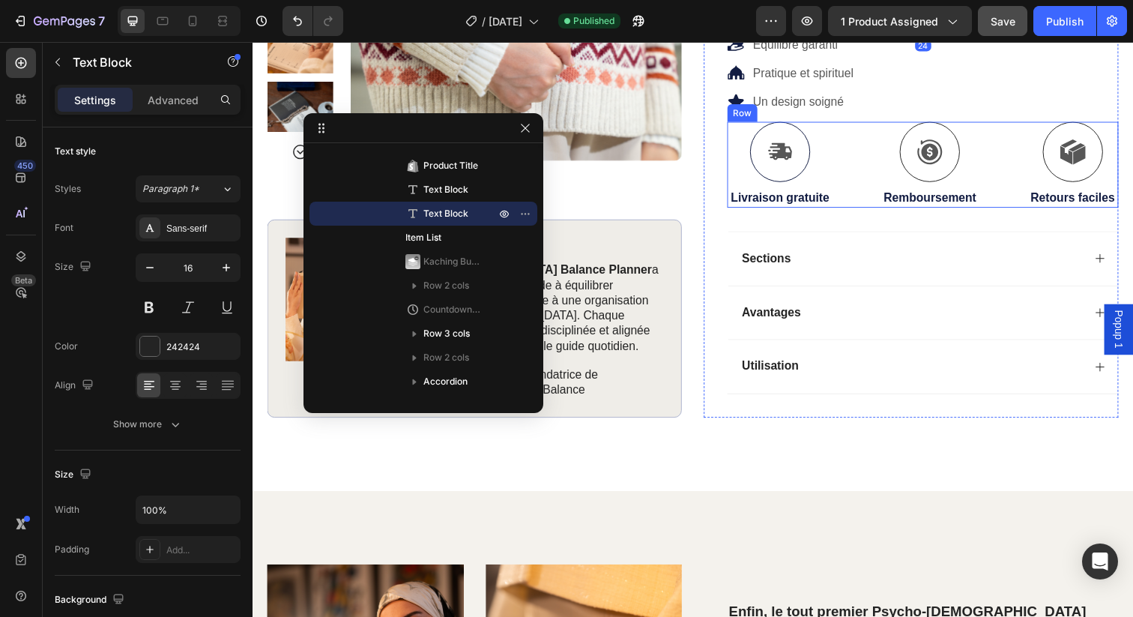
scroll to position [329, 0]
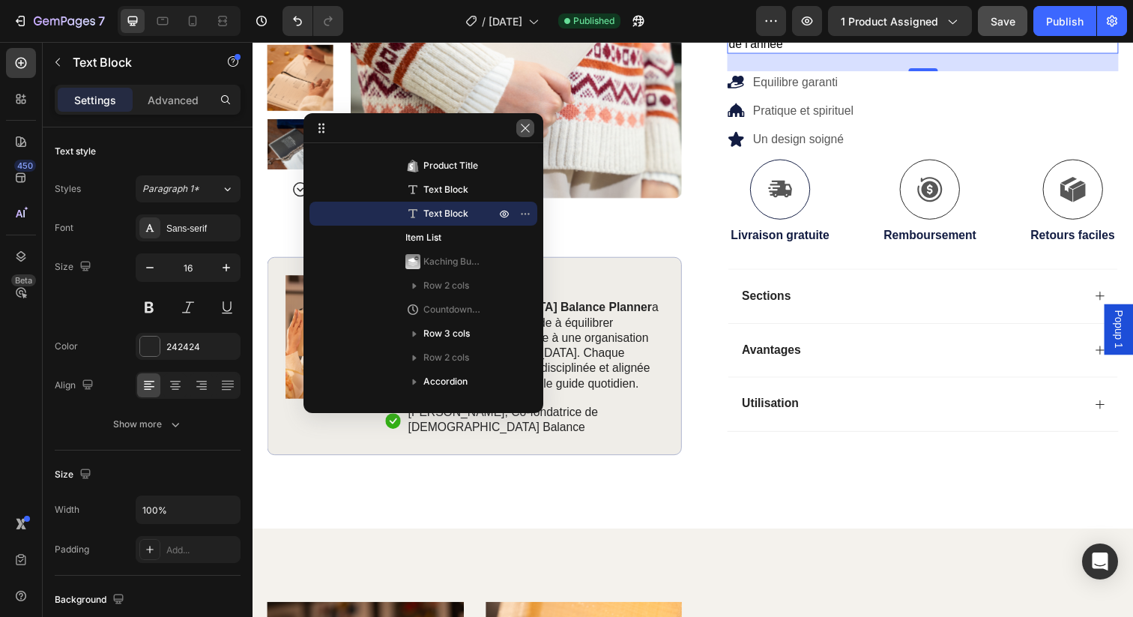
click at [528, 131] on icon "button" at bounding box center [525, 128] width 8 height 8
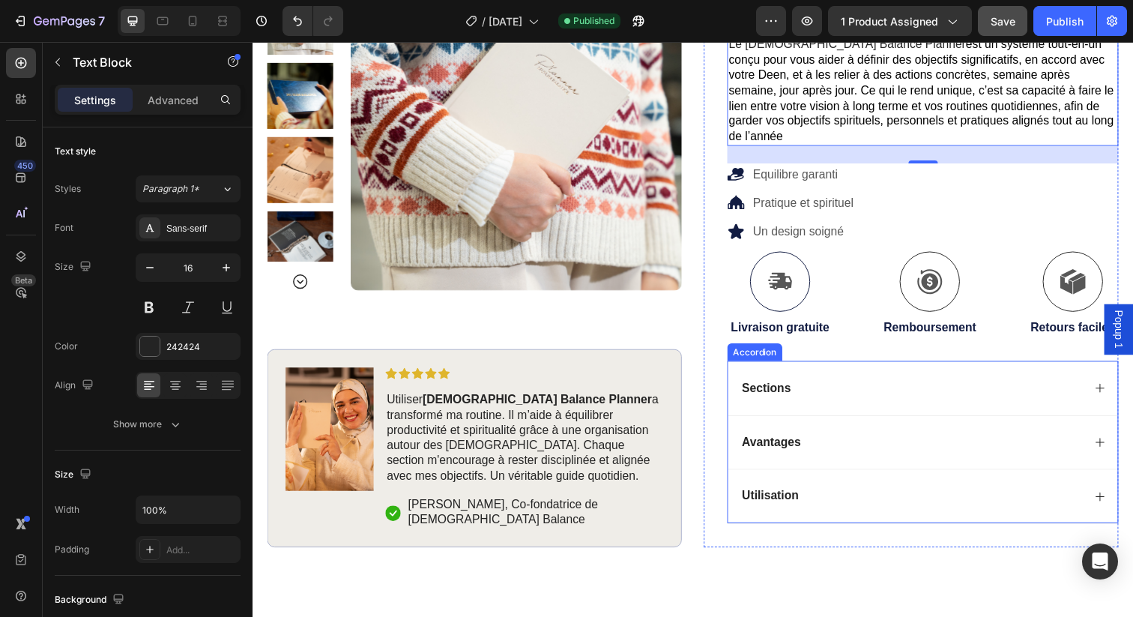
scroll to position [0, 0]
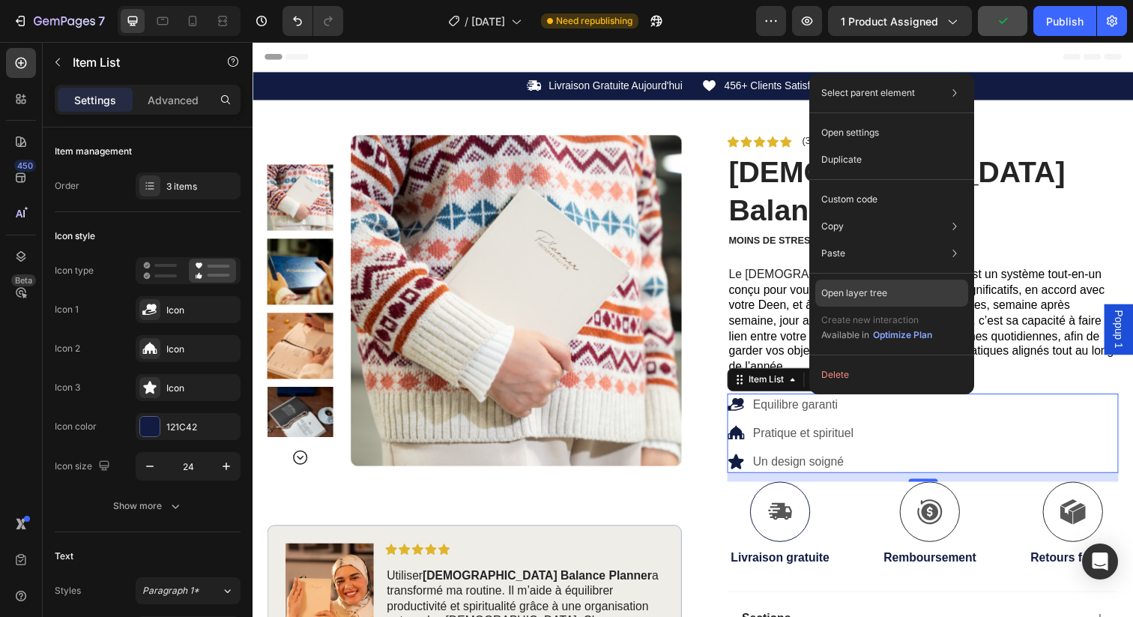
click at [856, 285] on div "Open layer tree" at bounding box center [892, 293] width 153 height 27
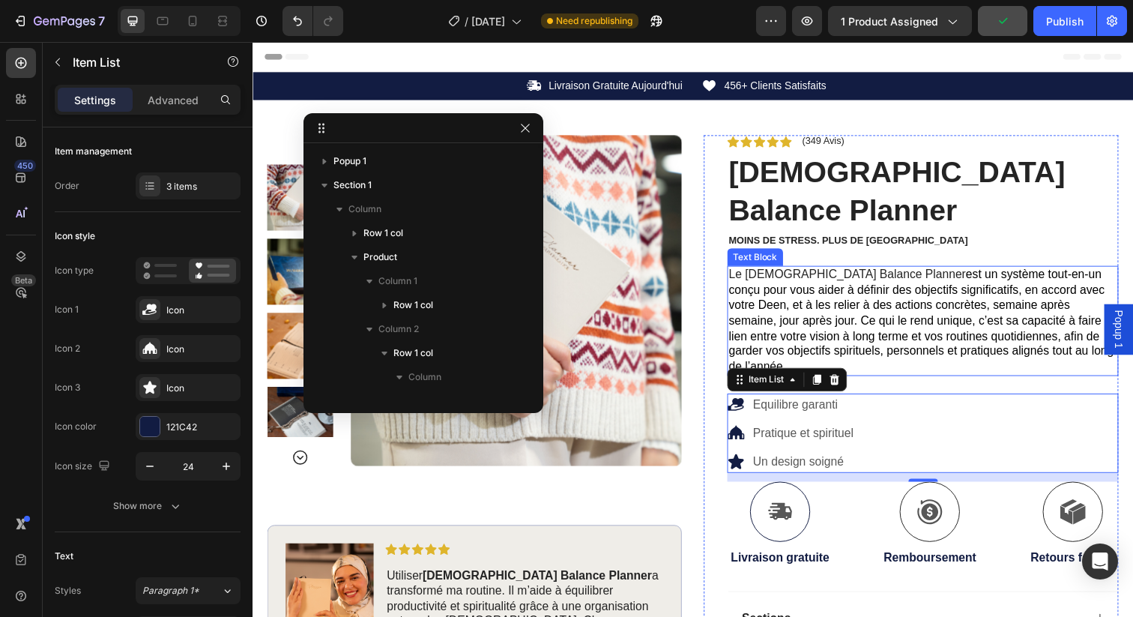
scroll to position [235, 0]
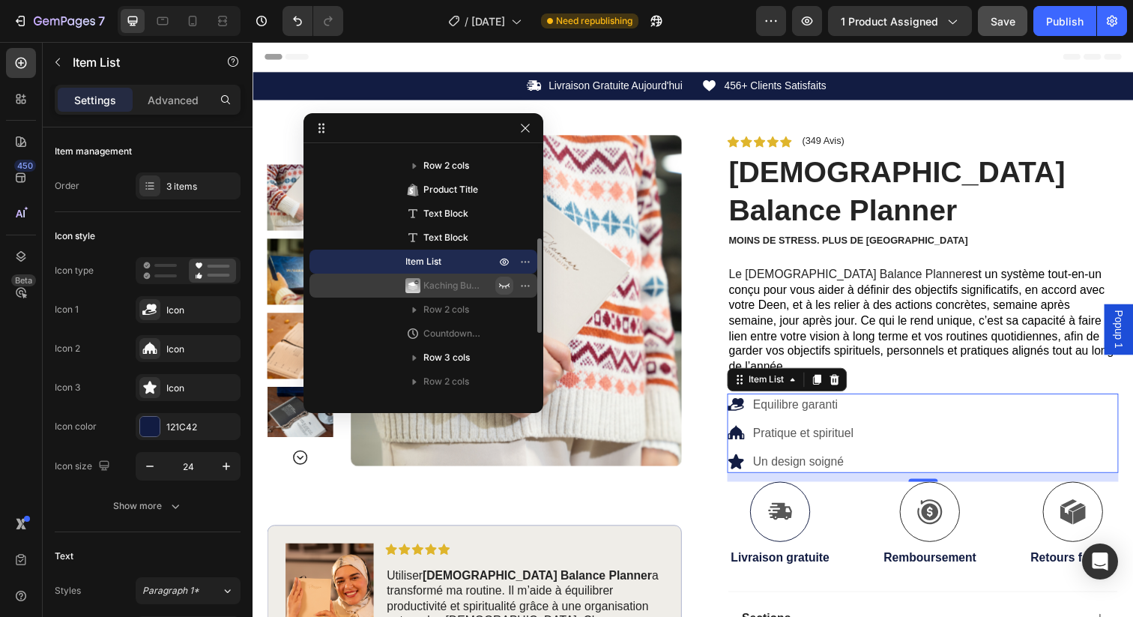
click at [504, 286] on icon "button" at bounding box center [504, 285] width 10 height 5
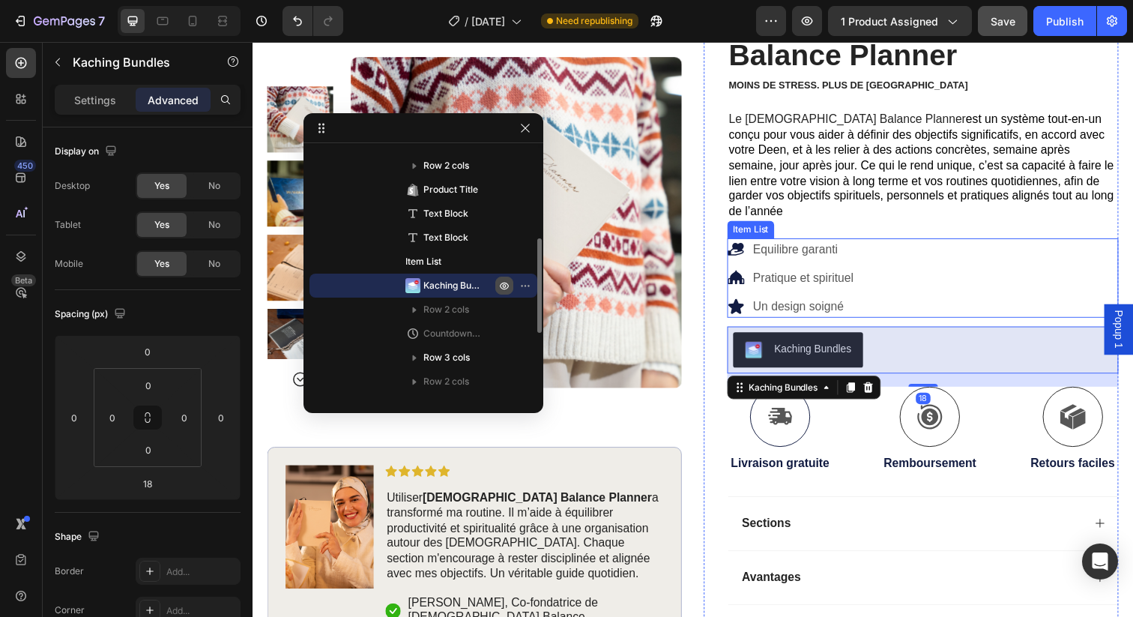
scroll to position [268, 0]
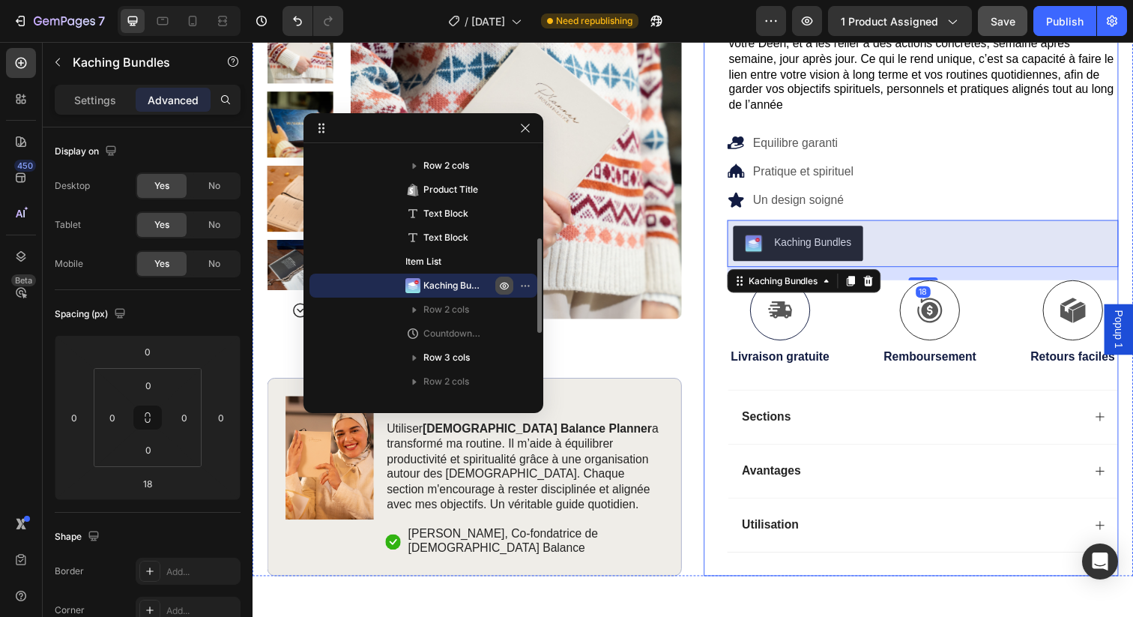
click at [714, 332] on div "Icon Icon Icon Icon Icon Icon List (349 Avis) Text Block Row [DEMOGRAPHIC_DATA]…" at bounding box center [926, 228] width 424 height 717
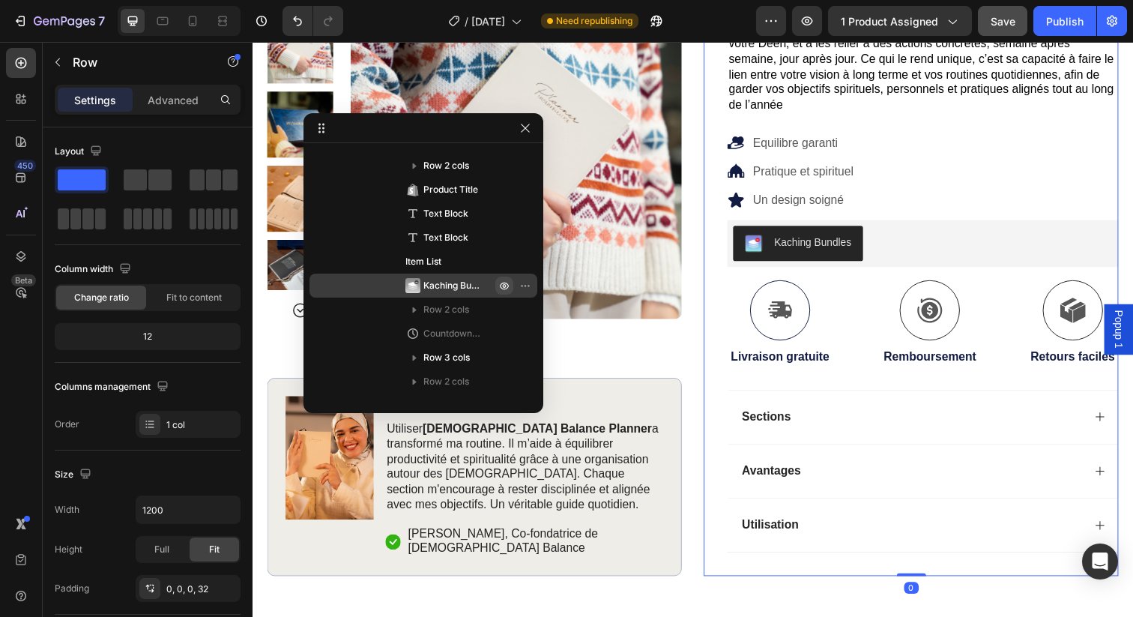
scroll to position [91, 0]
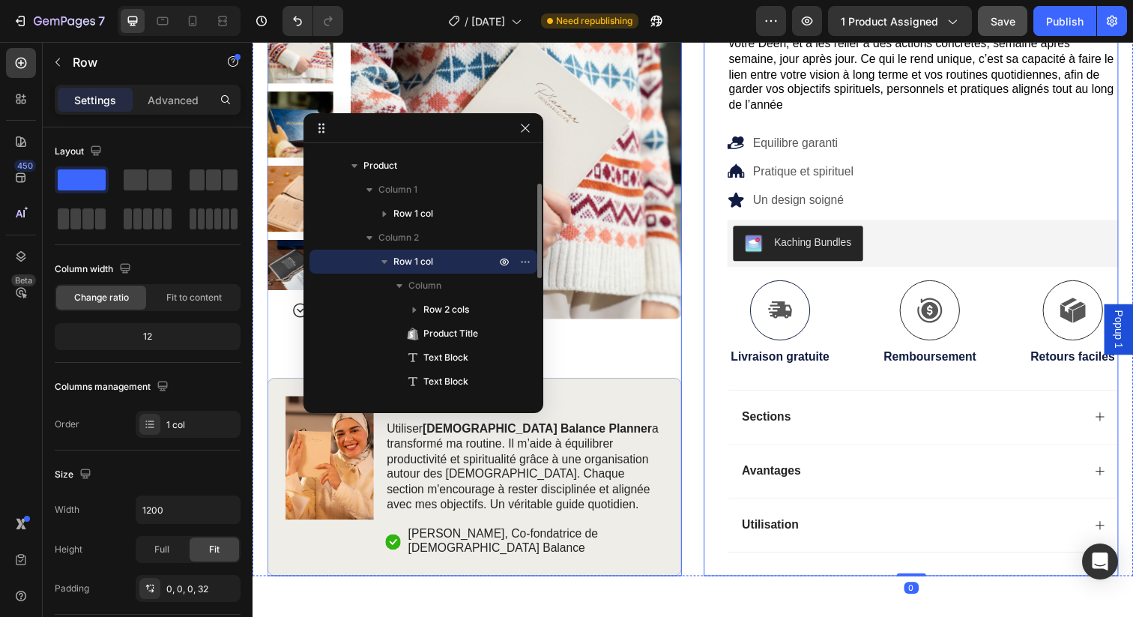
click at [589, 324] on div "Product Images Image Icon Icon Icon Icon Icon Icon List Utiliser [DEMOGRAPHIC_D…" at bounding box center [480, 287] width 424 height 600
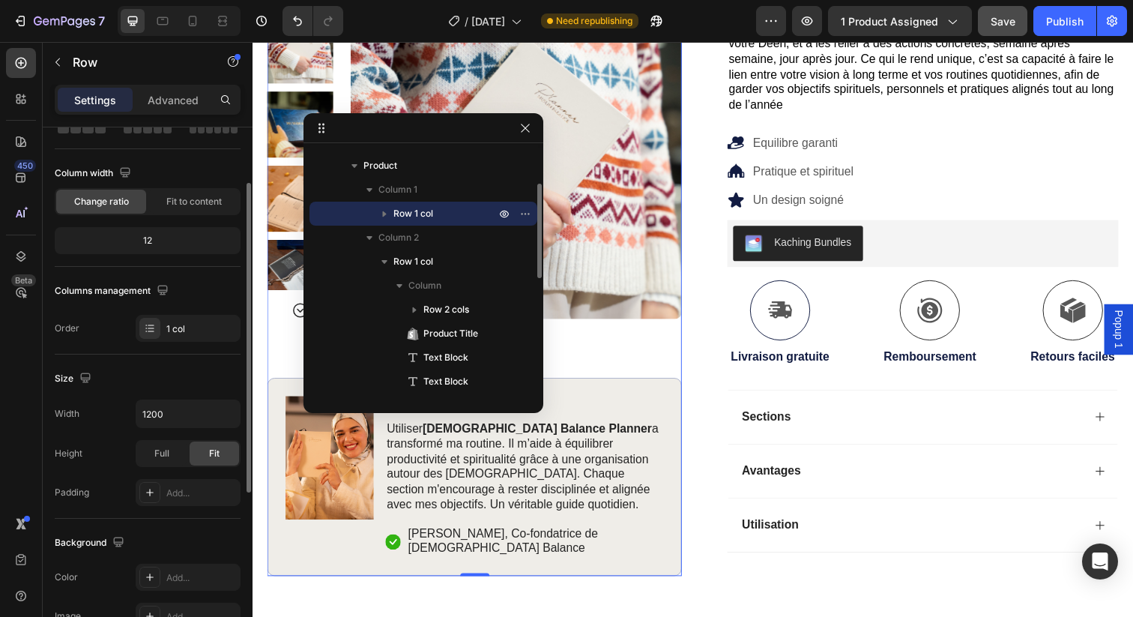
click at [530, 536] on p "[PERSON_NAME], Co-fondatrice de [DEMOGRAPHIC_DATA] Balance" at bounding box center [541, 551] width 259 height 31
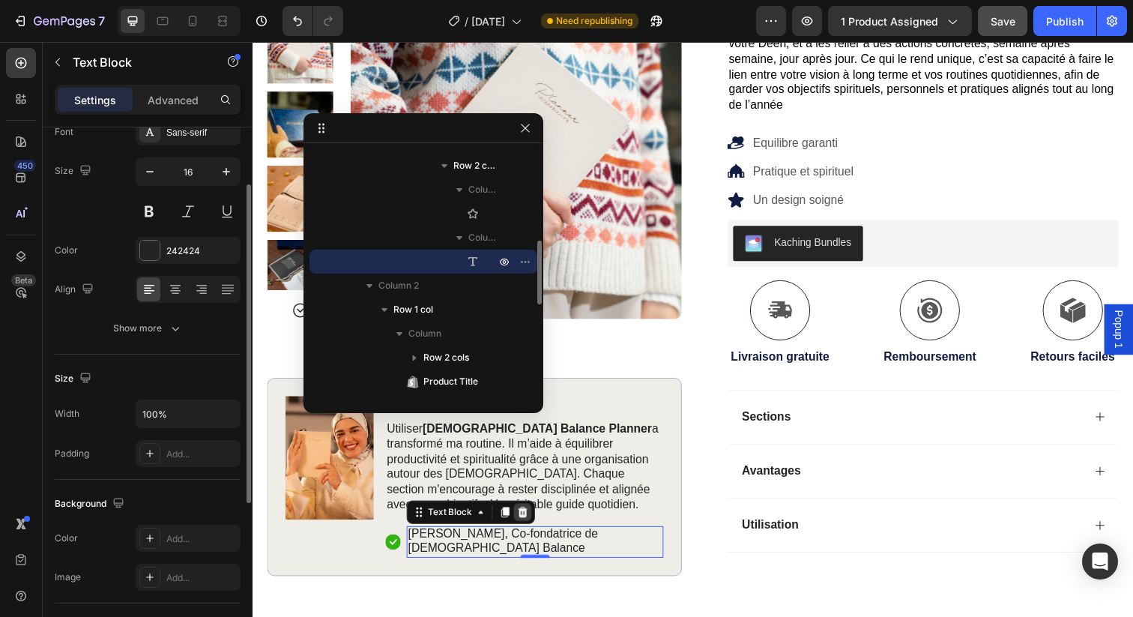
scroll to position [0, 0]
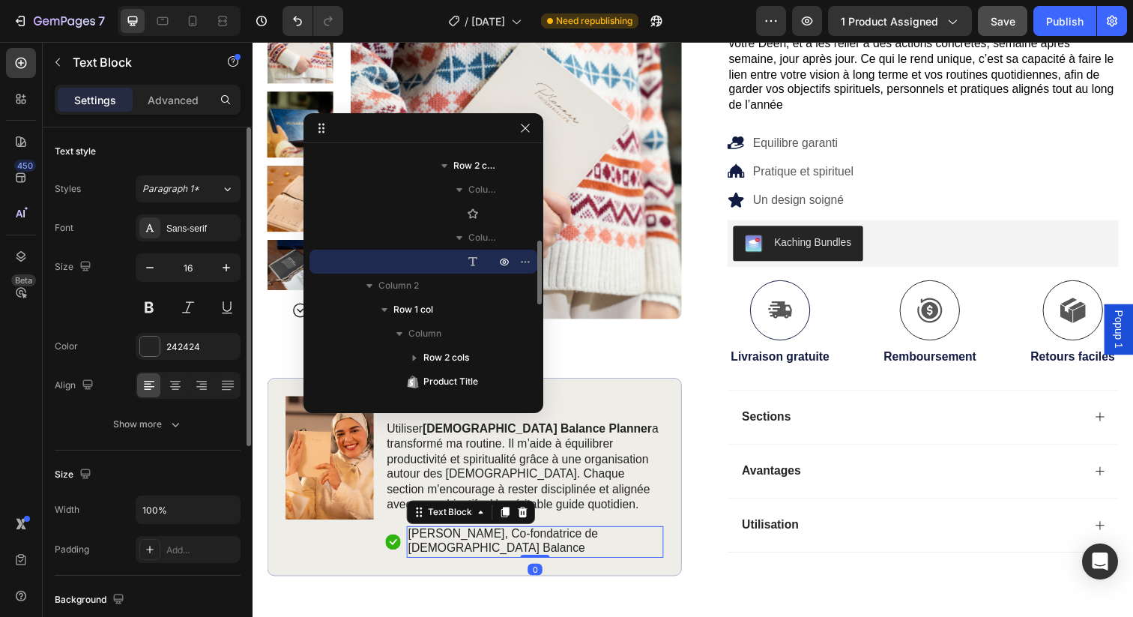
click at [531, 459] on p "Utiliser [DEMOGRAPHIC_DATA] Balance Planner a transformé ma routine. Il m’aide …" at bounding box center [530, 476] width 281 height 94
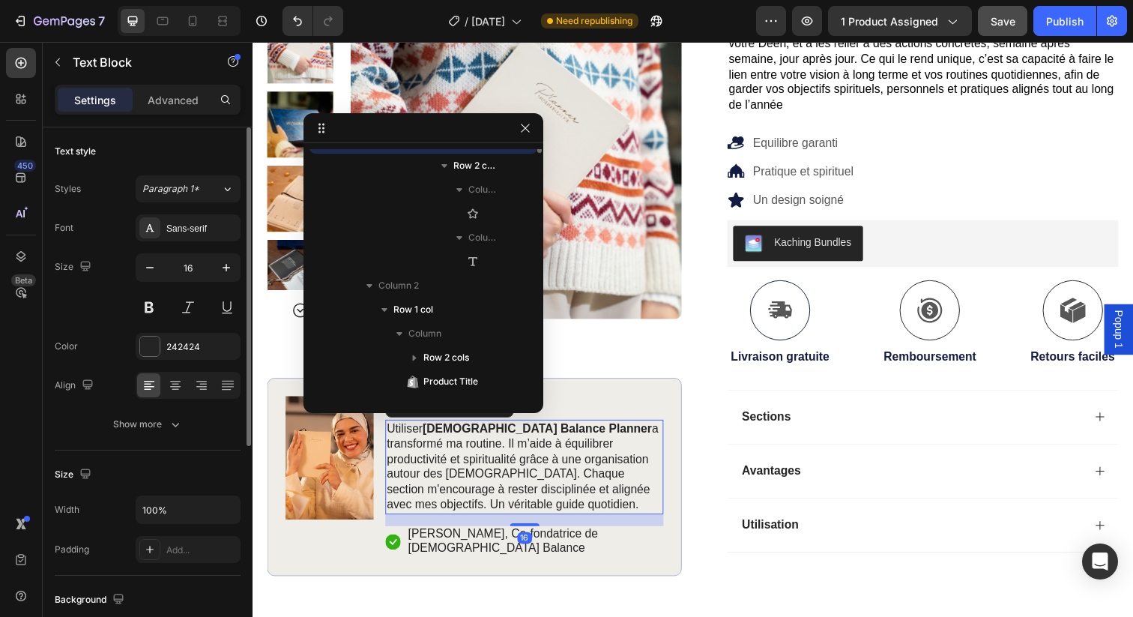
scroll to position [235, 0]
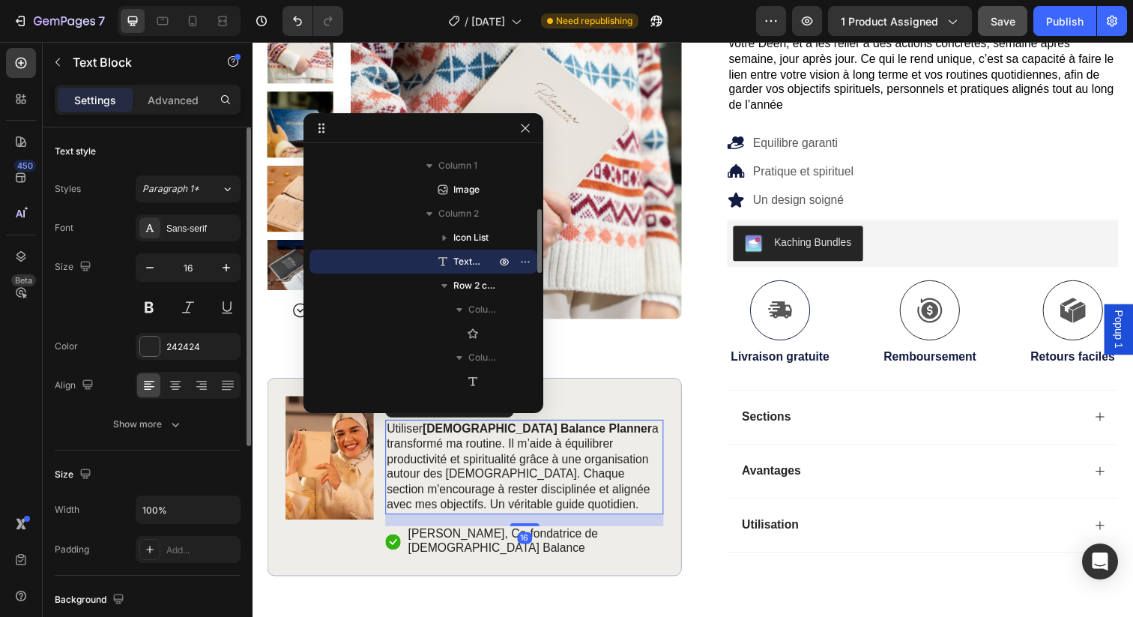
click at [545, 458] on p "Utiliser [DEMOGRAPHIC_DATA] Balance Planner a transformé ma routine. Il m’aide …" at bounding box center [530, 476] width 281 height 94
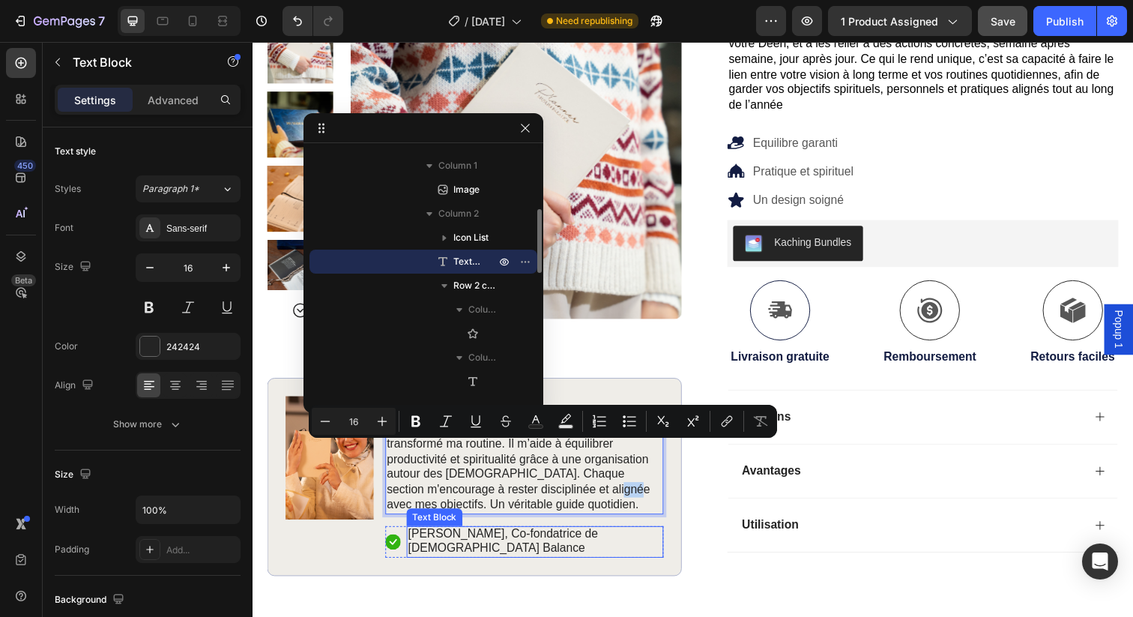
click at [588, 536] on p "[PERSON_NAME], Co-fondatrice de [DEMOGRAPHIC_DATA] Balance" at bounding box center [541, 551] width 259 height 31
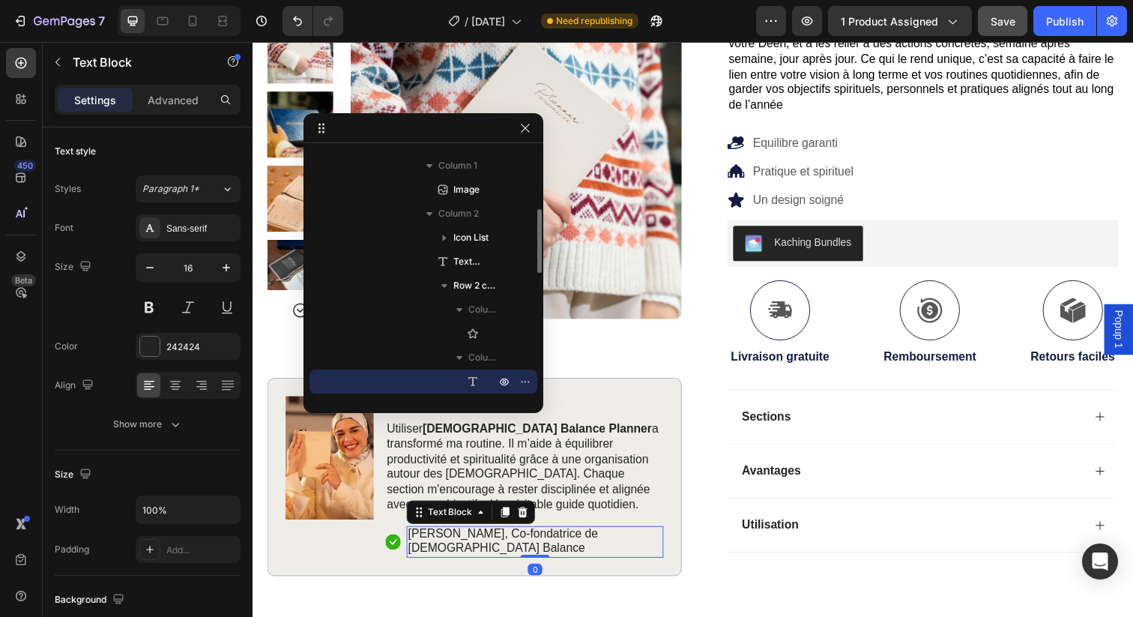
click at [588, 536] on p "[PERSON_NAME], Co-fondatrice de [DEMOGRAPHIC_DATA] Balance" at bounding box center [541, 551] width 259 height 31
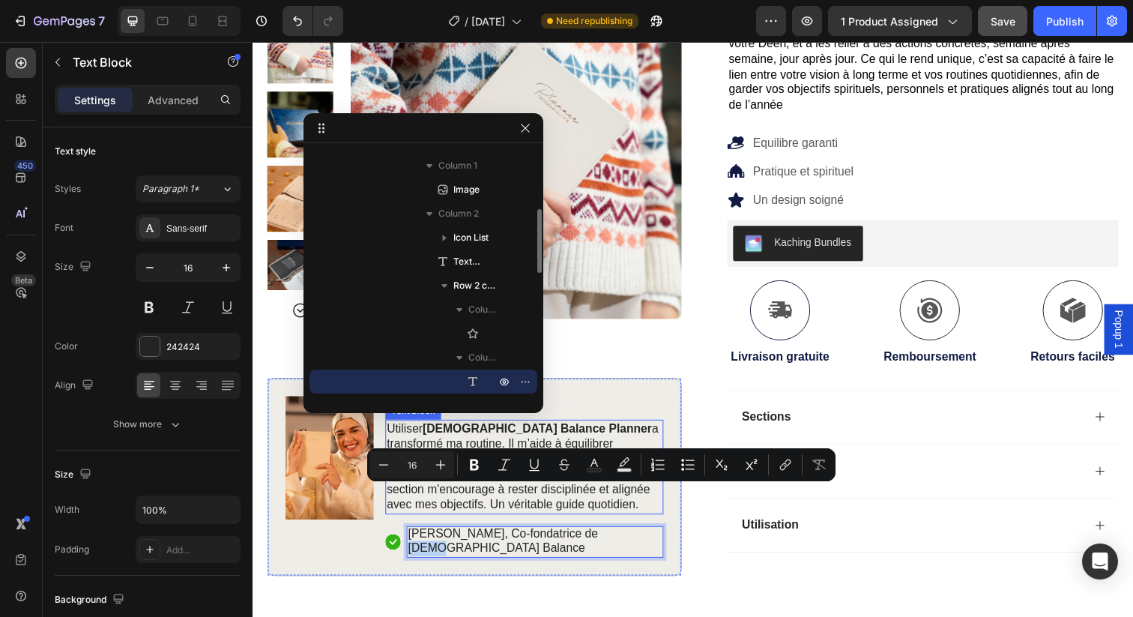
click at [627, 429] on p "Utiliser [DEMOGRAPHIC_DATA] Balance Planner a transformé ma routine. Il m’aide …" at bounding box center [530, 476] width 281 height 94
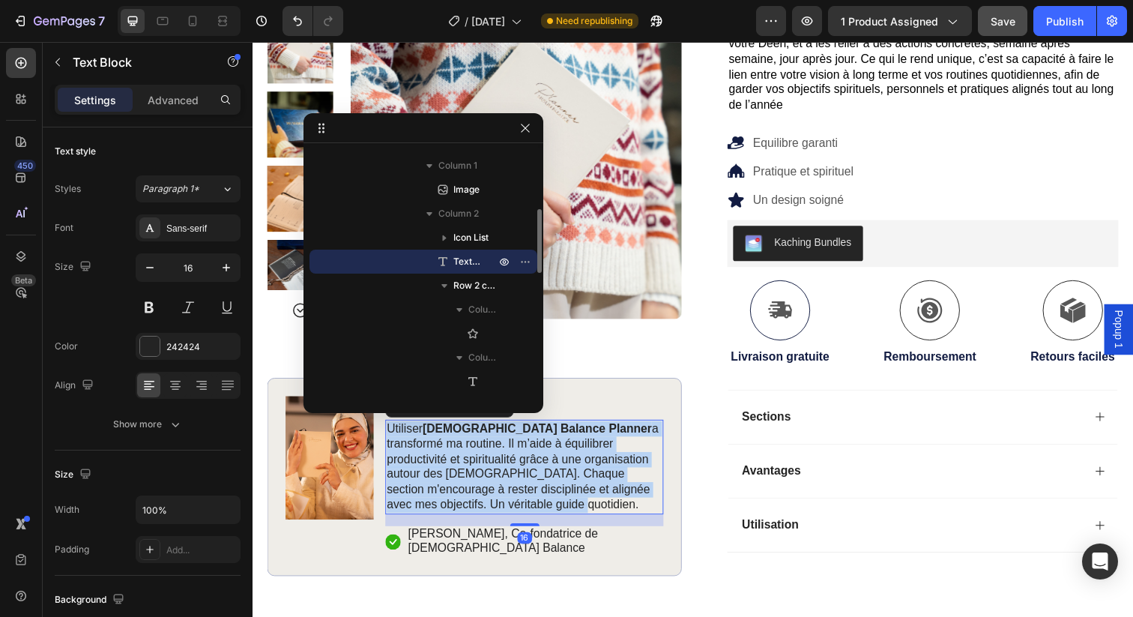
click at [627, 429] on p "Utiliser [DEMOGRAPHIC_DATA] Balance Planner a transformé ma routine. Il m’aide …" at bounding box center [530, 476] width 281 height 94
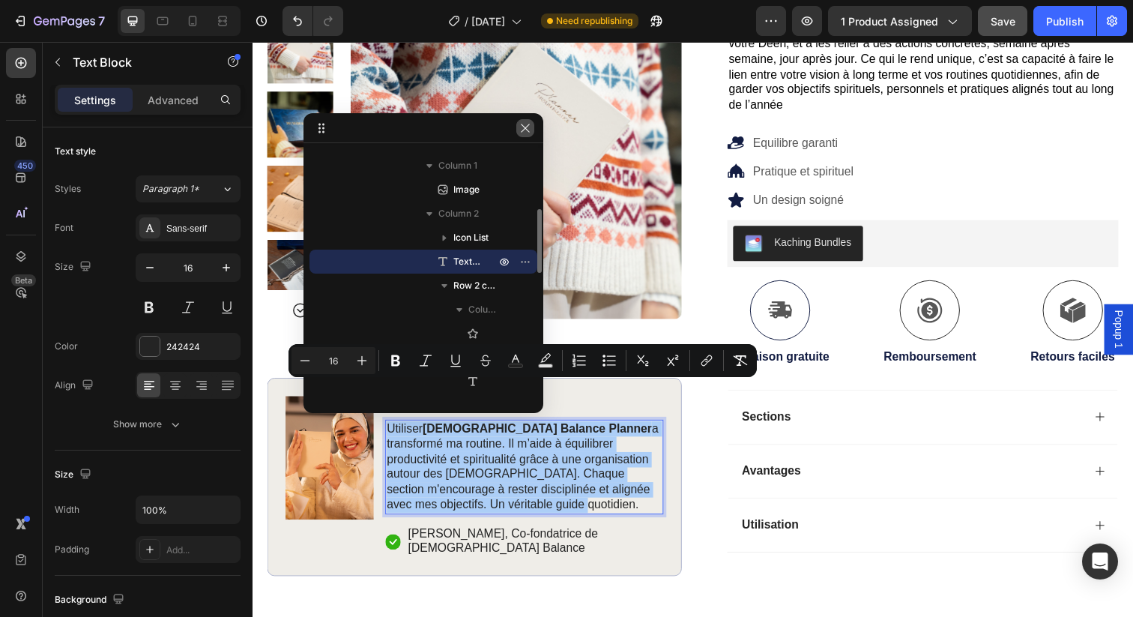
click at [523, 126] on icon "button" at bounding box center [525, 128] width 8 height 8
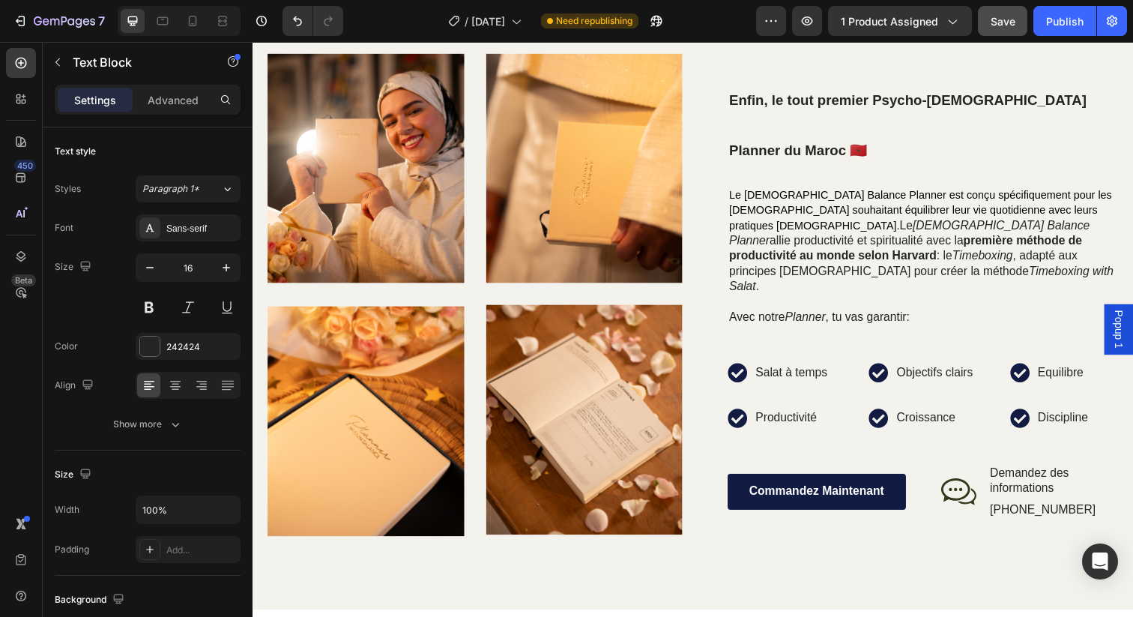
scroll to position [932, 0]
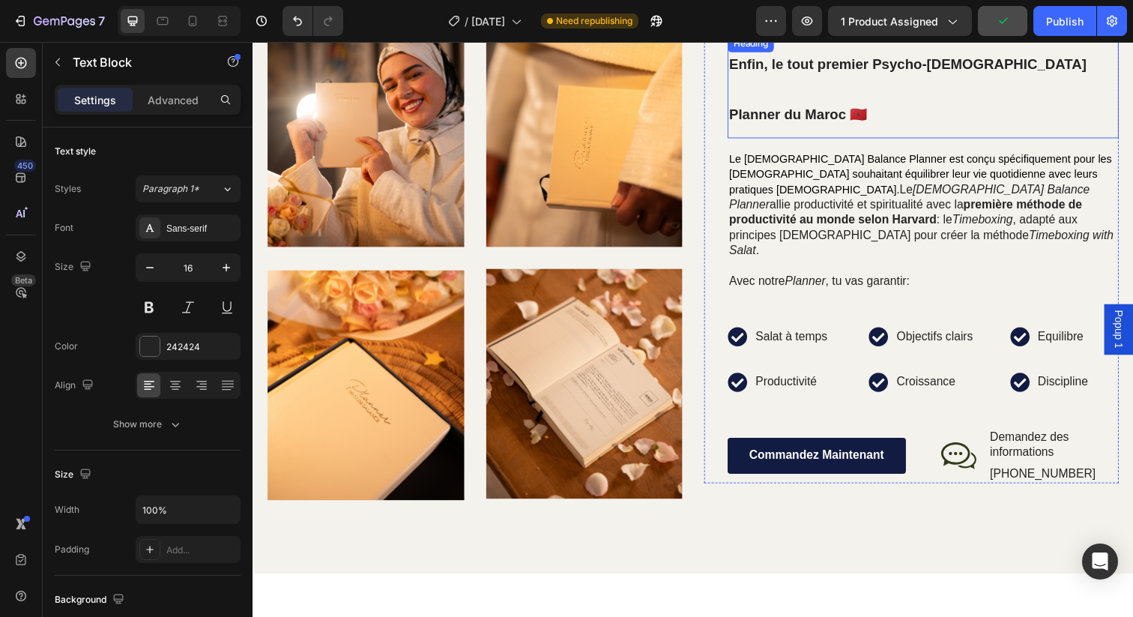
click at [744, 100] on strong "Enfin, le tout premier Psycho-[DEMOGRAPHIC_DATA] Planner du Maroc 🇲🇦" at bounding box center [921, 90] width 365 height 67
click at [740, 96] on strong "Enfin, le tout premier Psycho-[DEMOGRAPHIC_DATA] Planner du Maroc 🇲🇦" at bounding box center [921, 90] width 365 height 67
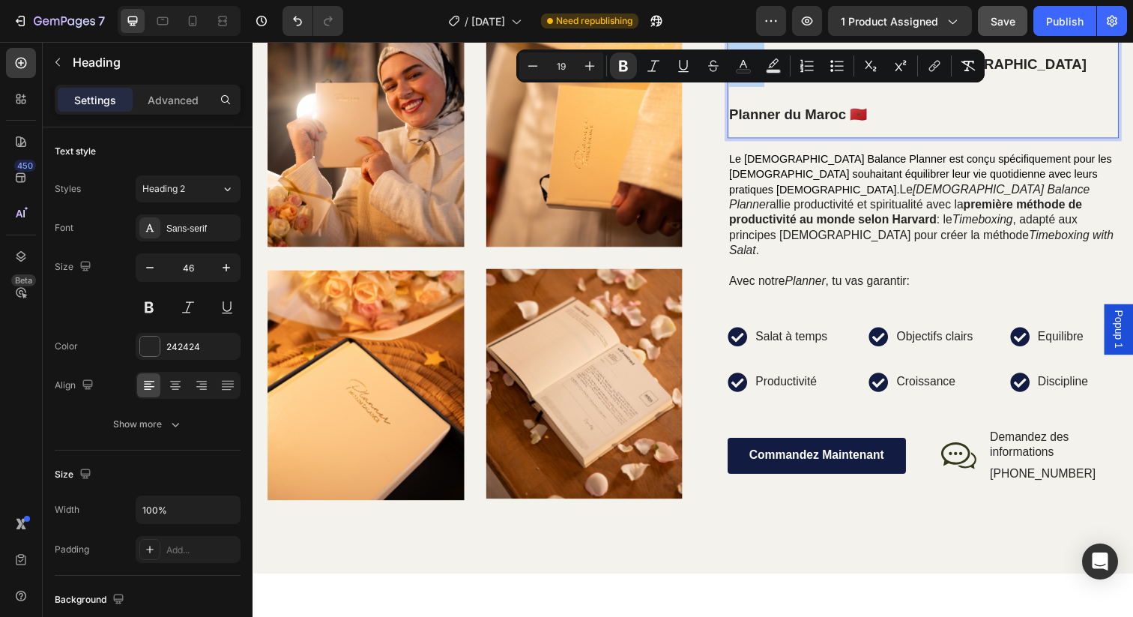
click at [740, 105] on strong "Enfin, le tout premier Psycho-[DEMOGRAPHIC_DATA] Planner du Maroc 🇲🇦" at bounding box center [921, 90] width 365 height 67
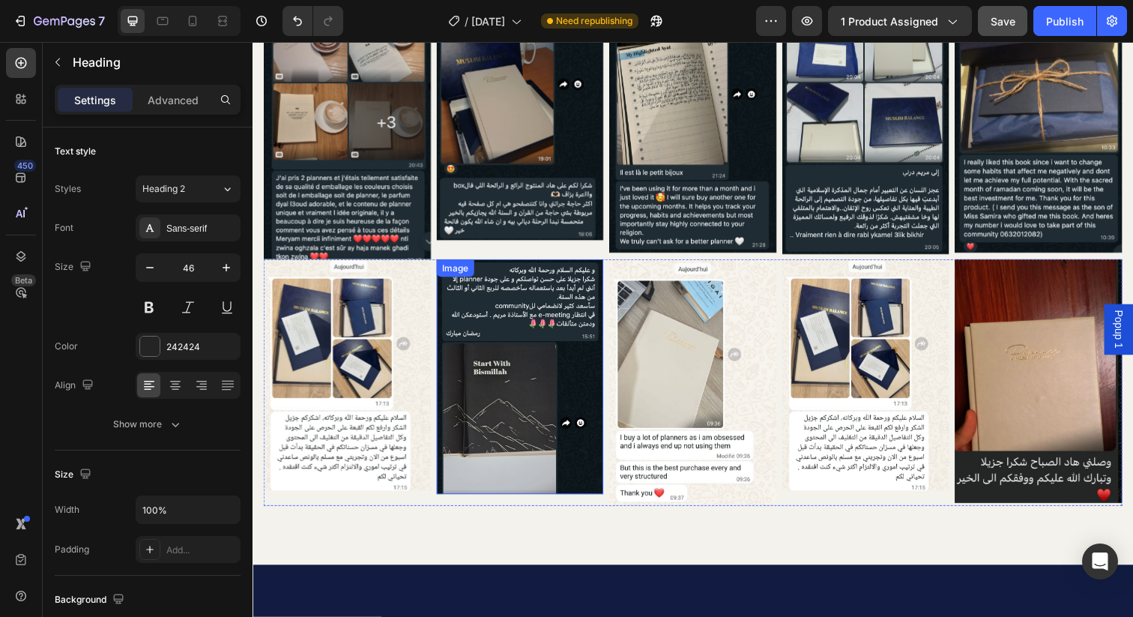
scroll to position [3301, 0]
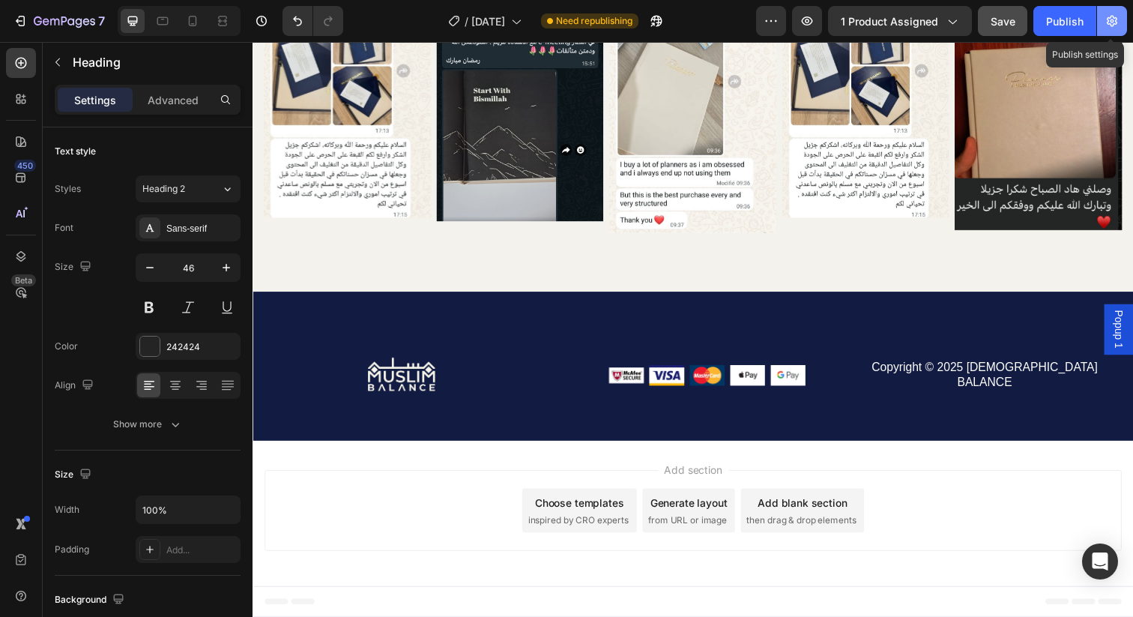
click at [1112, 18] on icon "button" at bounding box center [1112, 20] width 15 height 15
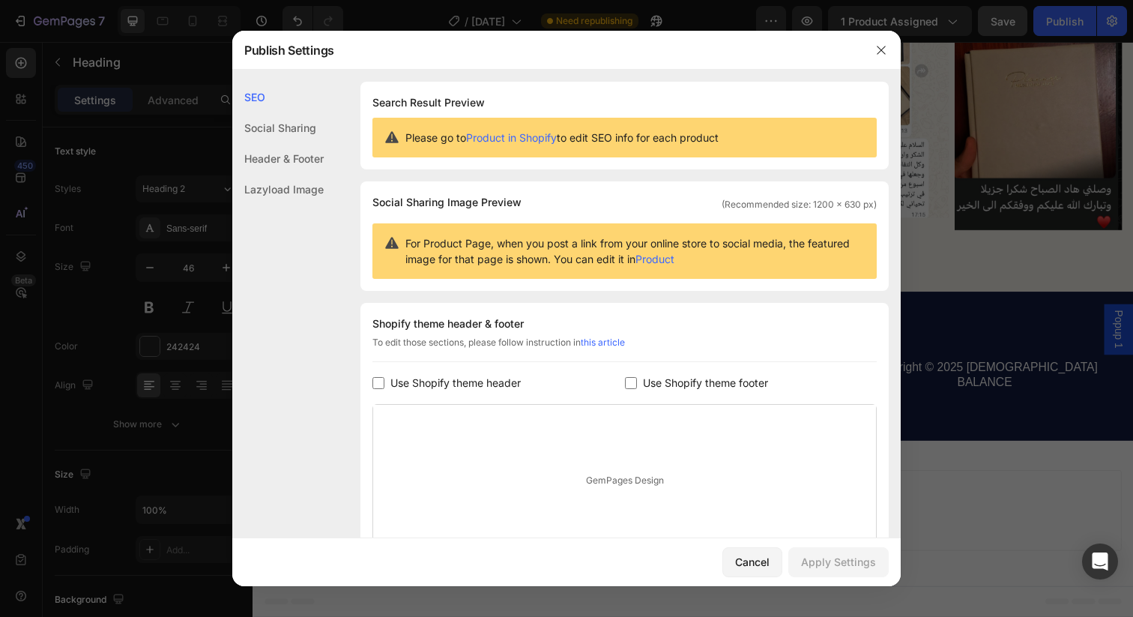
click at [295, 143] on div "Social Sharing" at bounding box center [277, 158] width 91 height 31
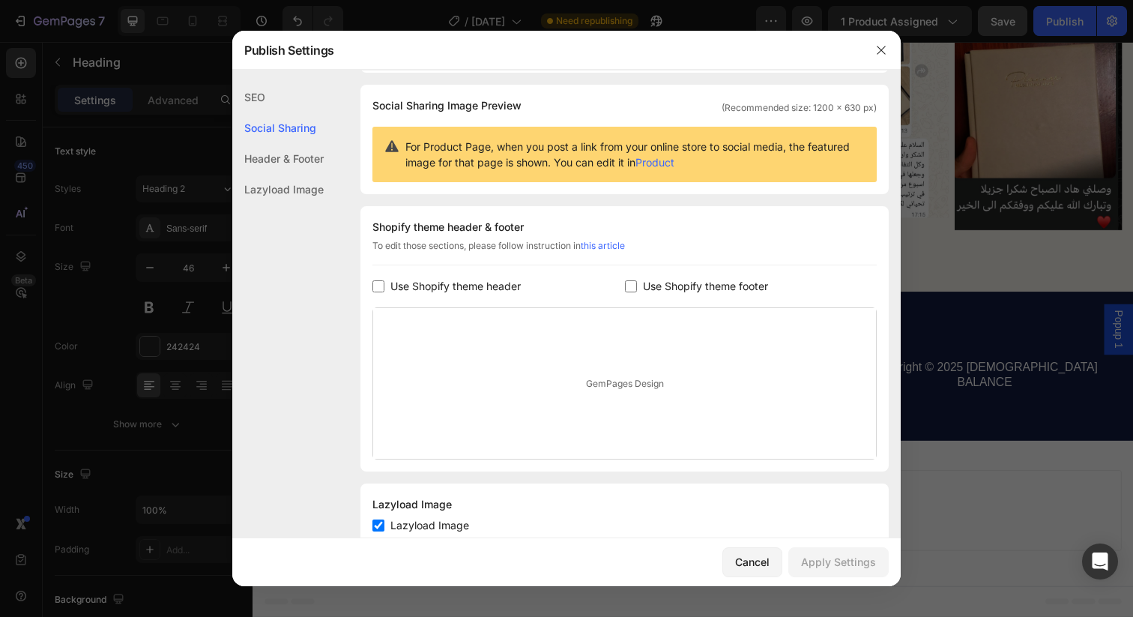
click at [295, 174] on div "Header & Footer" at bounding box center [277, 189] width 91 height 31
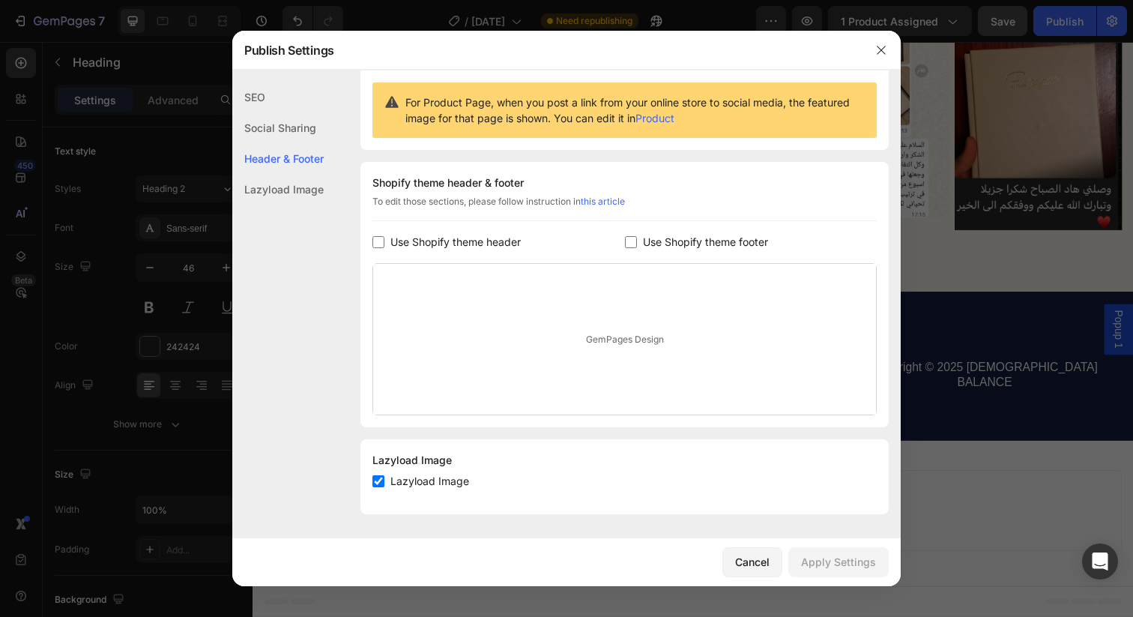
click at [295, 207] on div "SEO Social Sharing Header & Footer Lazyload Image" at bounding box center [277, 359] width 91 height 555
click at [892, 52] on button "button" at bounding box center [882, 50] width 24 height 24
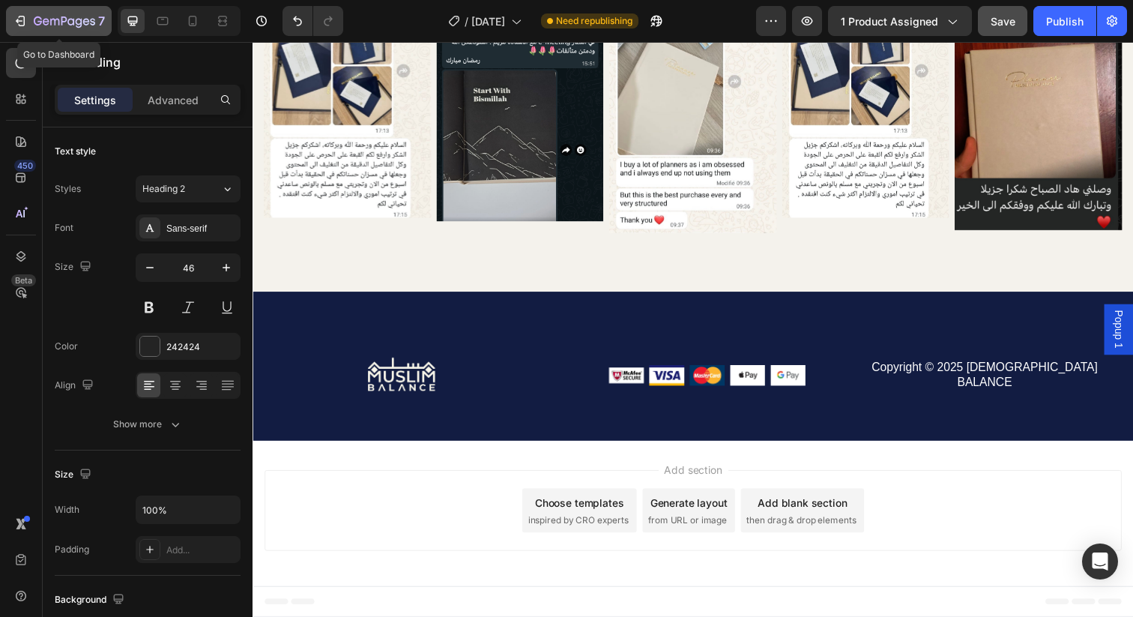
click at [37, 14] on div "7" at bounding box center [69, 21] width 71 height 18
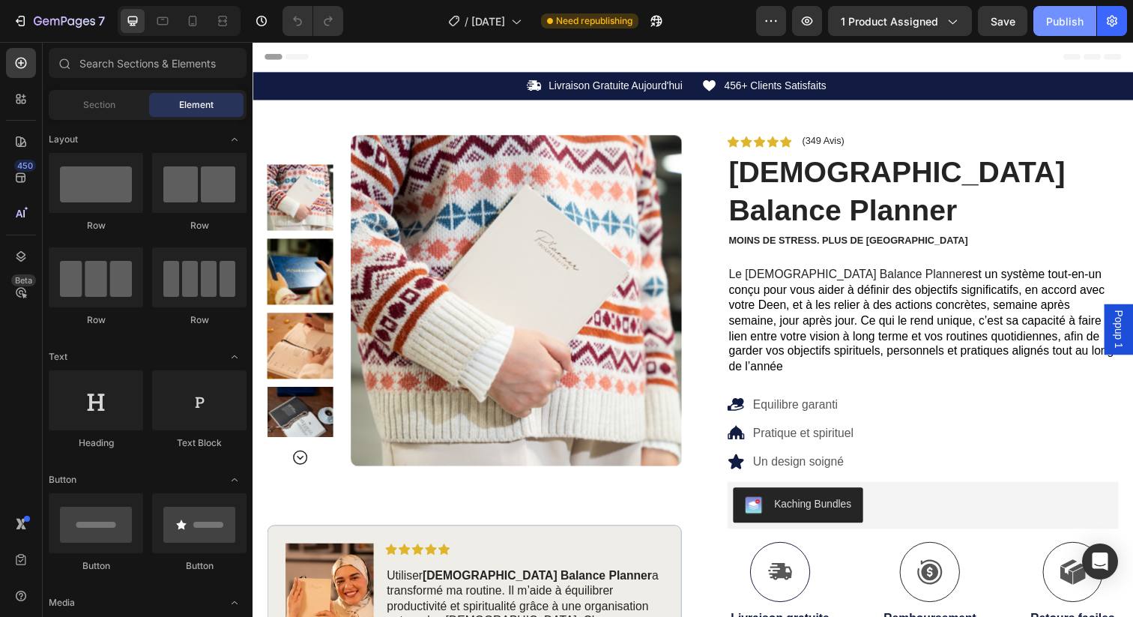
click at [1064, 19] on div "Publish" at bounding box center [1064, 21] width 37 height 16
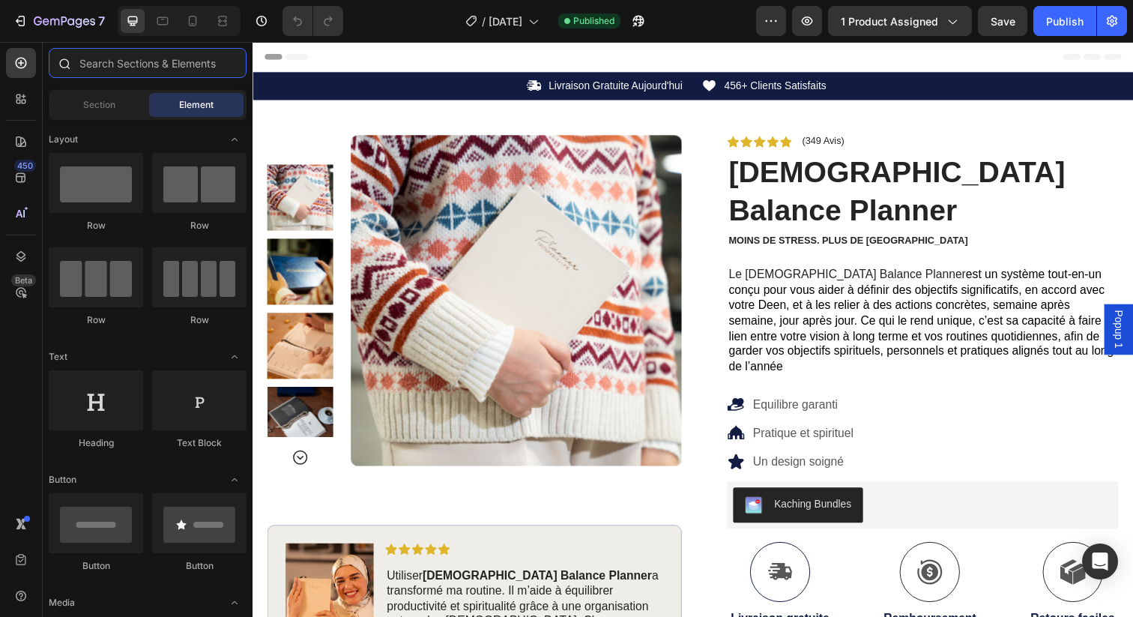
click at [179, 51] on input "text" at bounding box center [148, 63] width 198 height 30
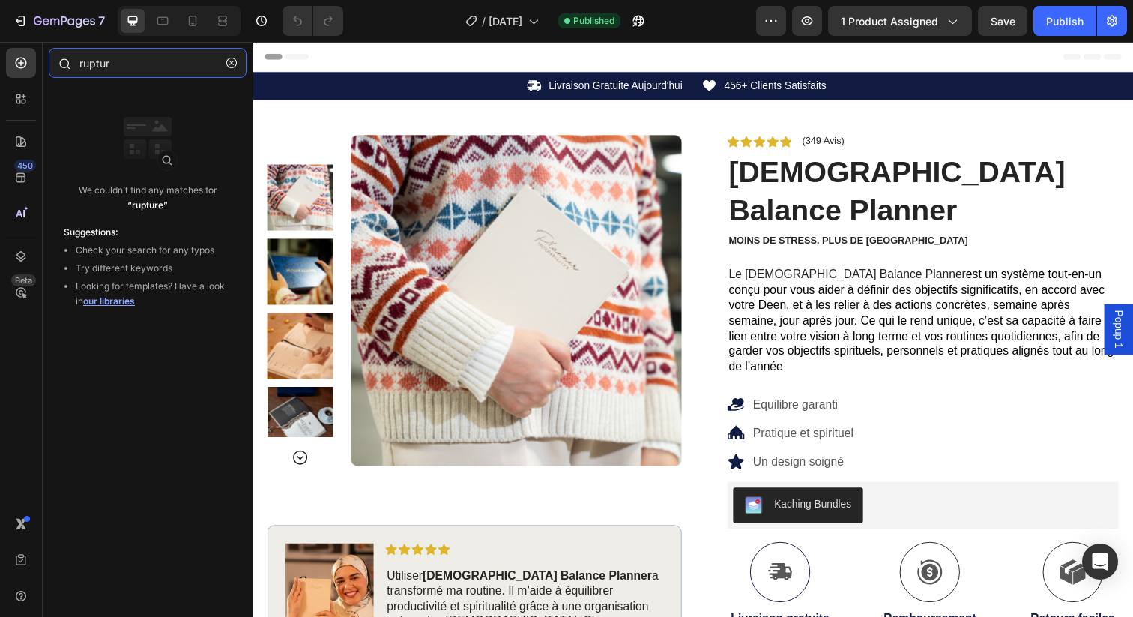
type input "ruptur"
click at [179, 51] on input "ruptur" at bounding box center [148, 63] width 198 height 30
click at [127, 76] on input "ruptur" at bounding box center [148, 63] width 198 height 30
click at [127, 73] on input "ruptur" at bounding box center [148, 63] width 198 height 30
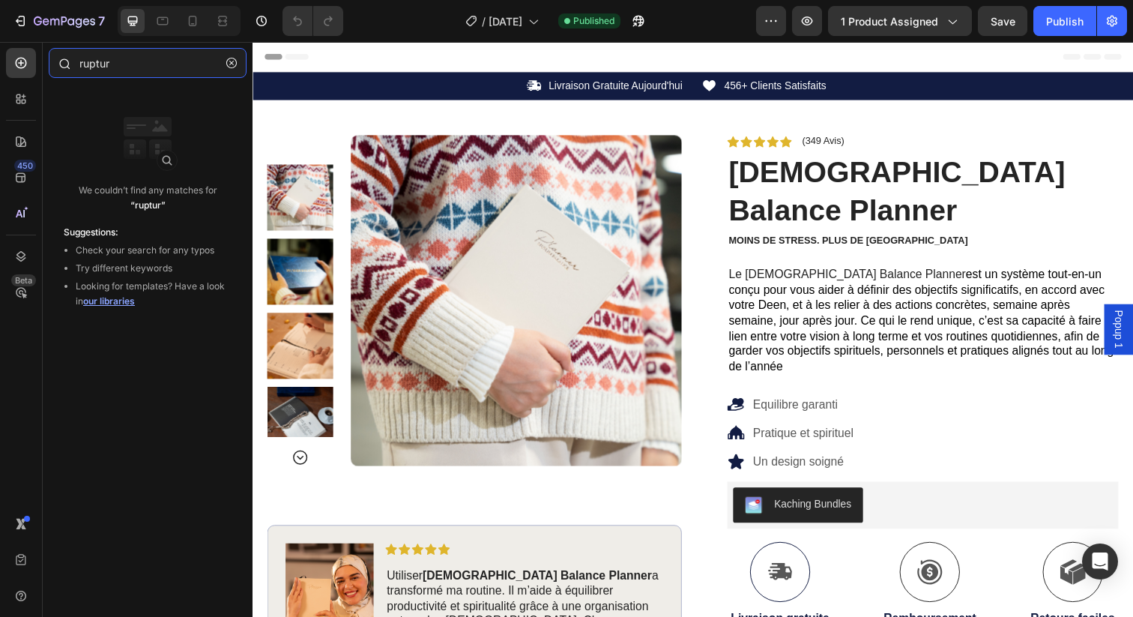
click at [127, 73] on input "ruptur" at bounding box center [148, 63] width 198 height 30
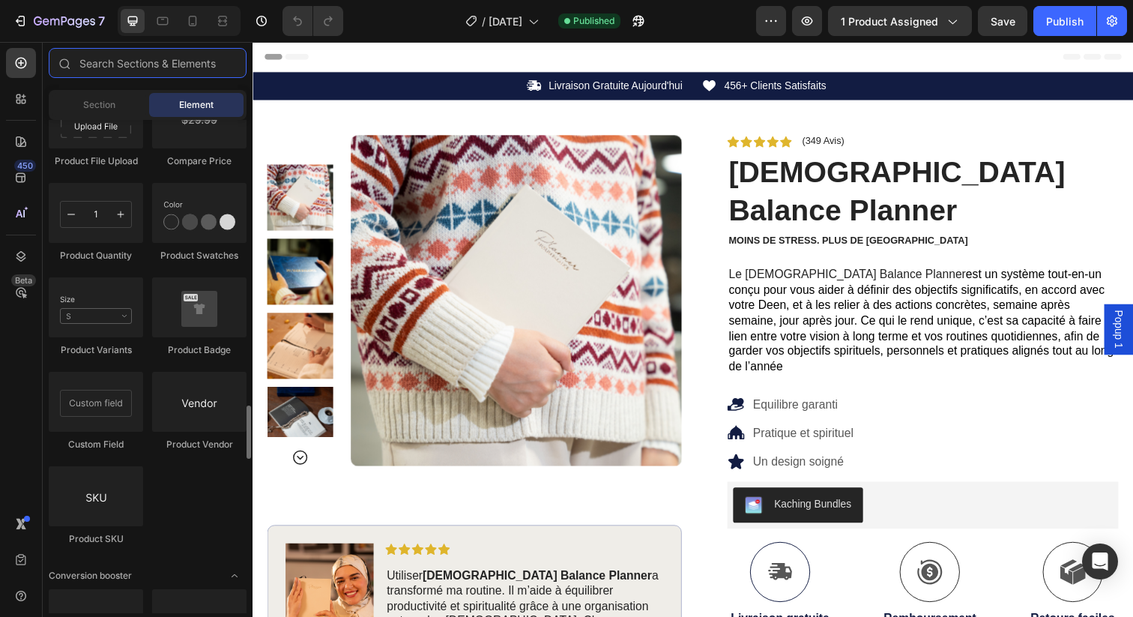
scroll to position [2640, 0]
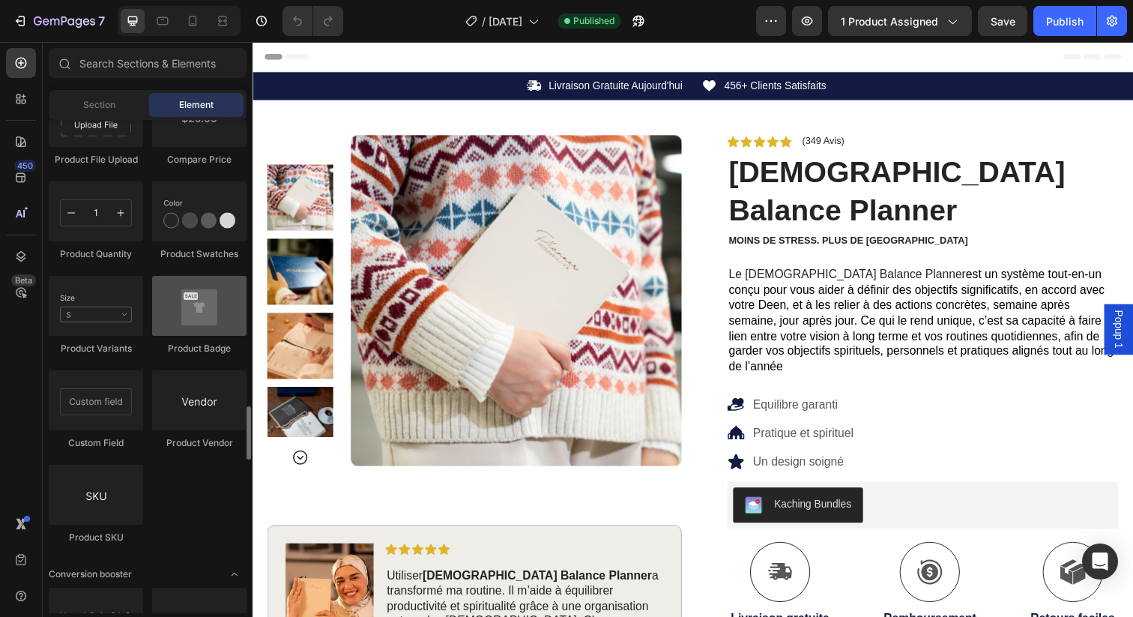
click at [196, 313] on div at bounding box center [199, 306] width 94 height 60
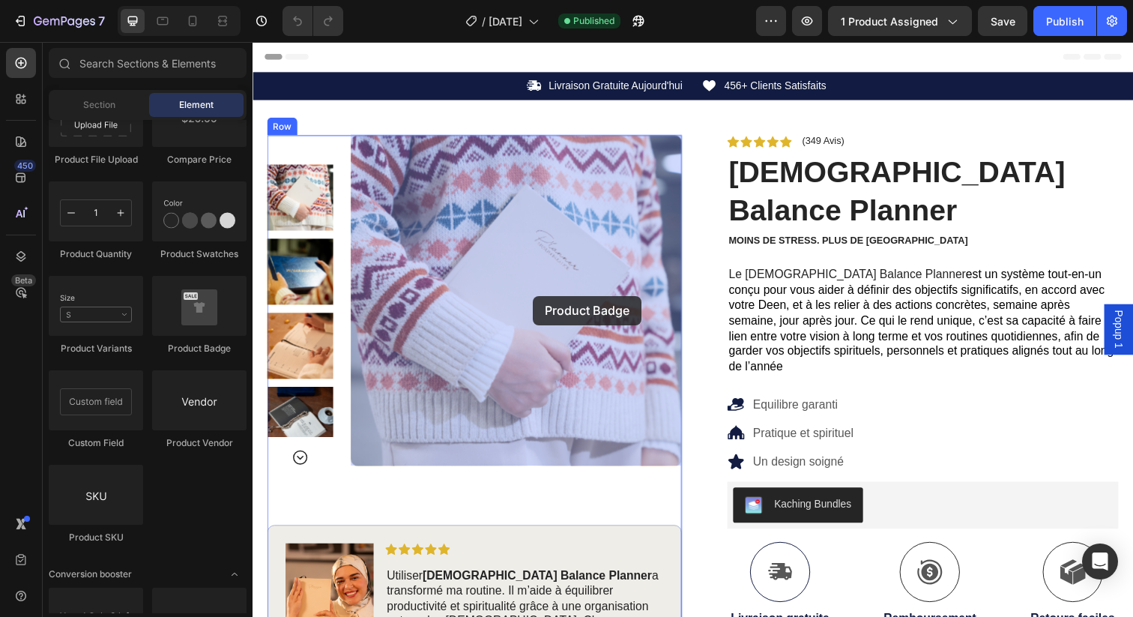
drag, startPoint x: 464, startPoint y: 370, endPoint x: 539, endPoint y: 301, distance: 101.9
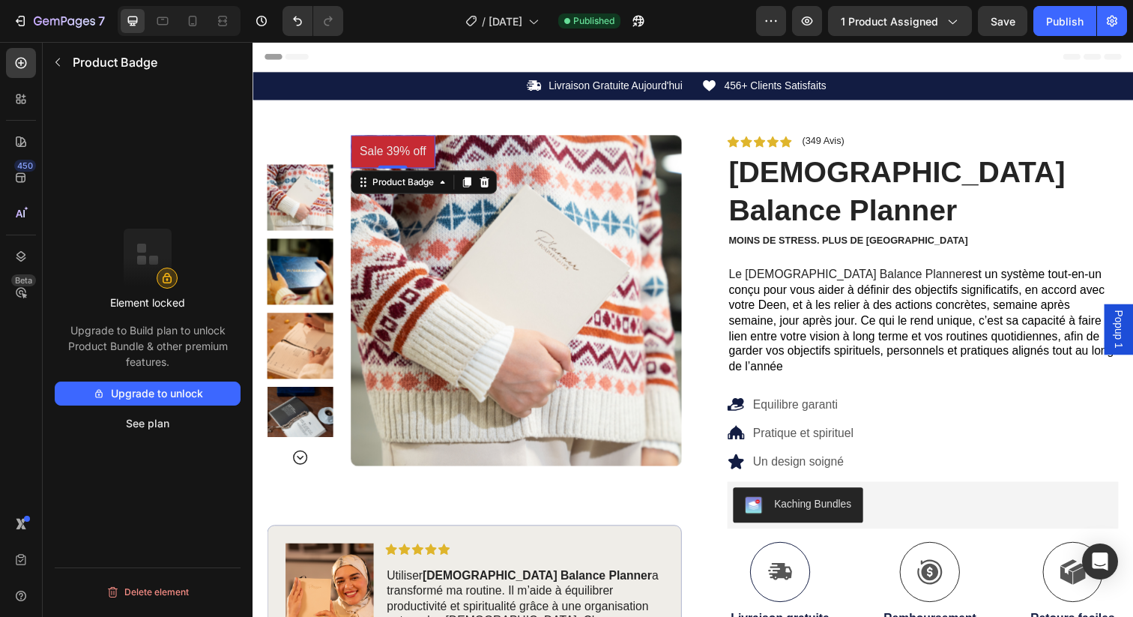
click at [389, 148] on pre "Sale 39% off" at bounding box center [395, 154] width 85 height 34
click at [58, 58] on icon "button" at bounding box center [58, 62] width 12 height 12
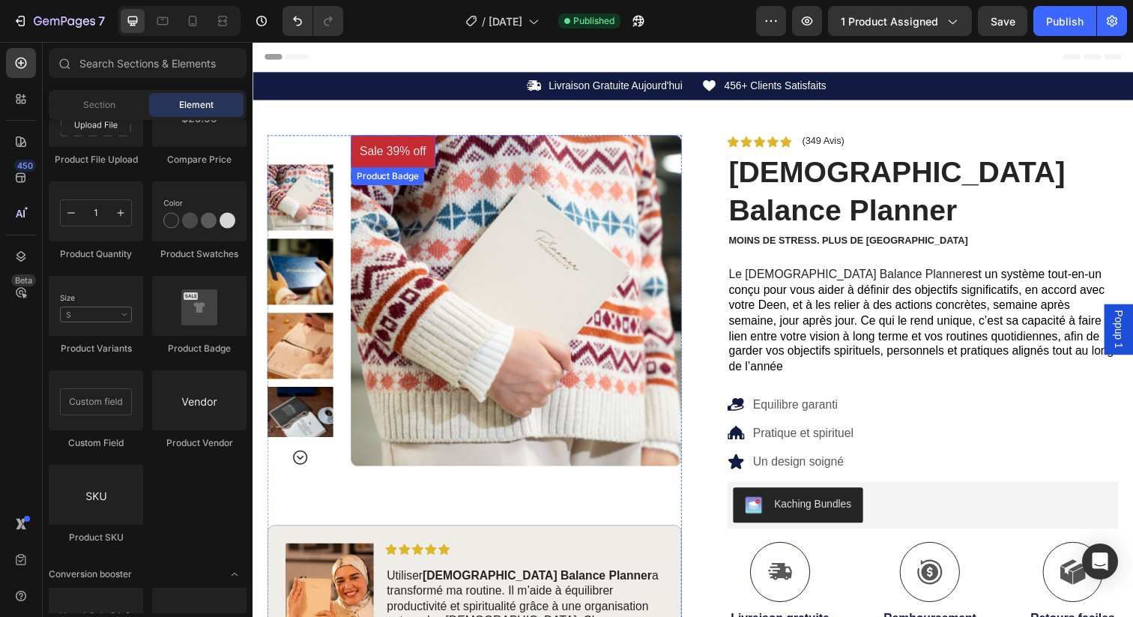
click at [393, 154] on pre "Sale 39% off" at bounding box center [395, 154] width 85 height 34
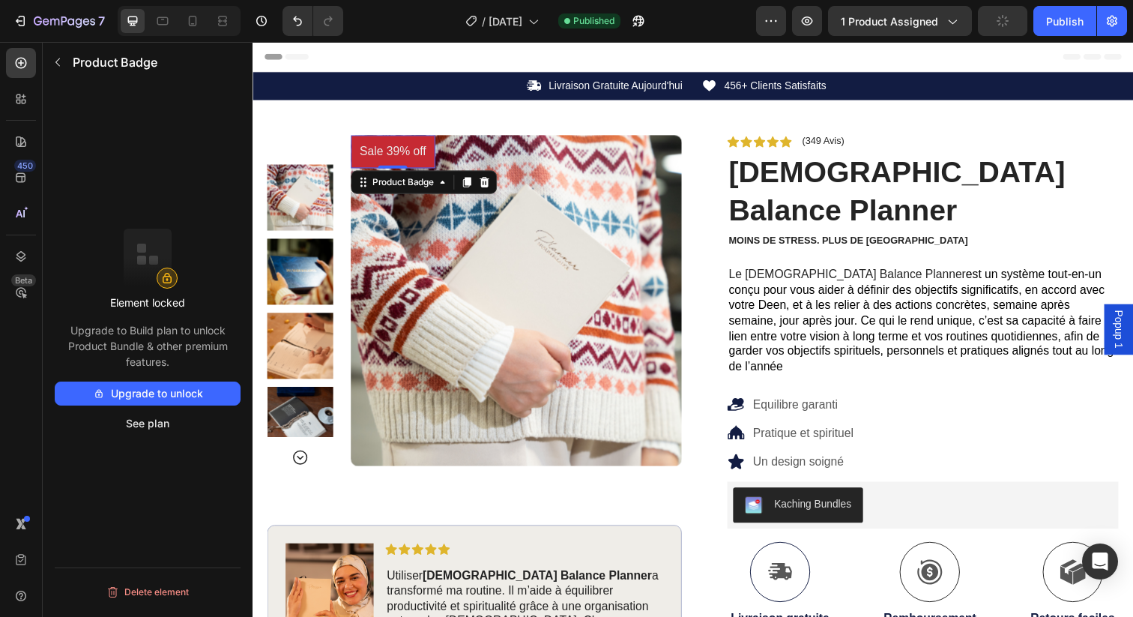
click at [393, 154] on pre "Sale 39% off" at bounding box center [395, 154] width 85 height 34
click at [486, 181] on icon at bounding box center [490, 185] width 10 height 10
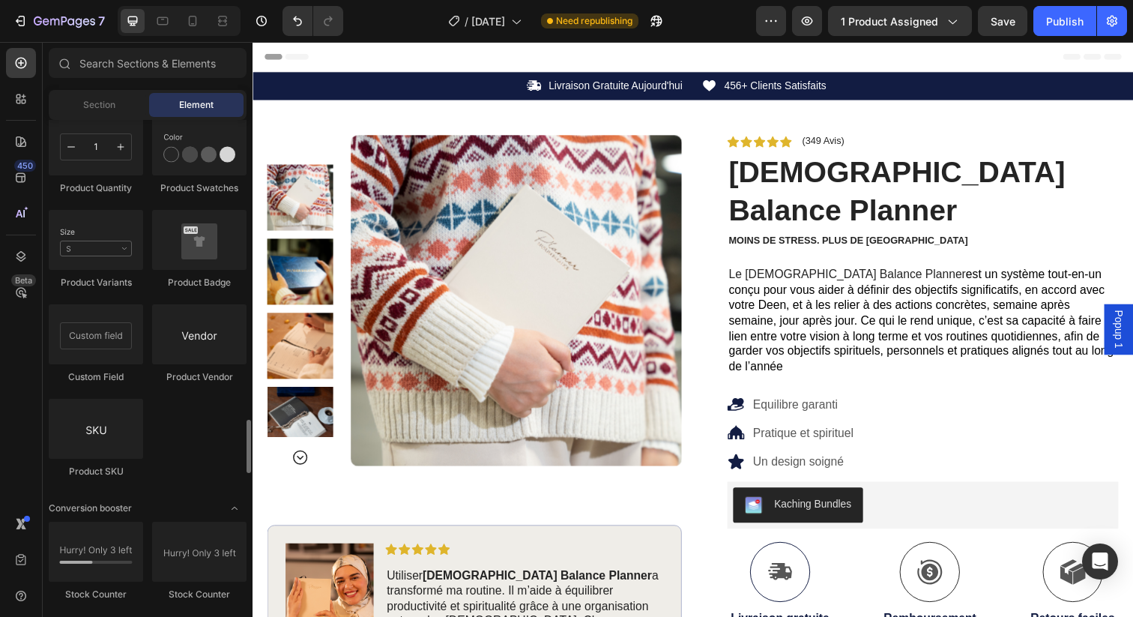
scroll to position [2712, 0]
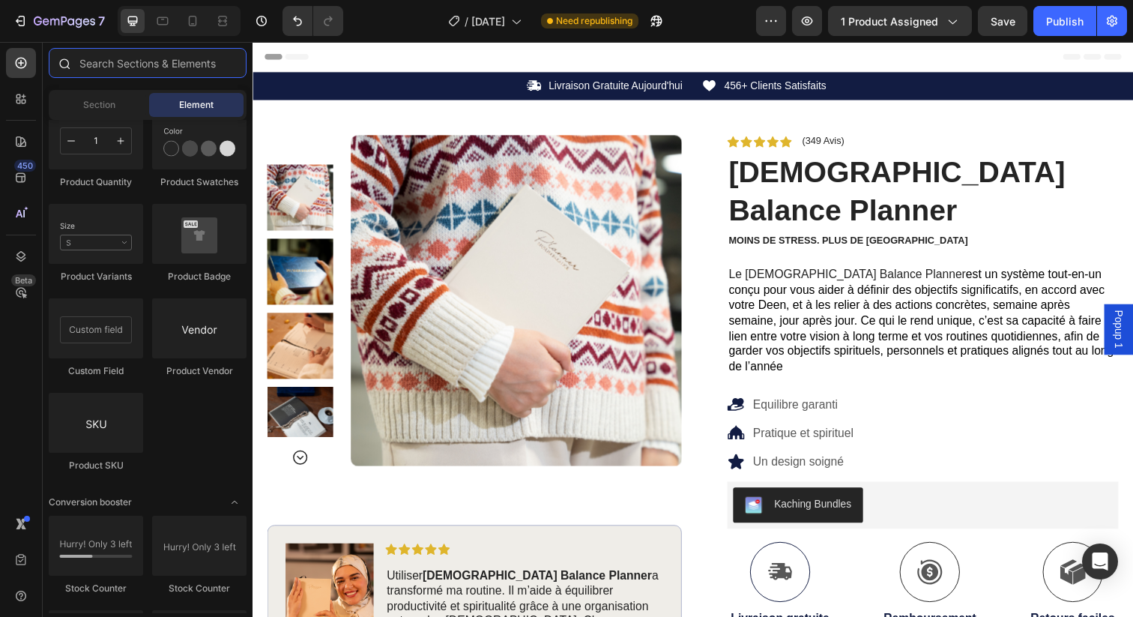
click at [108, 58] on input "text" at bounding box center [148, 63] width 198 height 30
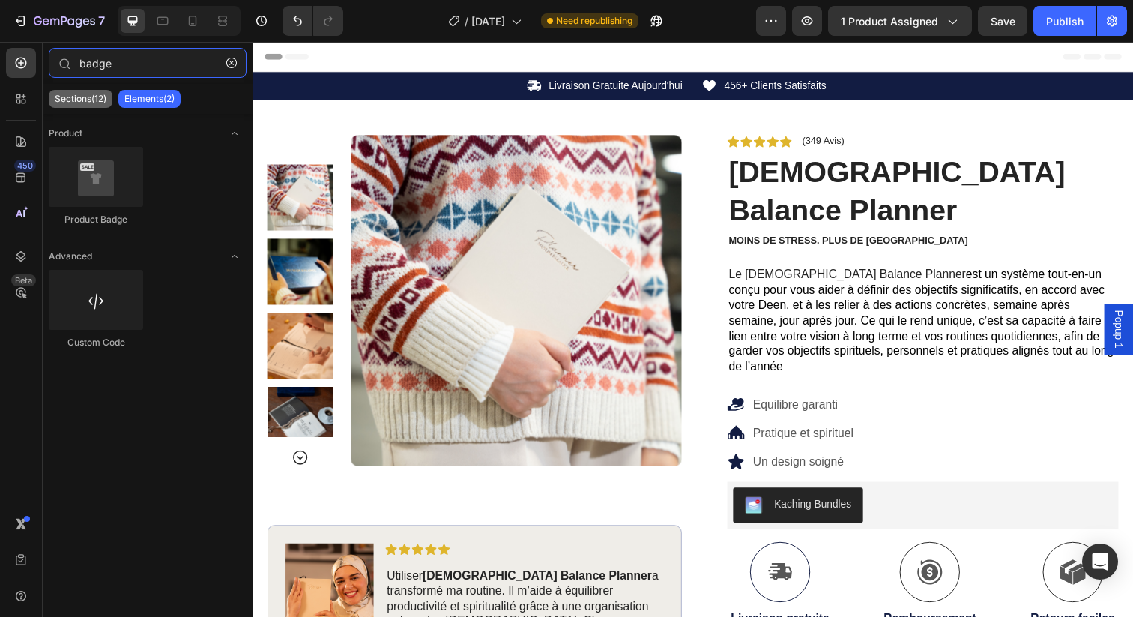
type input "badge"
click at [82, 94] on p "Sections(12)" at bounding box center [81, 99] width 52 height 12
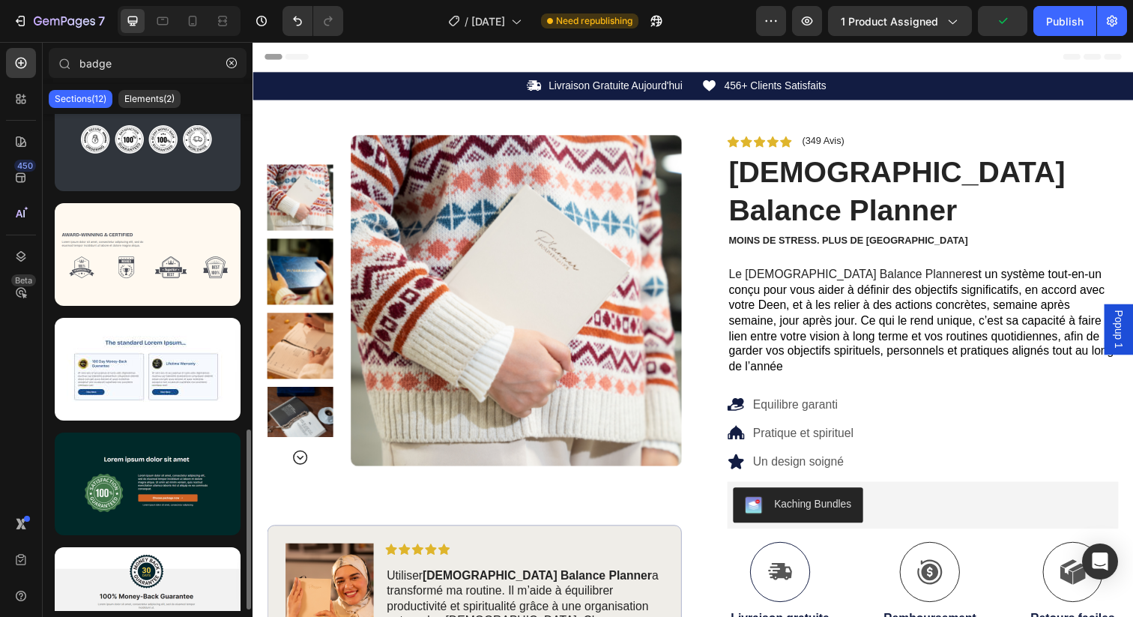
scroll to position [873, 0]
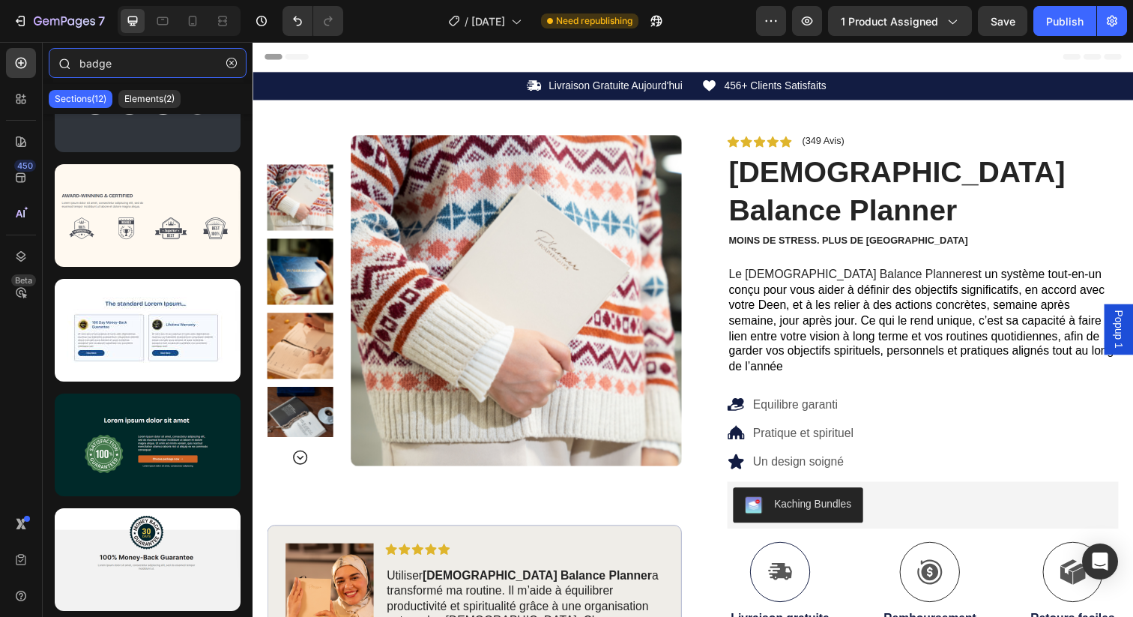
click at [105, 70] on input "badge" at bounding box center [148, 63] width 198 height 30
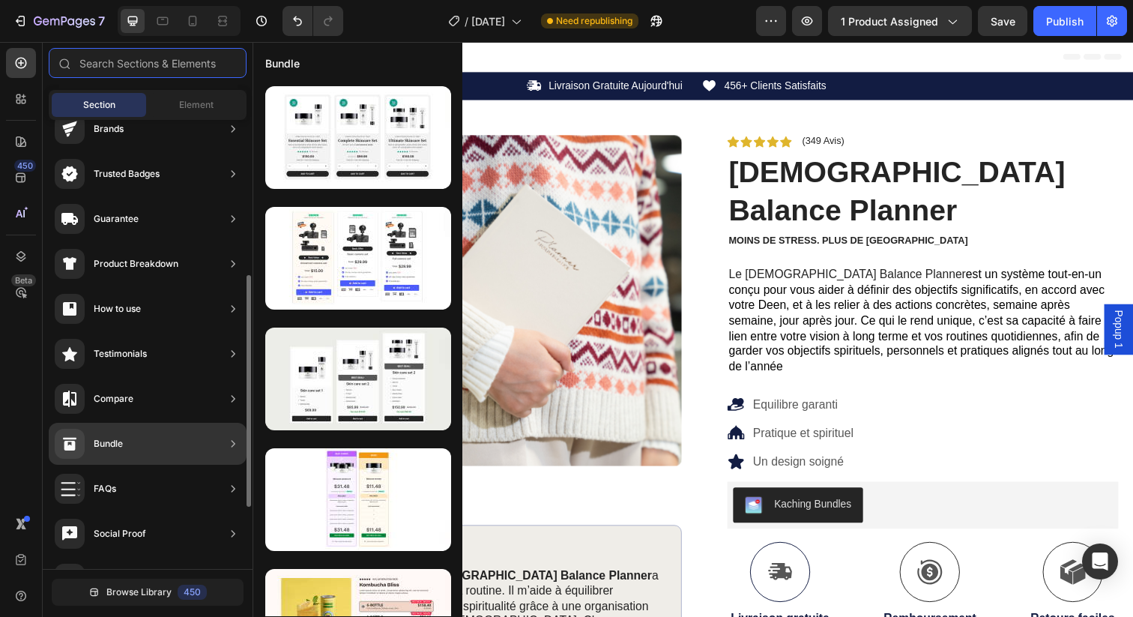
scroll to position [0, 0]
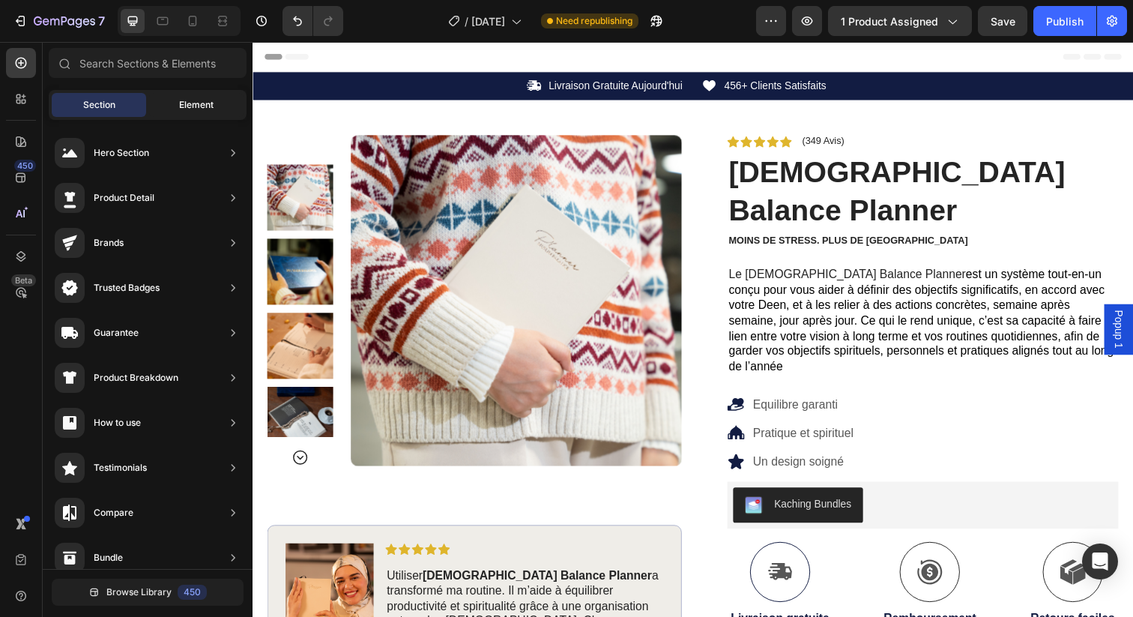
click at [173, 111] on div "Element" at bounding box center [196, 105] width 94 height 24
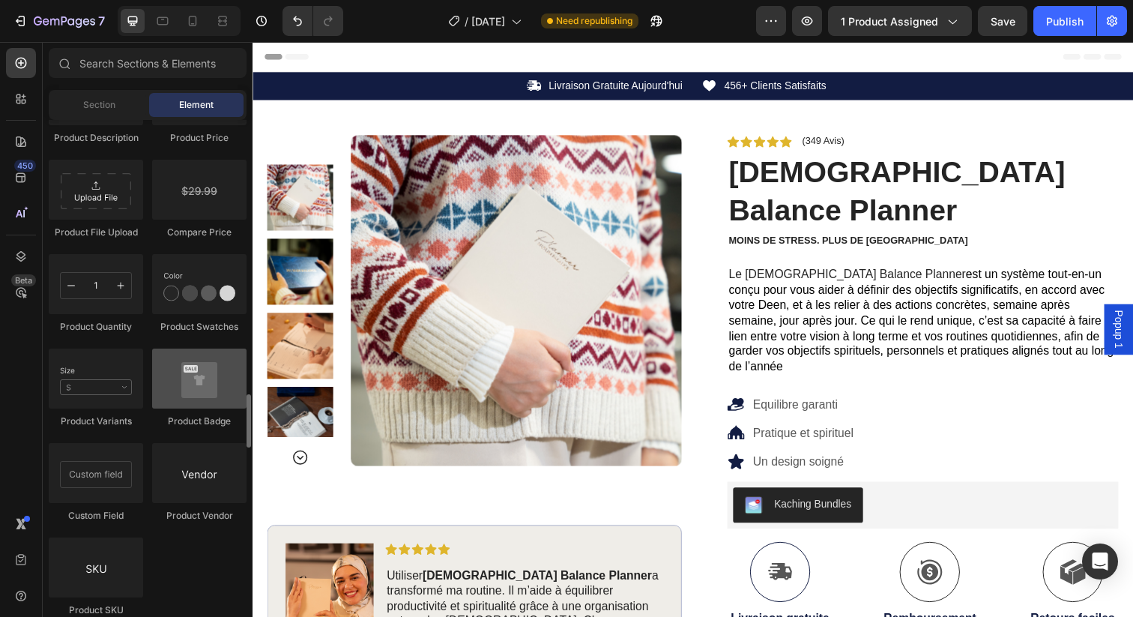
scroll to position [2579, 0]
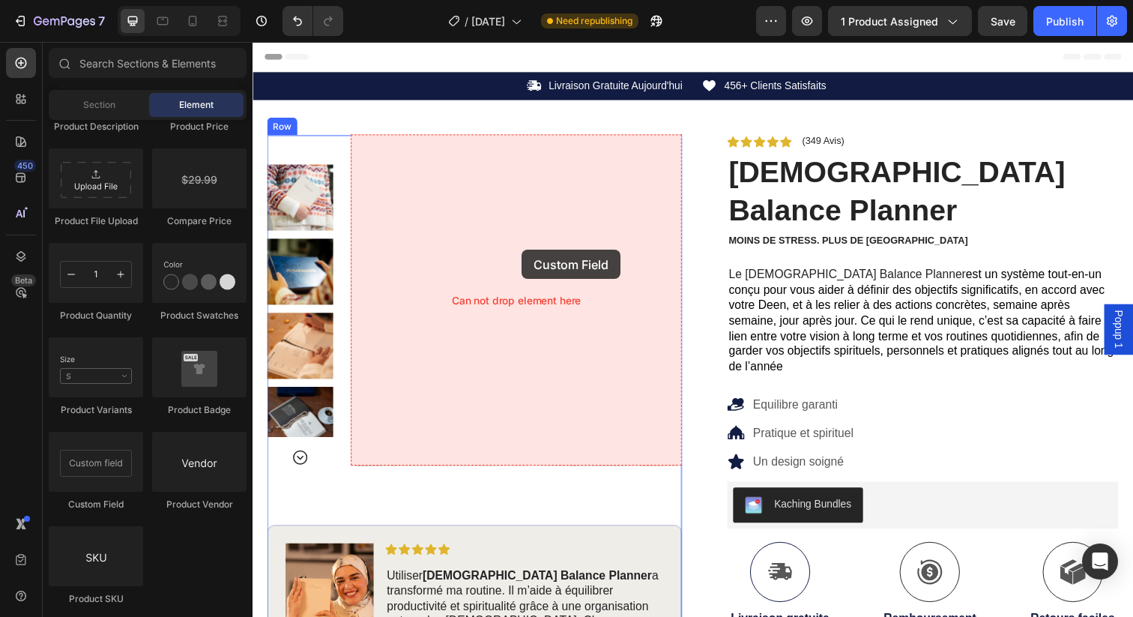
drag, startPoint x: 351, startPoint y: 501, endPoint x: 527, endPoint y: 254, distance: 303.7
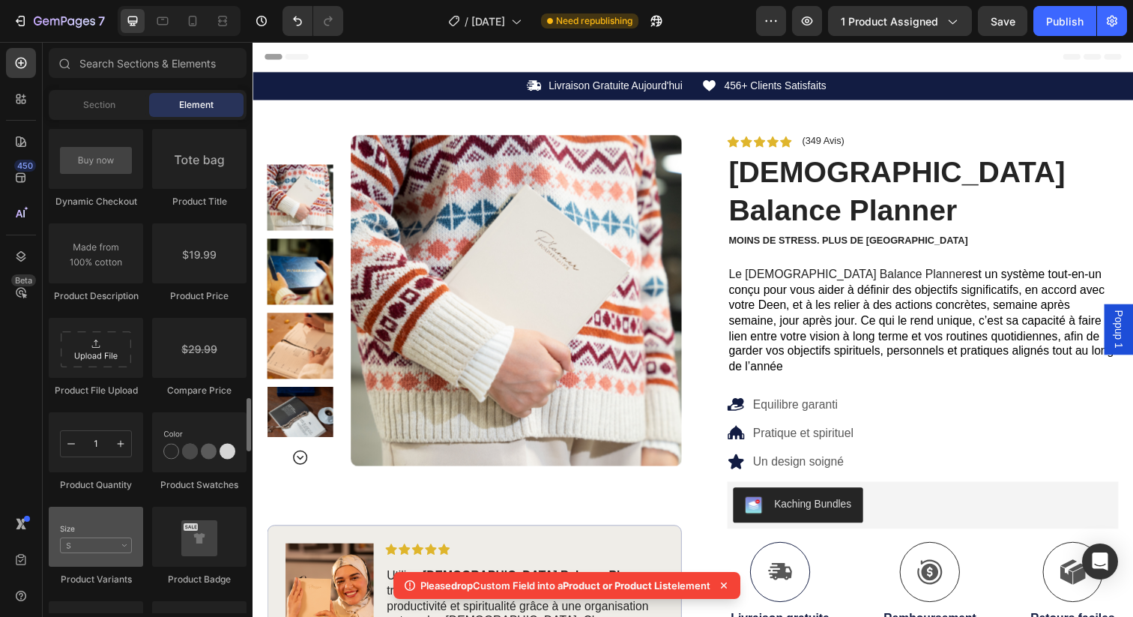
scroll to position [2408, 0]
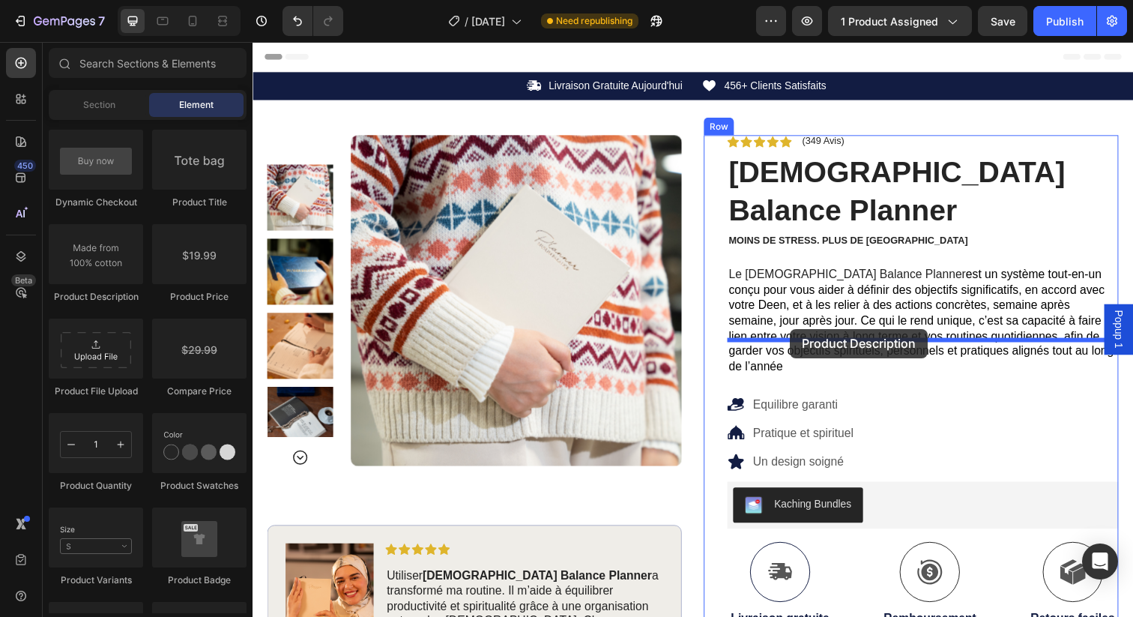
drag, startPoint x: 344, startPoint y: 298, endPoint x: 801, endPoint y: 335, distance: 458.8
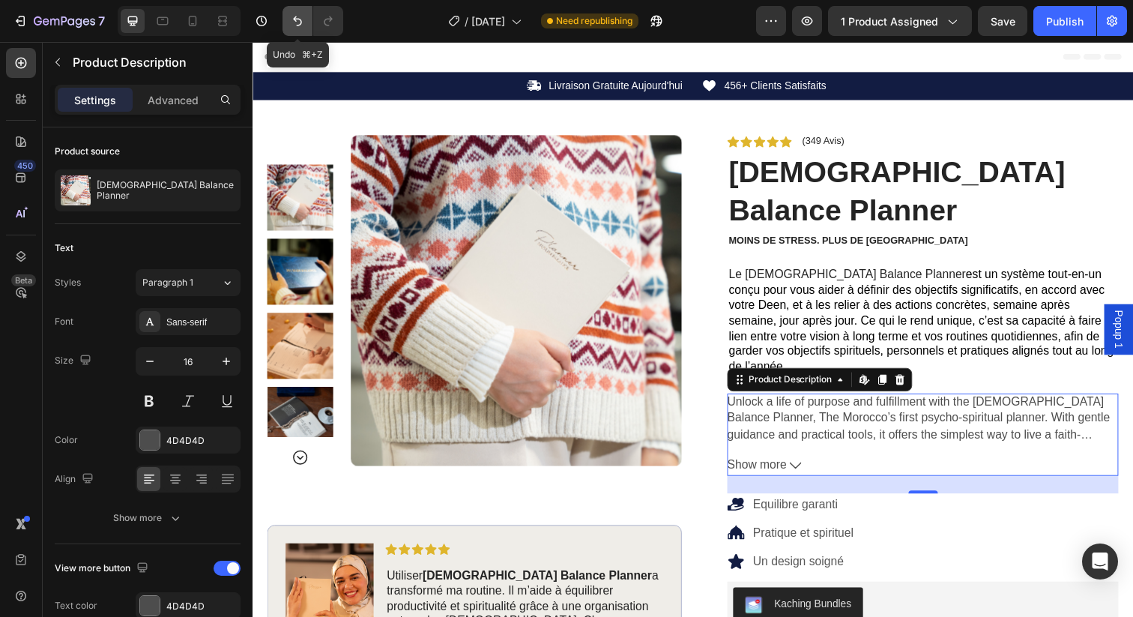
click at [295, 22] on icon "Undo/Redo" at bounding box center [297, 20] width 15 height 15
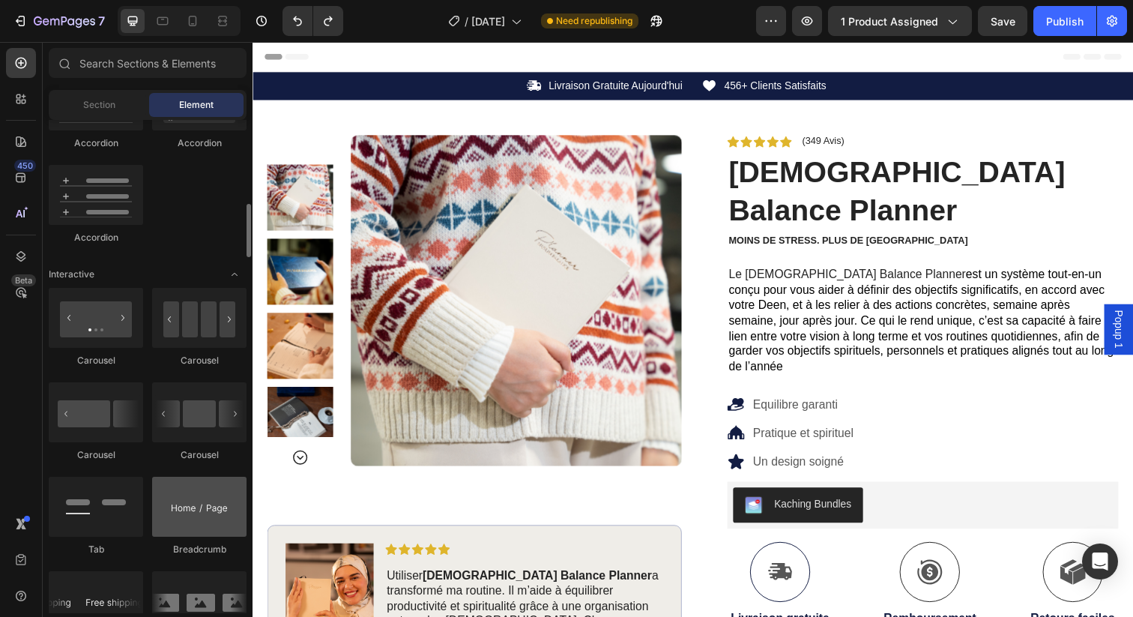
scroll to position [1139, 0]
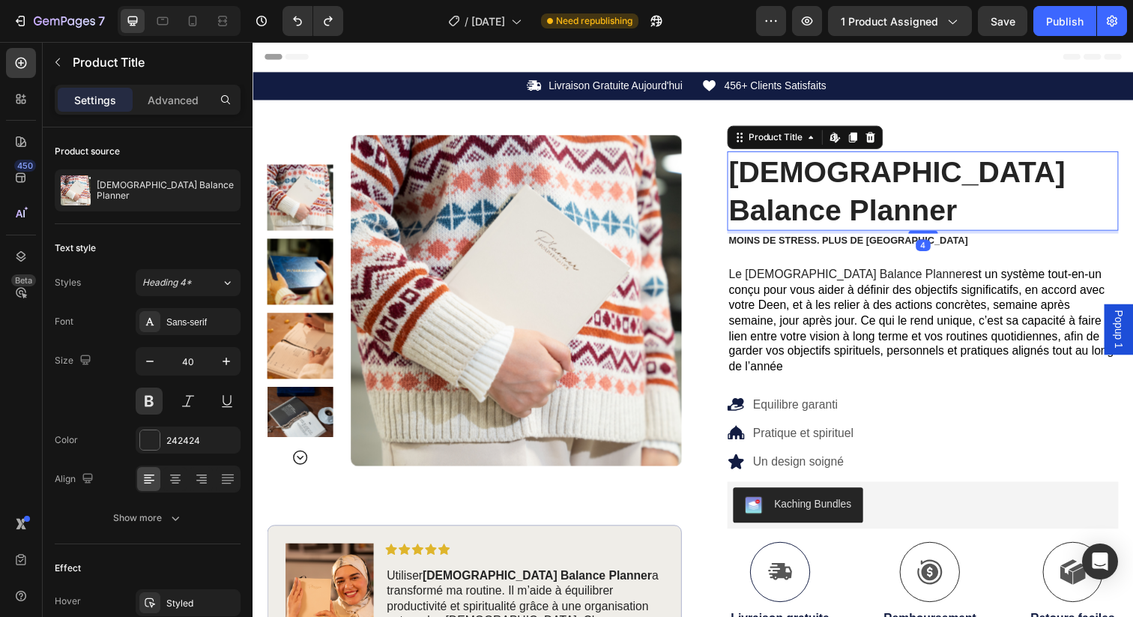
click at [1032, 172] on h1 "[DEMOGRAPHIC_DATA] Balance Planner" at bounding box center [938, 194] width 400 height 81
click at [824, 139] on icon at bounding box center [823, 139] width 4 height 3
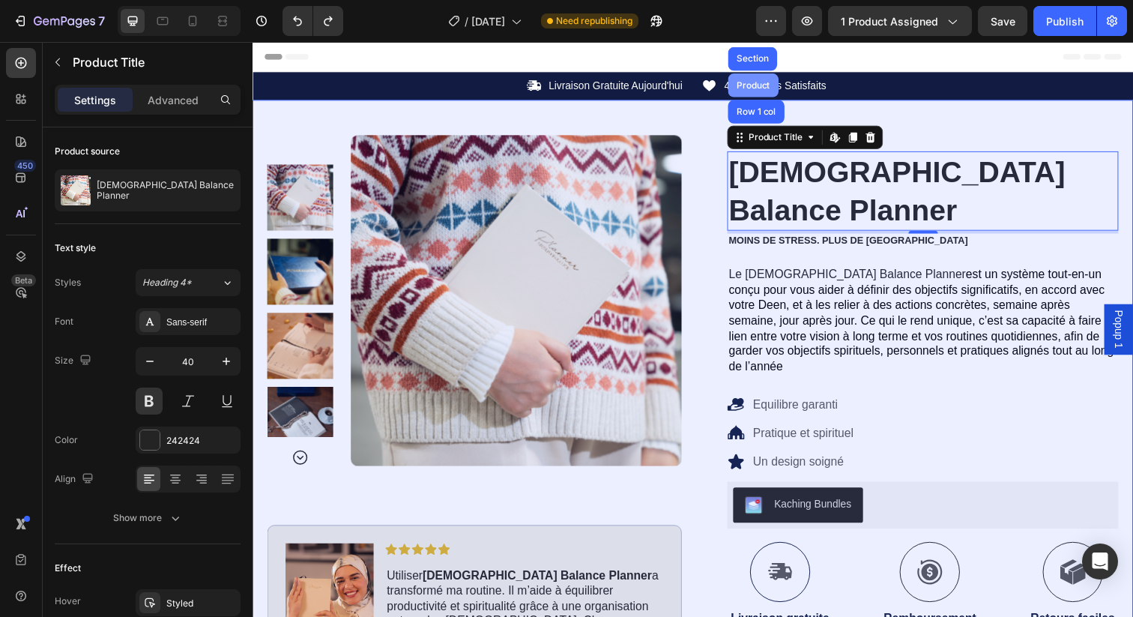
click at [762, 89] on div "Product" at bounding box center [764, 86] width 40 height 9
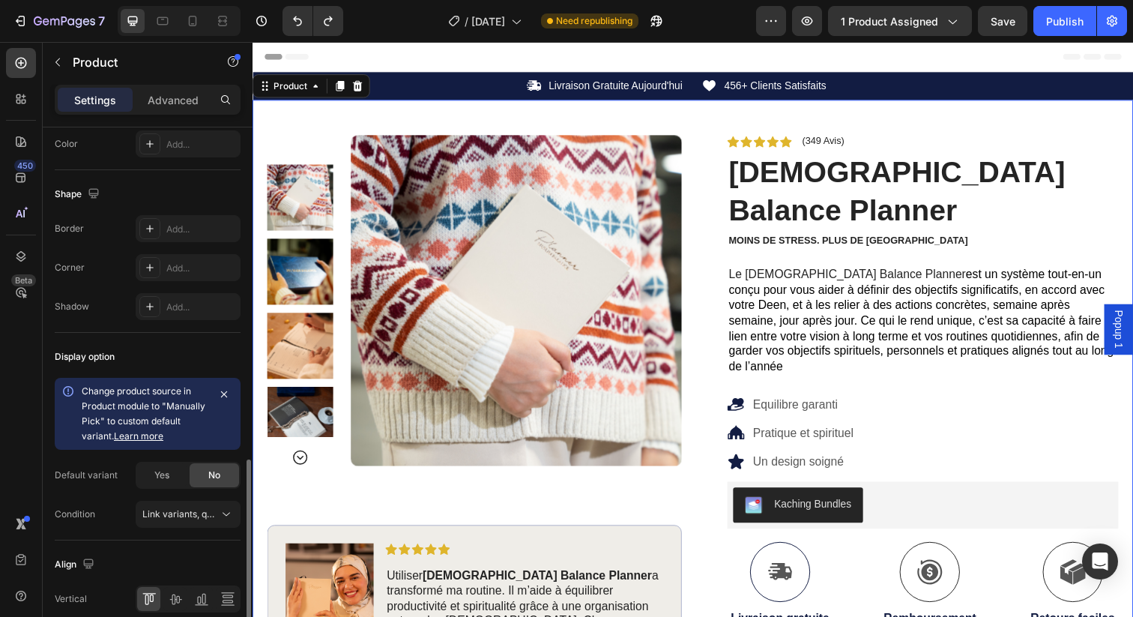
scroll to position [526, 0]
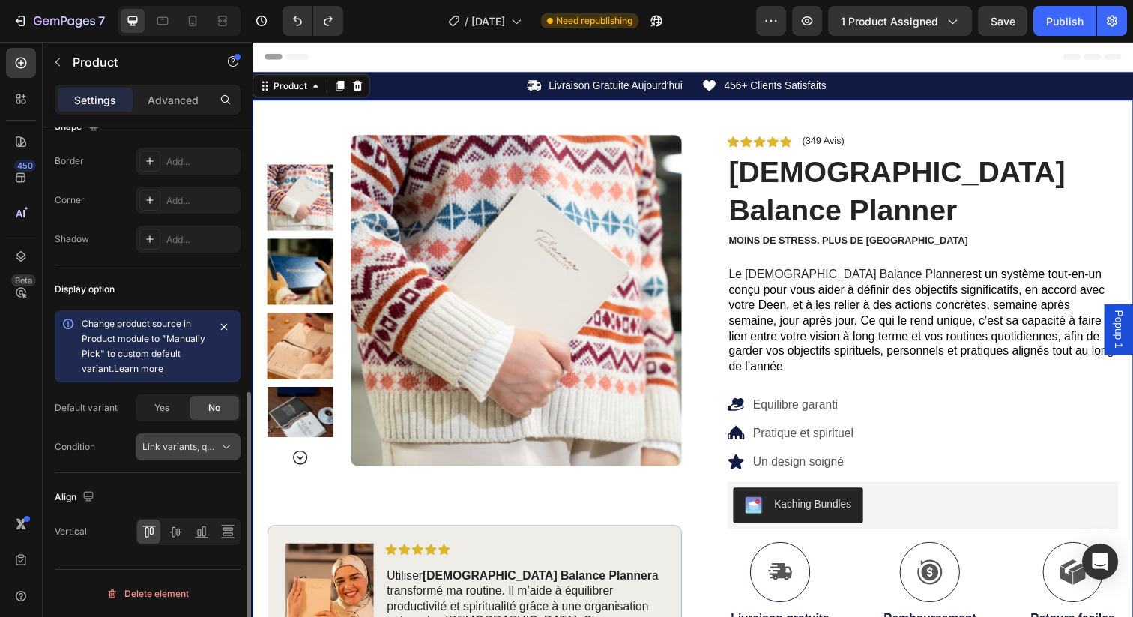
click at [158, 439] on button "Link variants, quantity <br> between same products" at bounding box center [188, 446] width 105 height 27
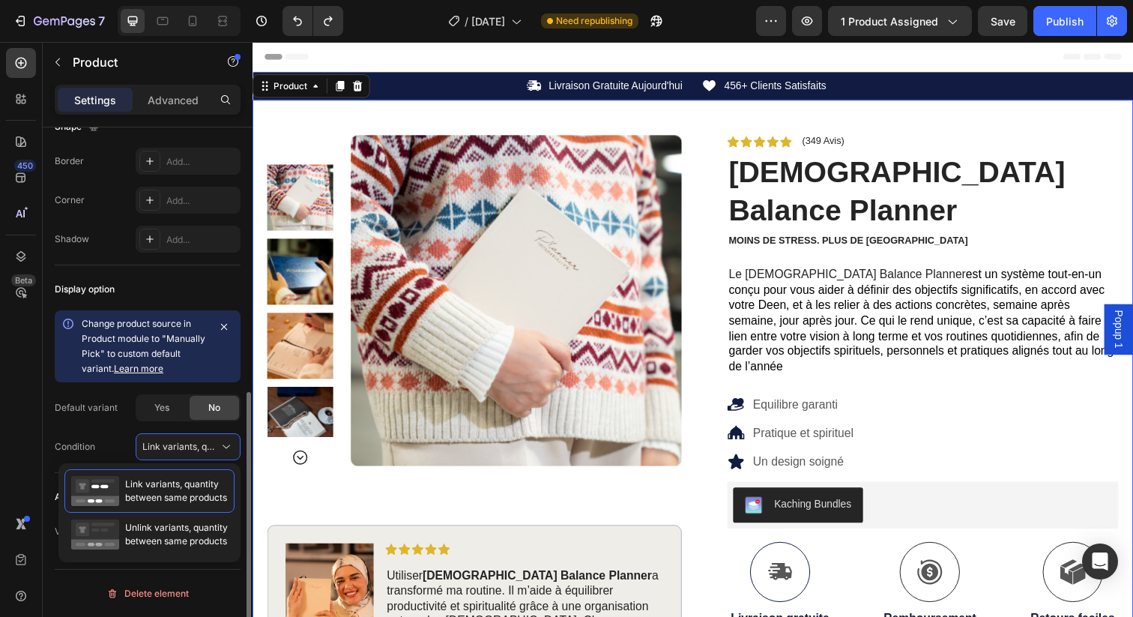
click at [75, 436] on div "Condition" at bounding box center [75, 447] width 40 height 24
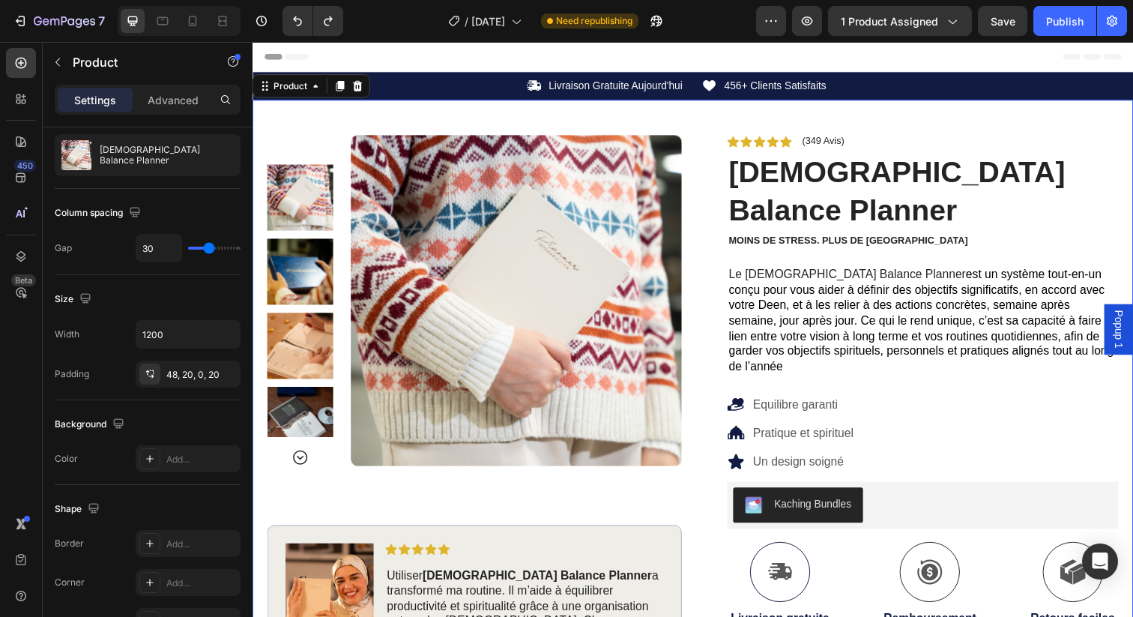
scroll to position [0, 0]
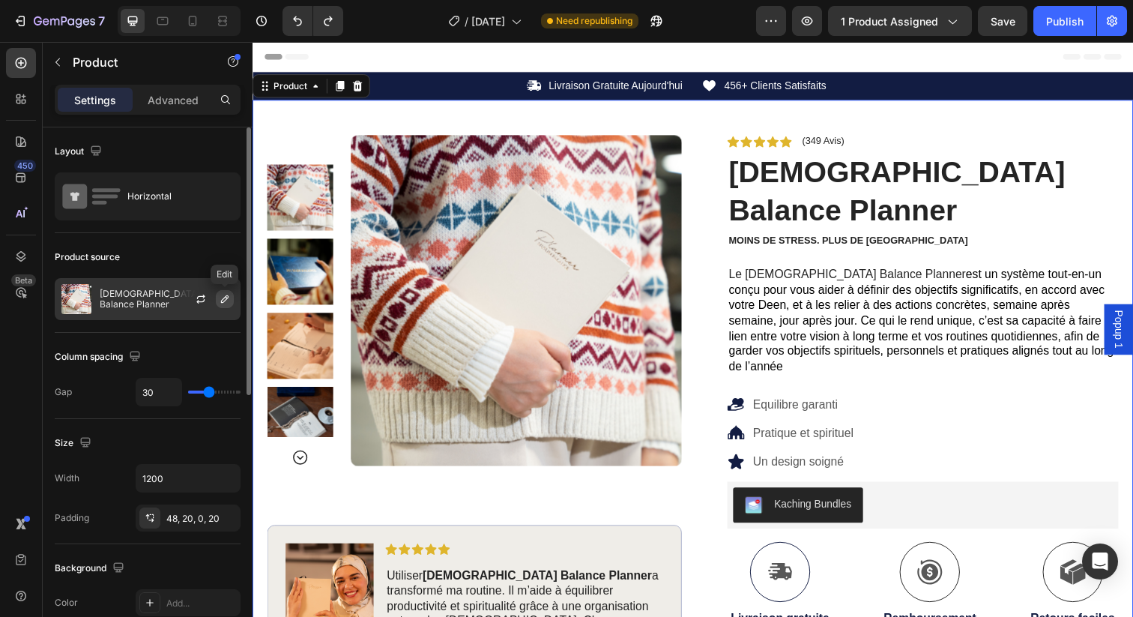
click at [218, 298] on button "button" at bounding box center [225, 299] width 18 height 18
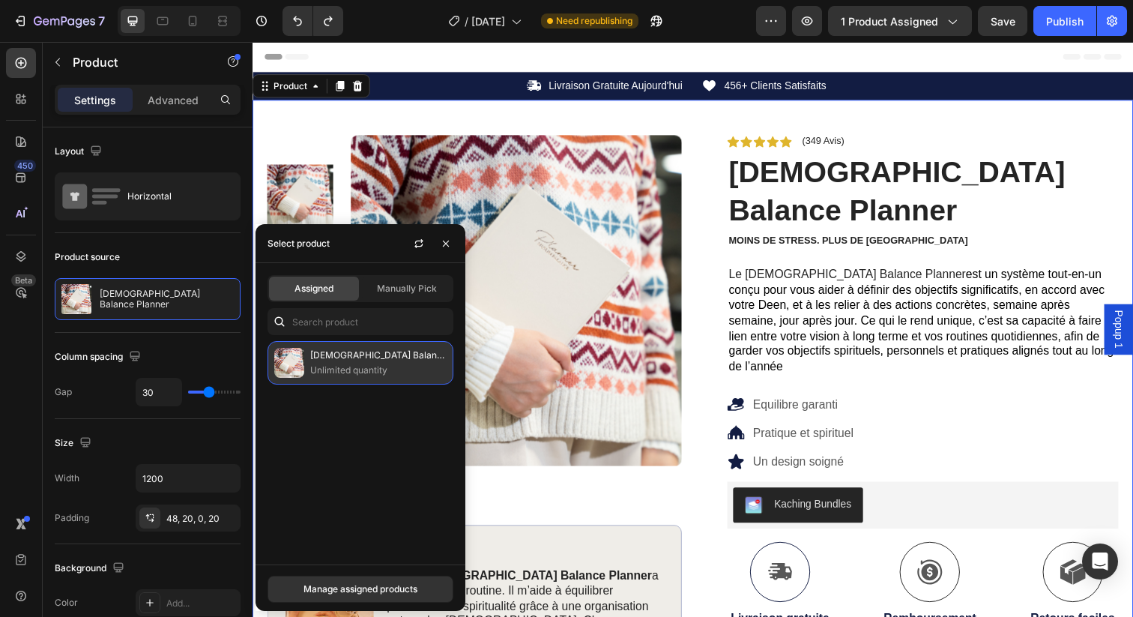
click at [371, 366] on p "Unlimited quantity" at bounding box center [378, 370] width 136 height 15
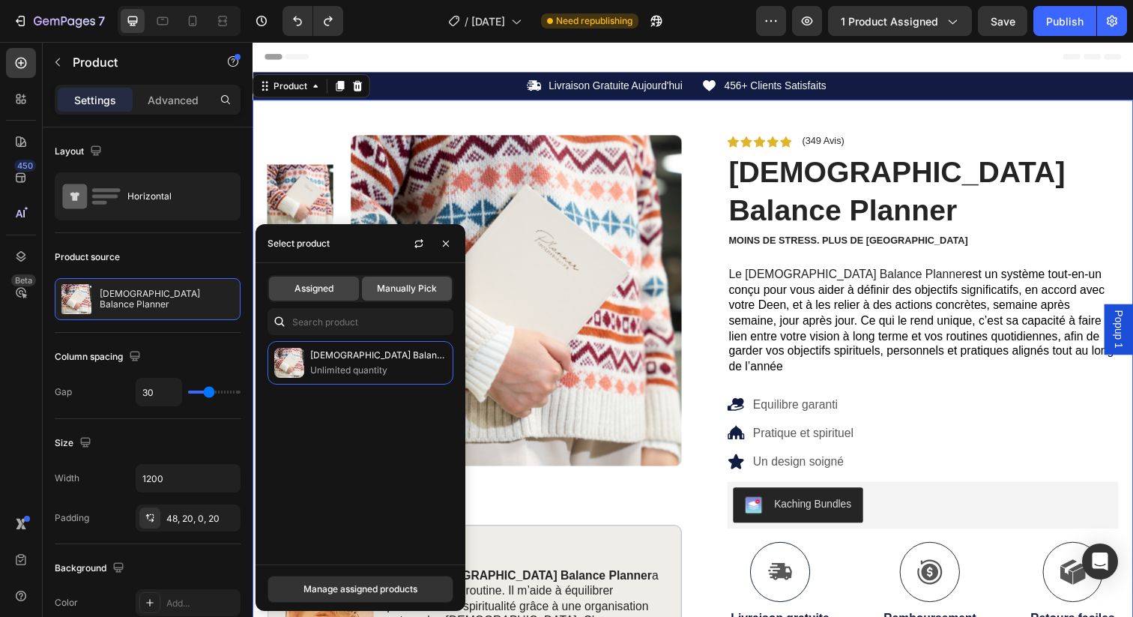
click at [424, 291] on span "Manually Pick" at bounding box center [407, 288] width 60 height 13
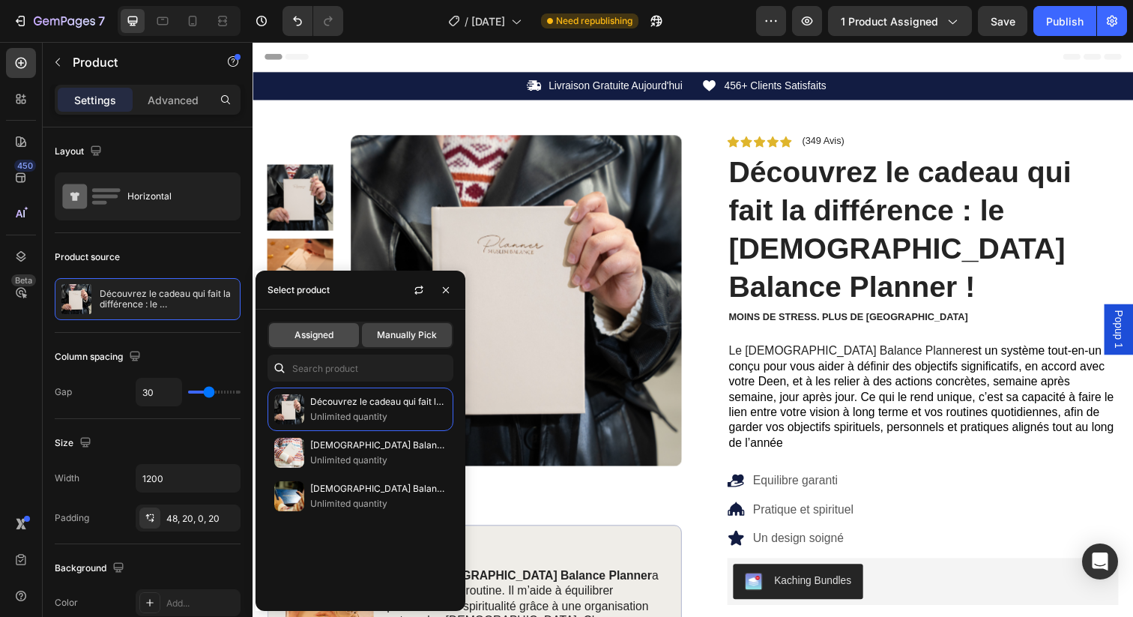
click at [324, 339] on span "Assigned" at bounding box center [314, 334] width 39 height 13
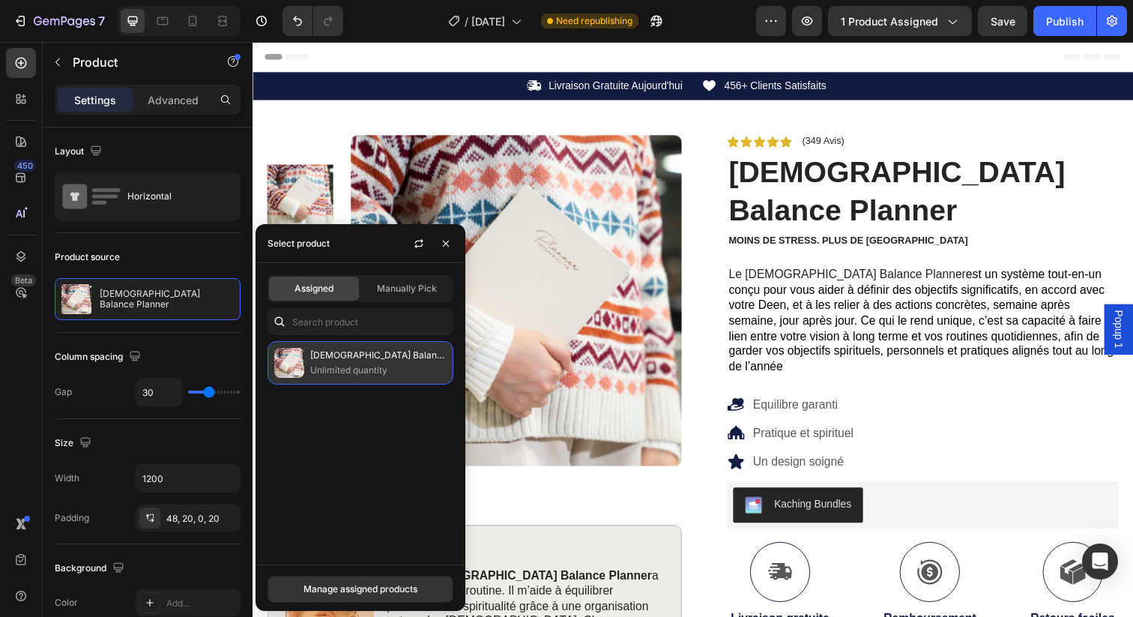
click at [333, 363] on p "Unlimited quantity" at bounding box center [378, 370] width 136 height 15
click at [353, 593] on div "Manage assigned products" at bounding box center [361, 588] width 114 height 13
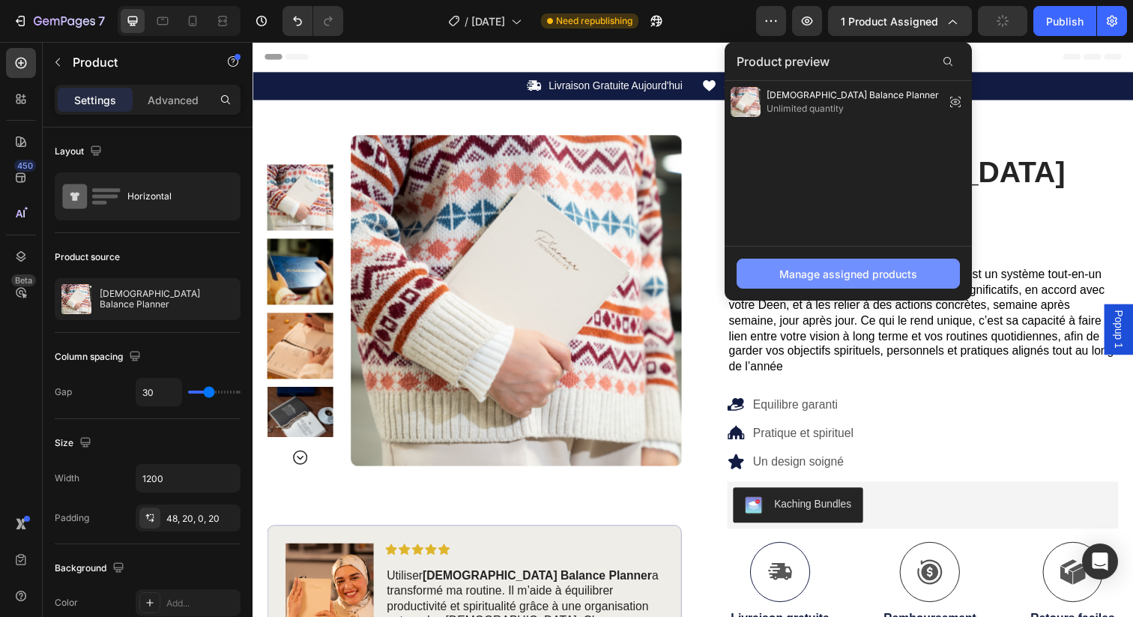
click at [819, 270] on div "Manage assigned products" at bounding box center [849, 274] width 138 height 16
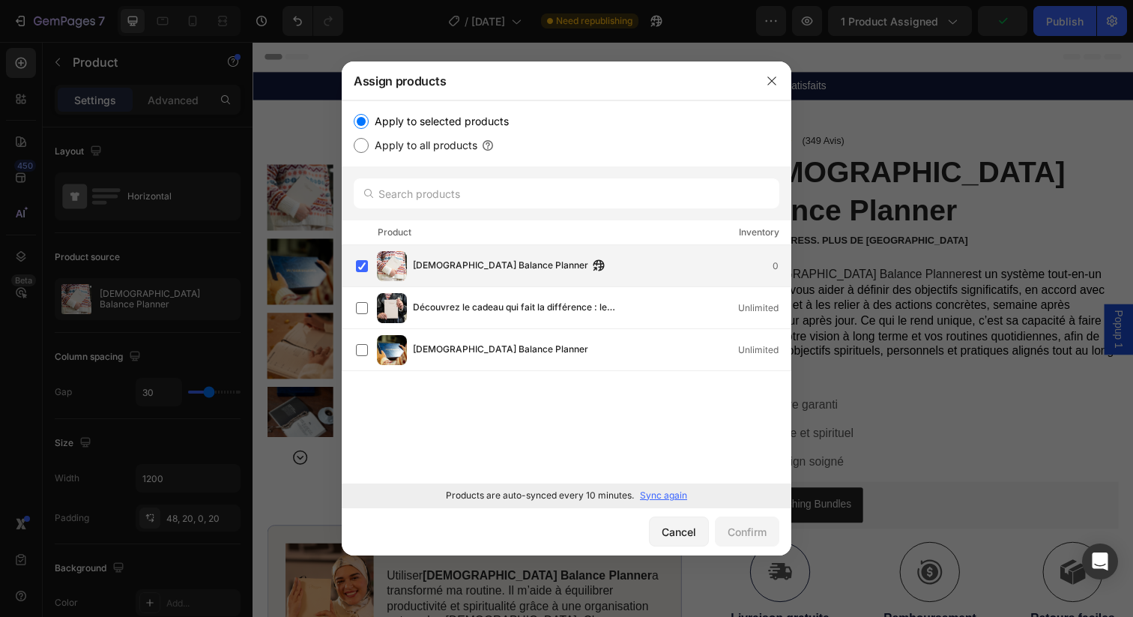
click at [775, 266] on div "0" at bounding box center [782, 266] width 18 height 15
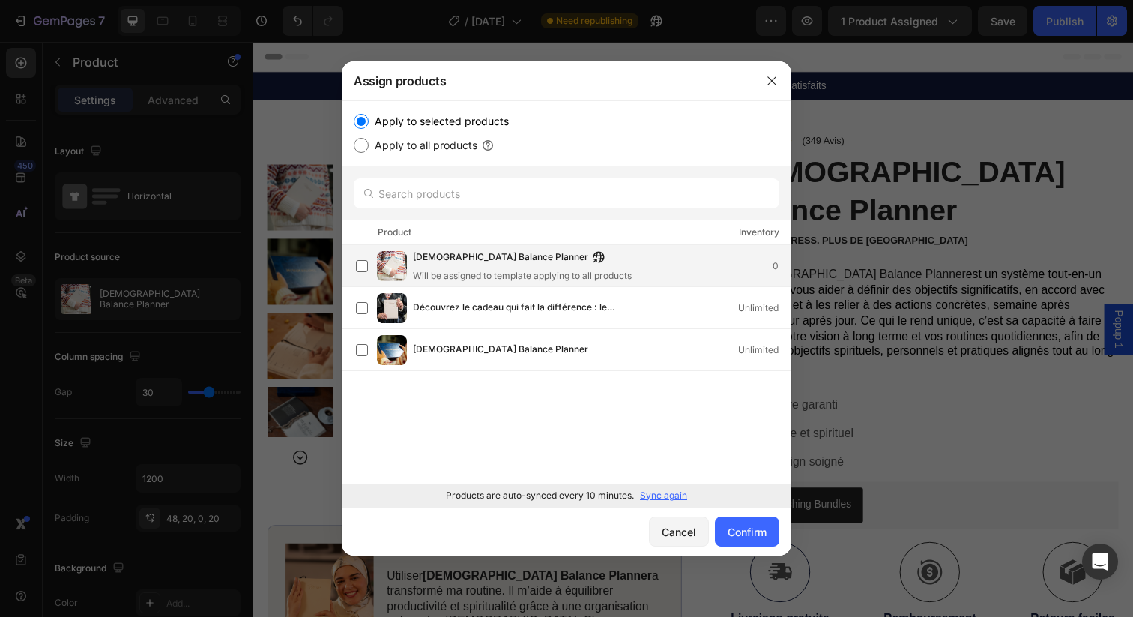
click at [559, 275] on div "Will be assigned to template applying to all products" at bounding box center [522, 275] width 219 height 13
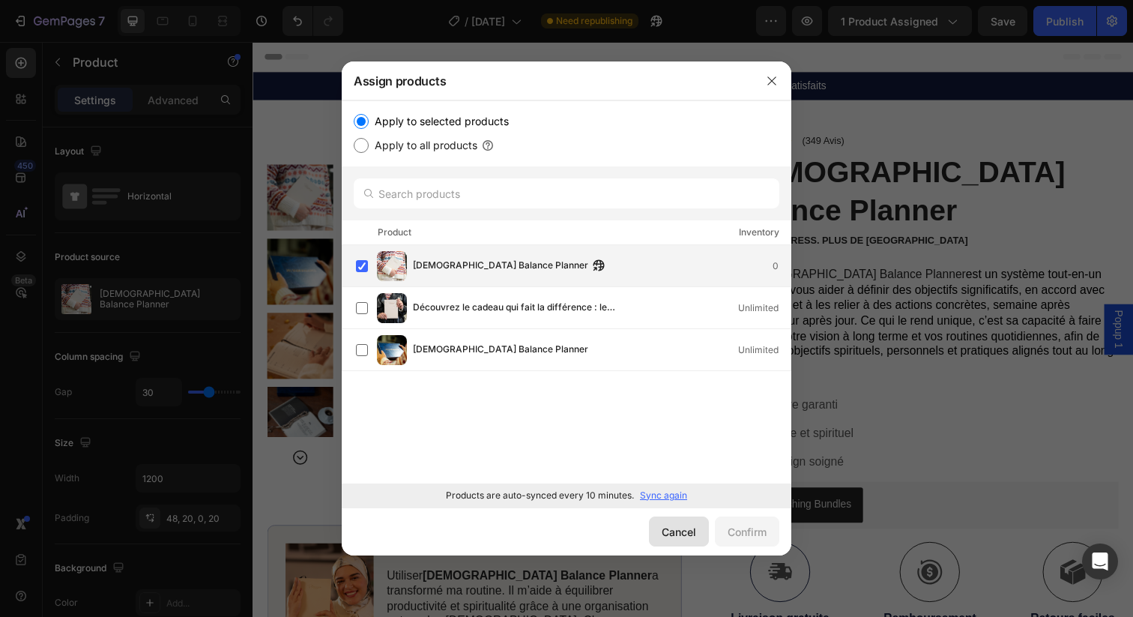
click at [675, 529] on div "Cancel" at bounding box center [679, 532] width 34 height 16
